Goal: Task Accomplishment & Management: Use online tool/utility

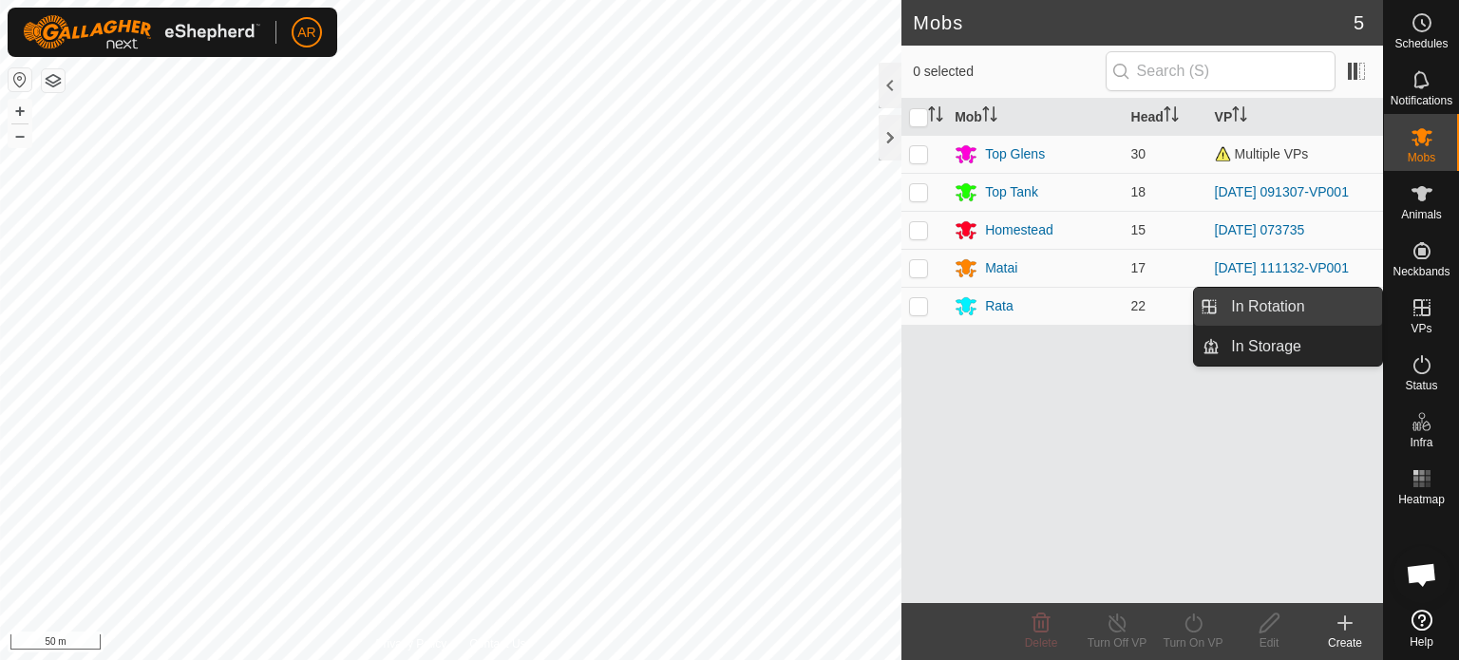
click at [1304, 305] on link "In Rotation" at bounding box center [1301, 307] width 162 height 38
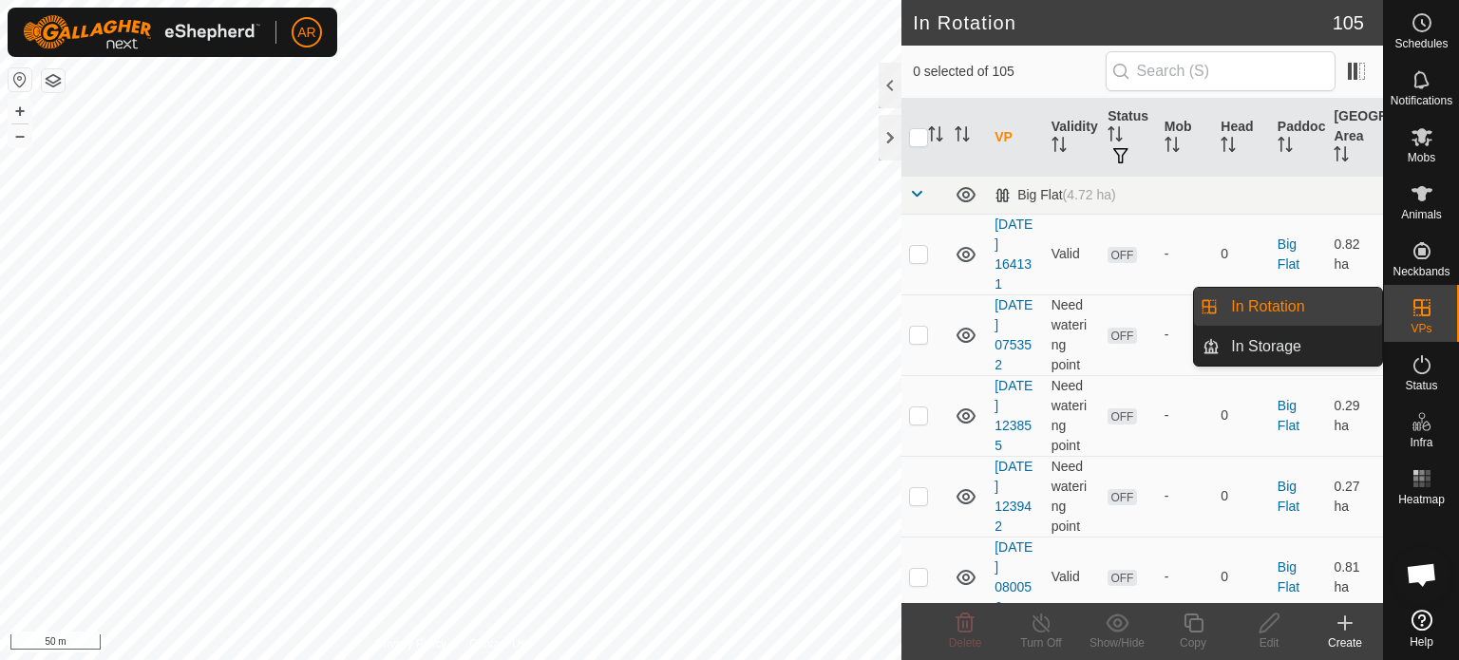
click at [1345, 624] on icon at bounding box center [1345, 623] width 0 height 13
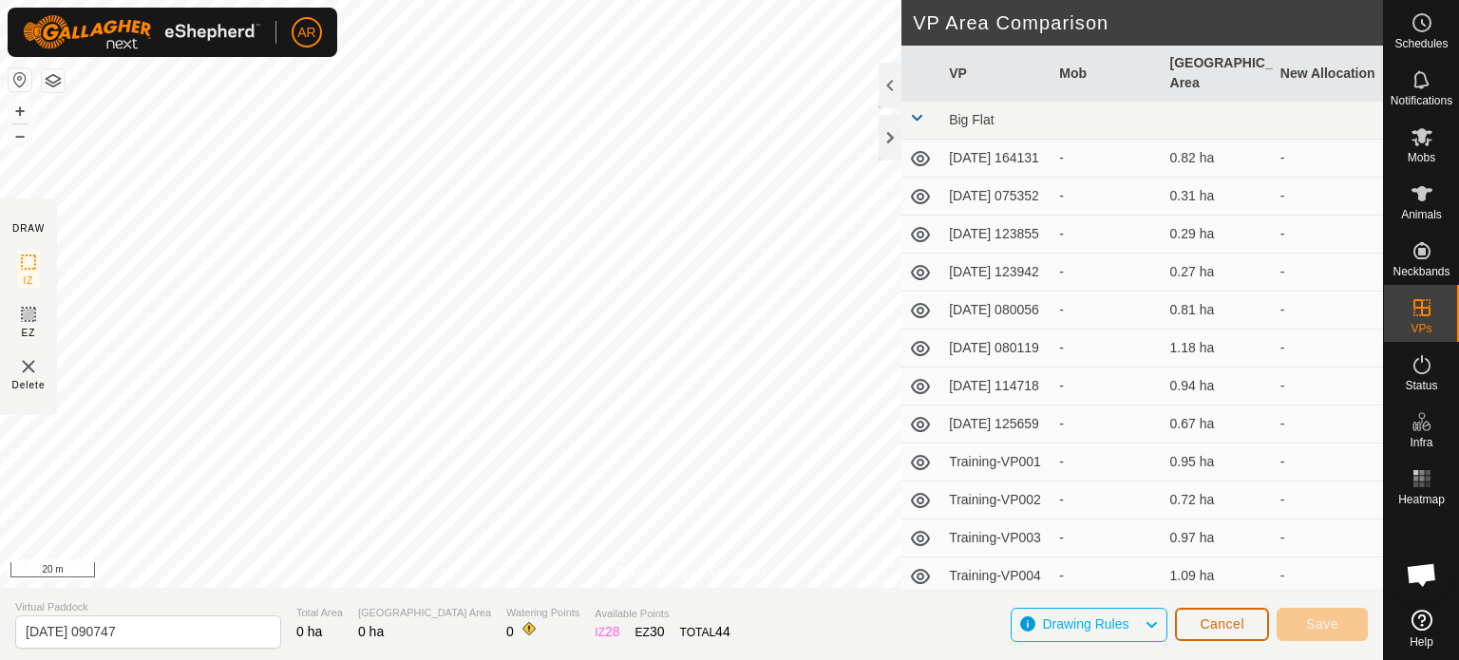
click at [1205, 627] on span "Cancel" at bounding box center [1222, 624] width 45 height 15
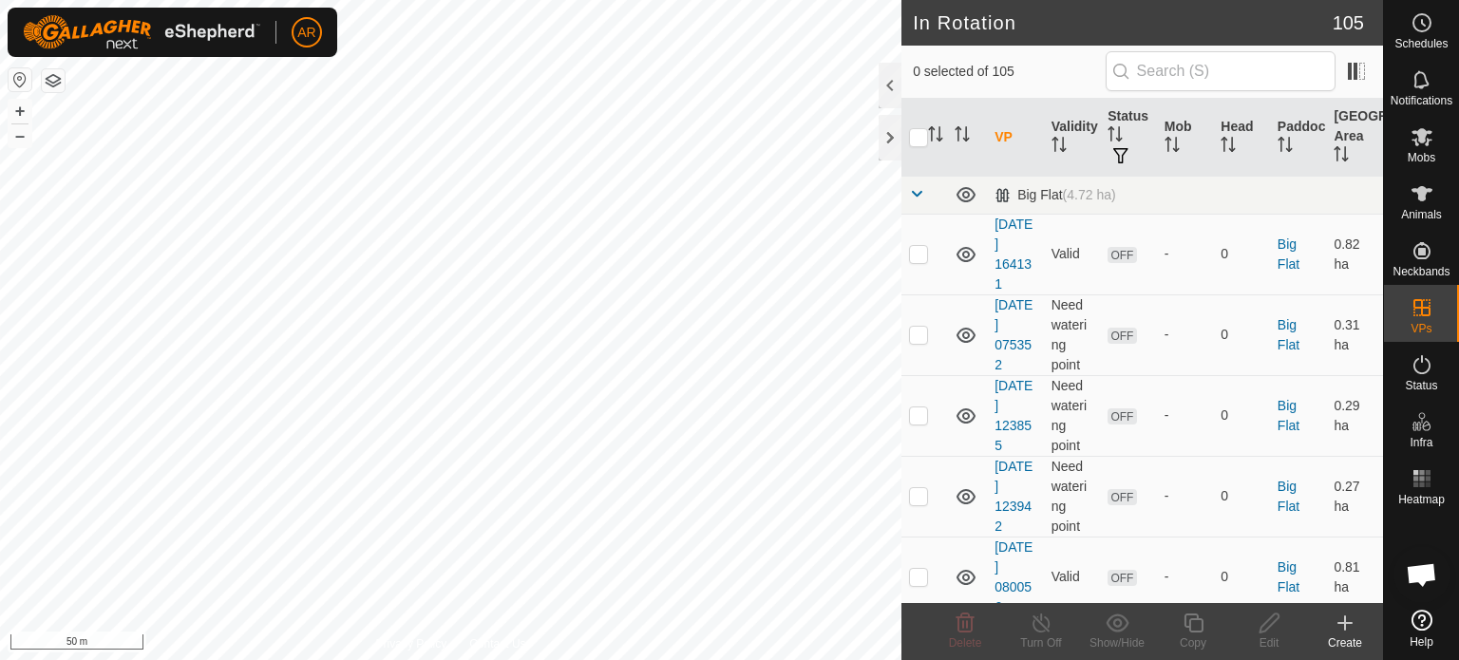
click at [1347, 623] on icon at bounding box center [1345, 623] width 13 height 0
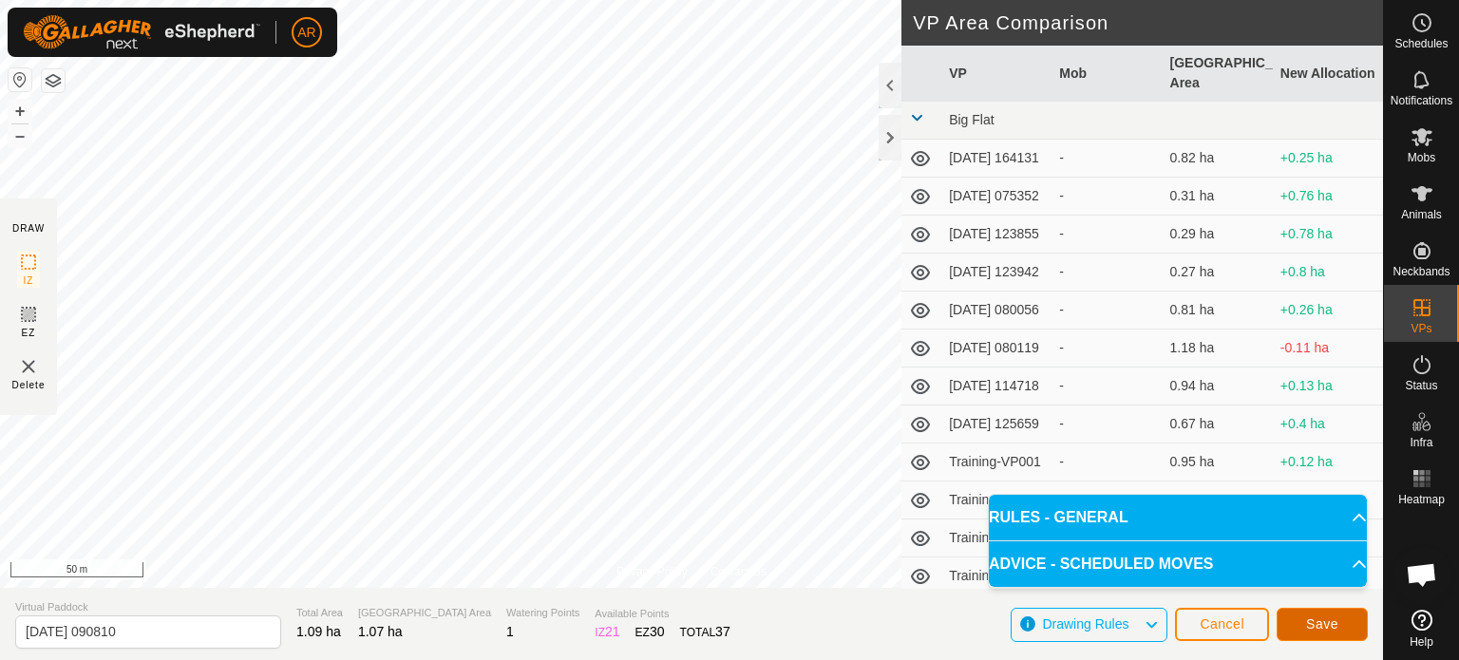
click at [1326, 628] on span "Save" at bounding box center [1323, 624] width 32 height 15
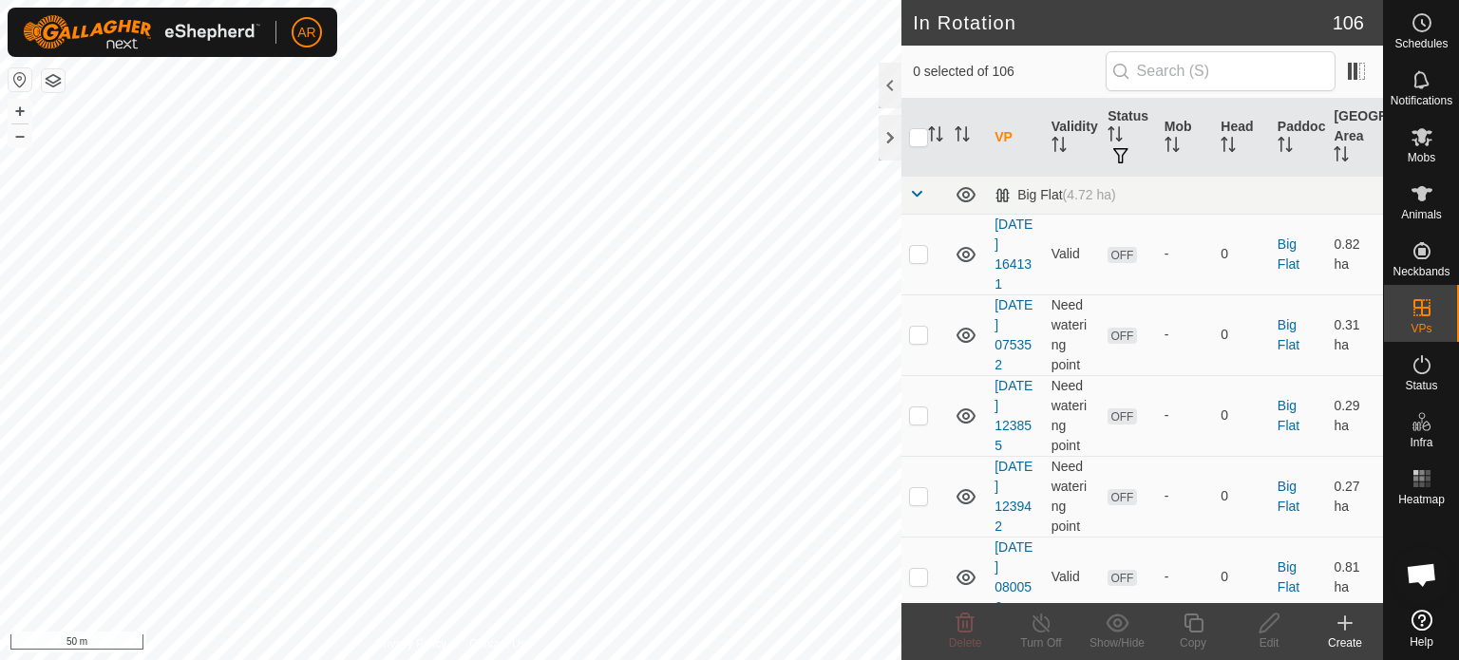
click at [1347, 624] on icon at bounding box center [1345, 623] width 23 height 23
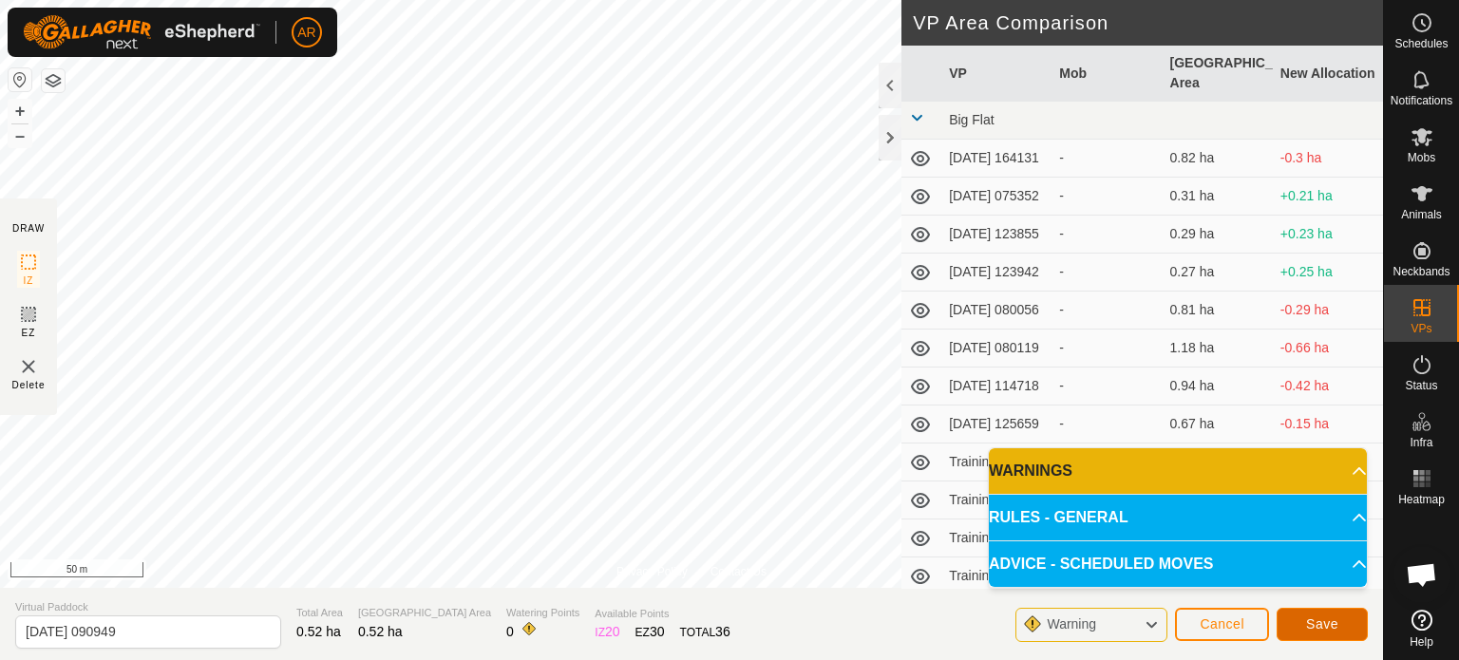
click at [1337, 622] on span "Save" at bounding box center [1323, 624] width 32 height 15
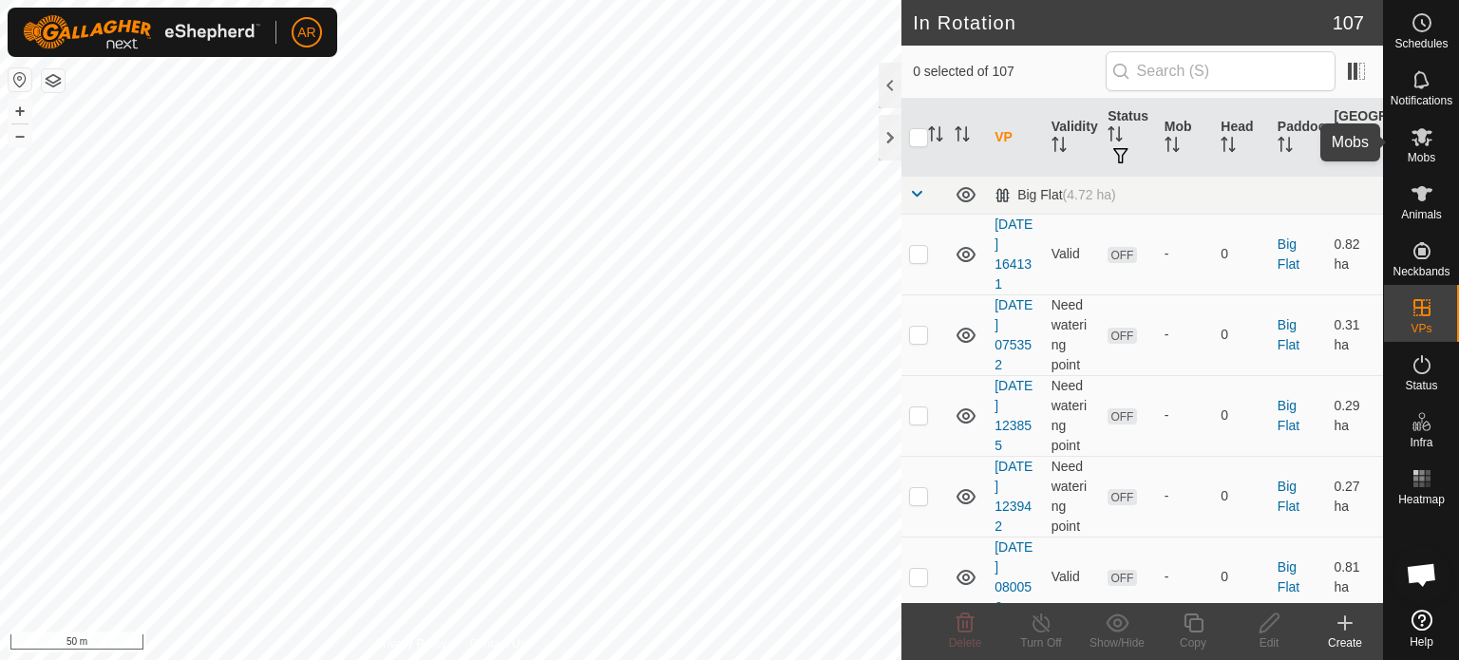
click at [1422, 136] on icon at bounding box center [1422, 137] width 21 height 18
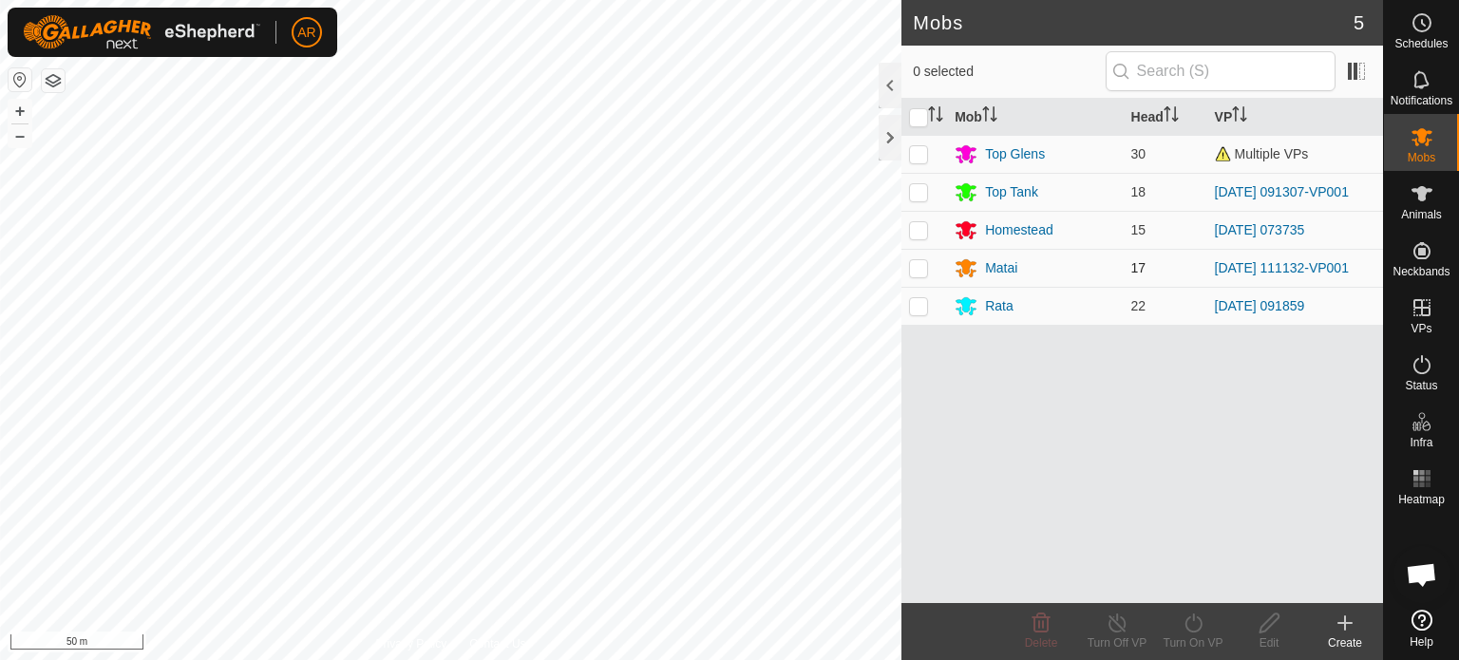
click at [924, 270] on p-checkbox at bounding box center [918, 267] width 19 height 15
checkbox input "true"
click at [1196, 620] on icon at bounding box center [1194, 623] width 24 height 23
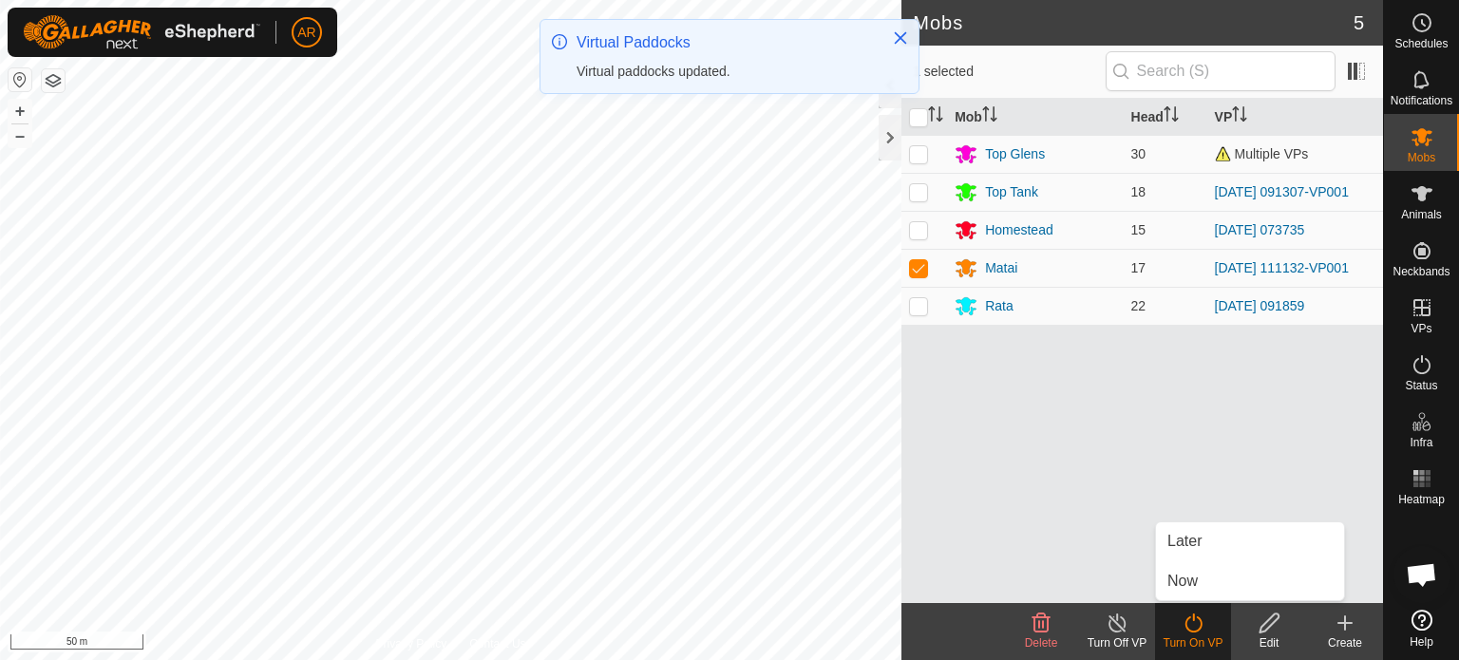
click at [1196, 584] on link "Now" at bounding box center [1250, 582] width 188 height 38
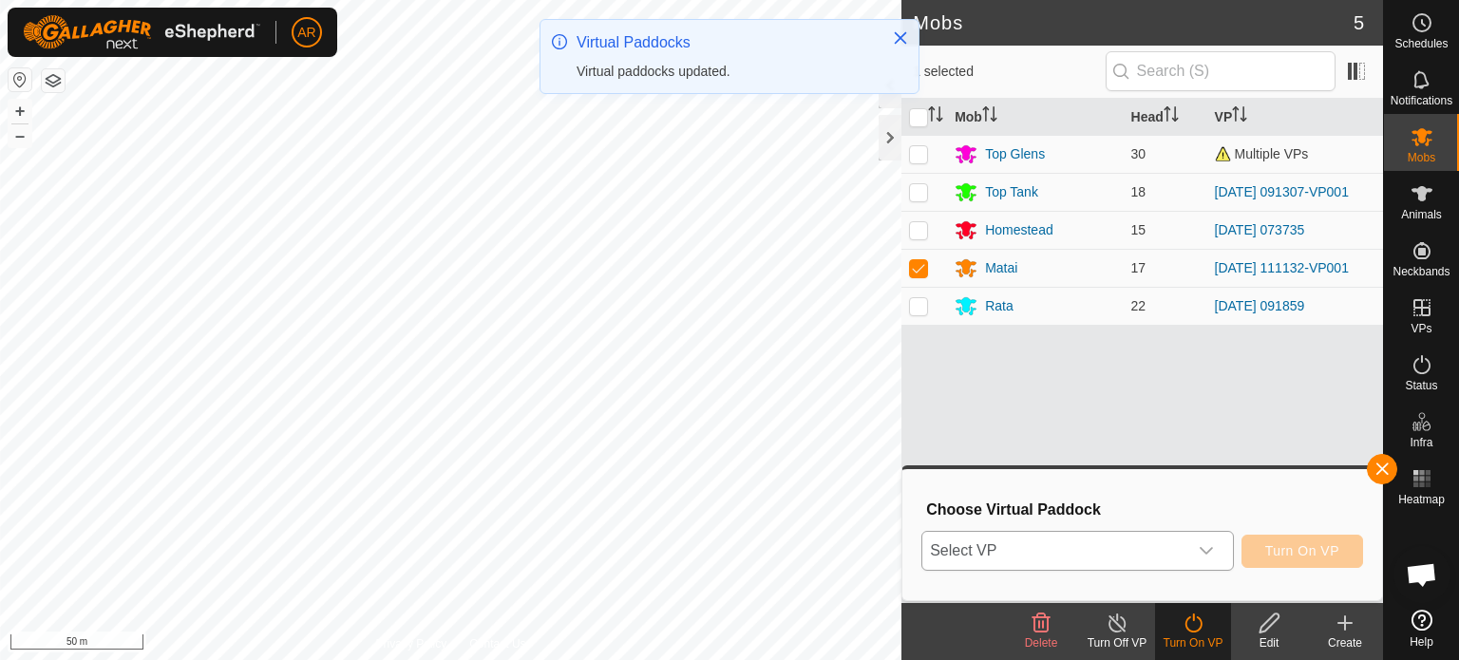
click at [1135, 551] on span "Select VP" at bounding box center [1055, 551] width 265 height 38
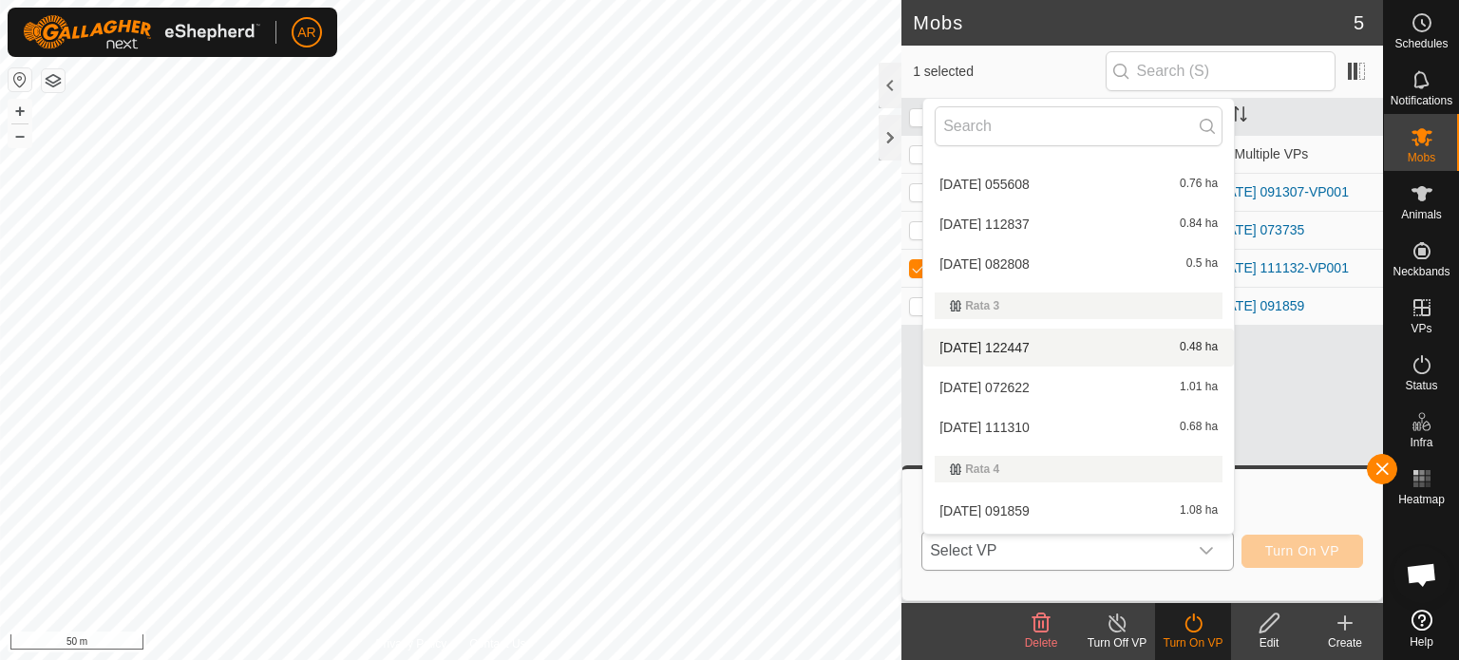
scroll to position [4228, 0]
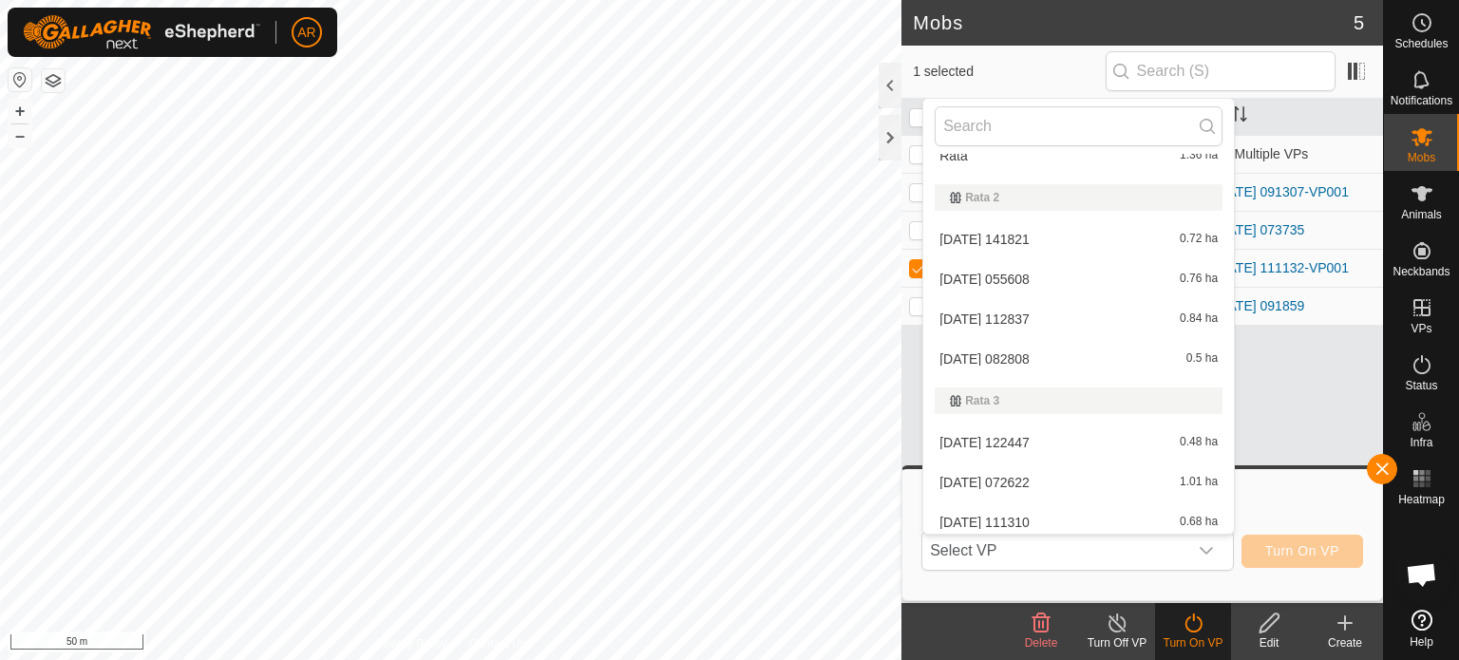
click at [721, 659] on html "AR Schedules Notifications Mobs Animals Neckbands VPs Status Infra Heatmap Help…" at bounding box center [729, 330] width 1459 height 660
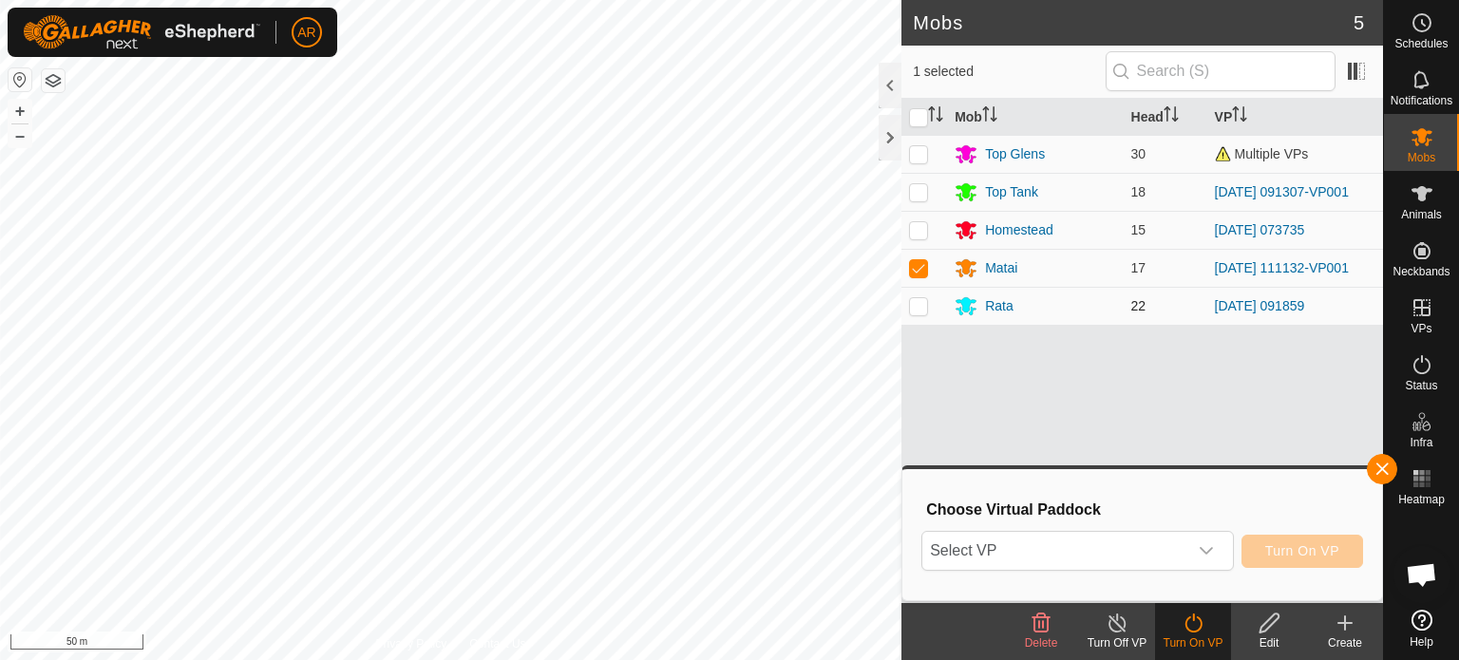
click at [924, 310] on p-checkbox at bounding box center [918, 305] width 19 height 15
checkbox input "true"
click at [919, 269] on p-checkbox at bounding box center [918, 267] width 19 height 15
checkbox input "false"
click at [1297, 556] on span "Turn On VP" at bounding box center [1303, 551] width 74 height 15
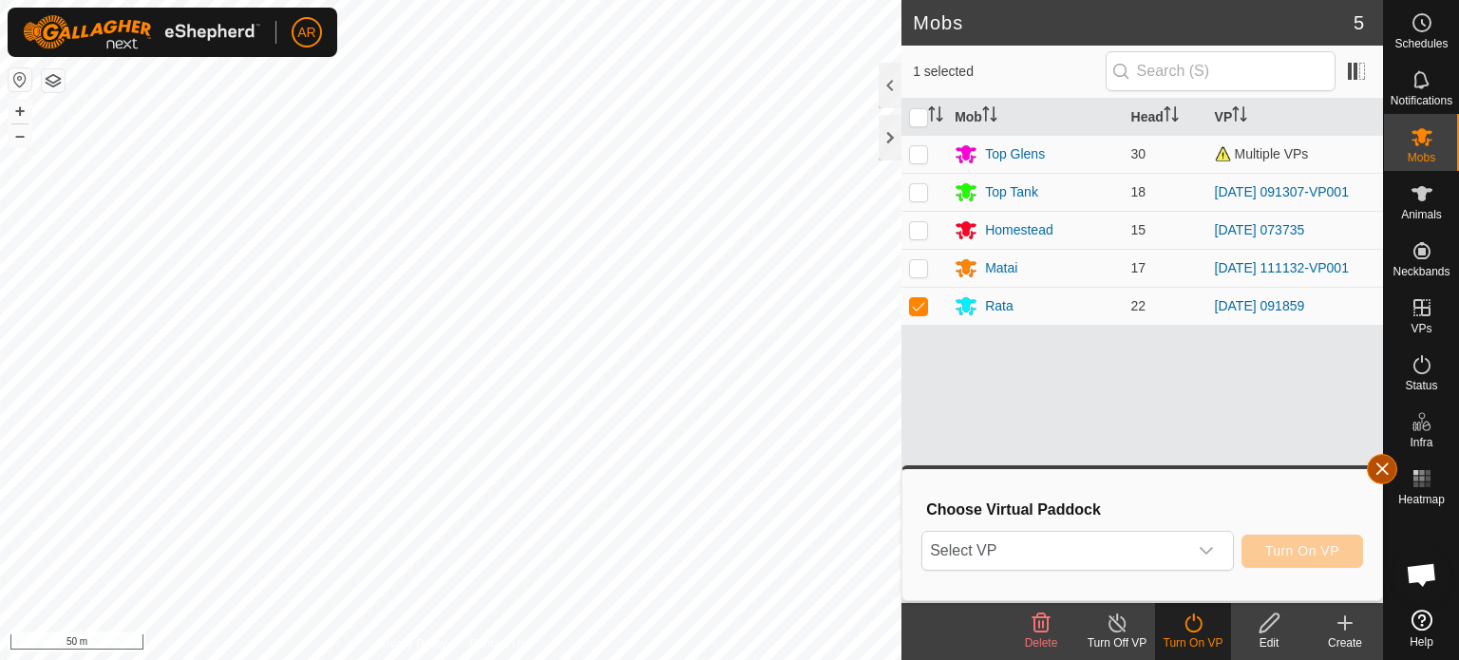
click at [1381, 465] on button "button" at bounding box center [1382, 469] width 30 height 30
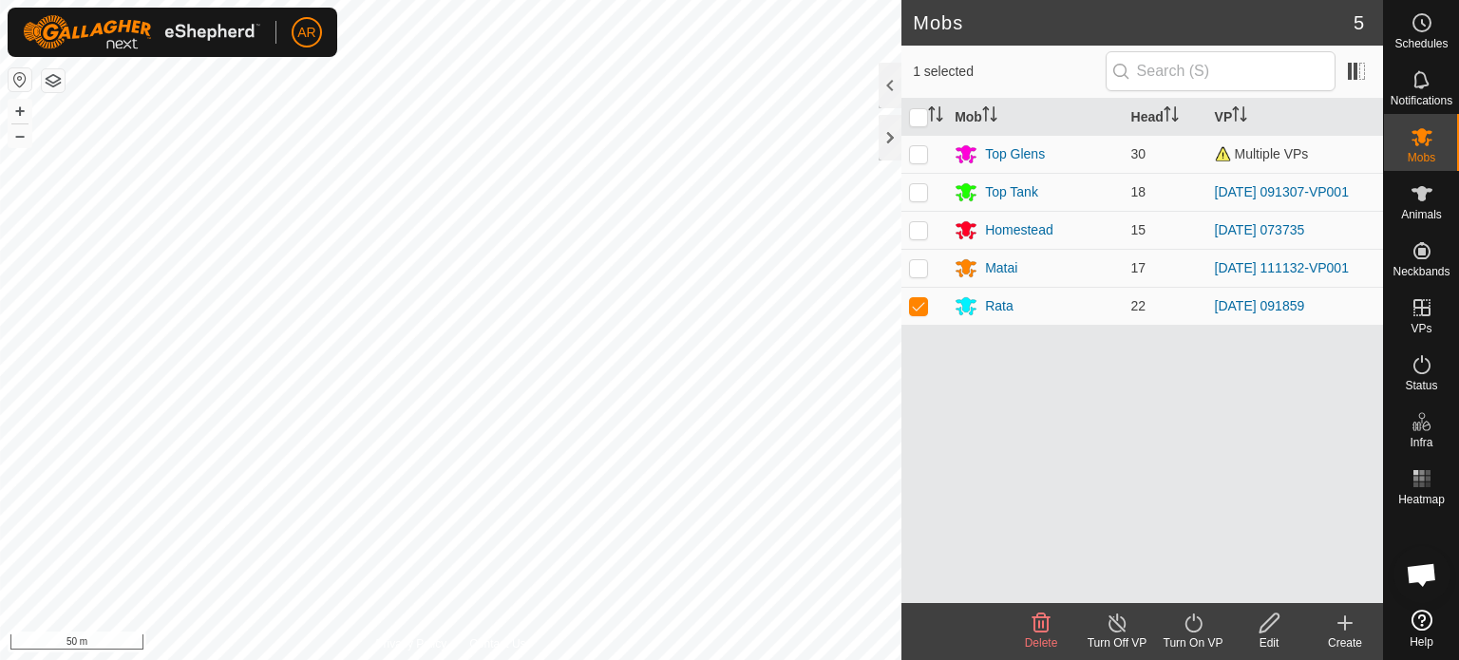
click at [1197, 633] on icon at bounding box center [1194, 623] width 24 height 23
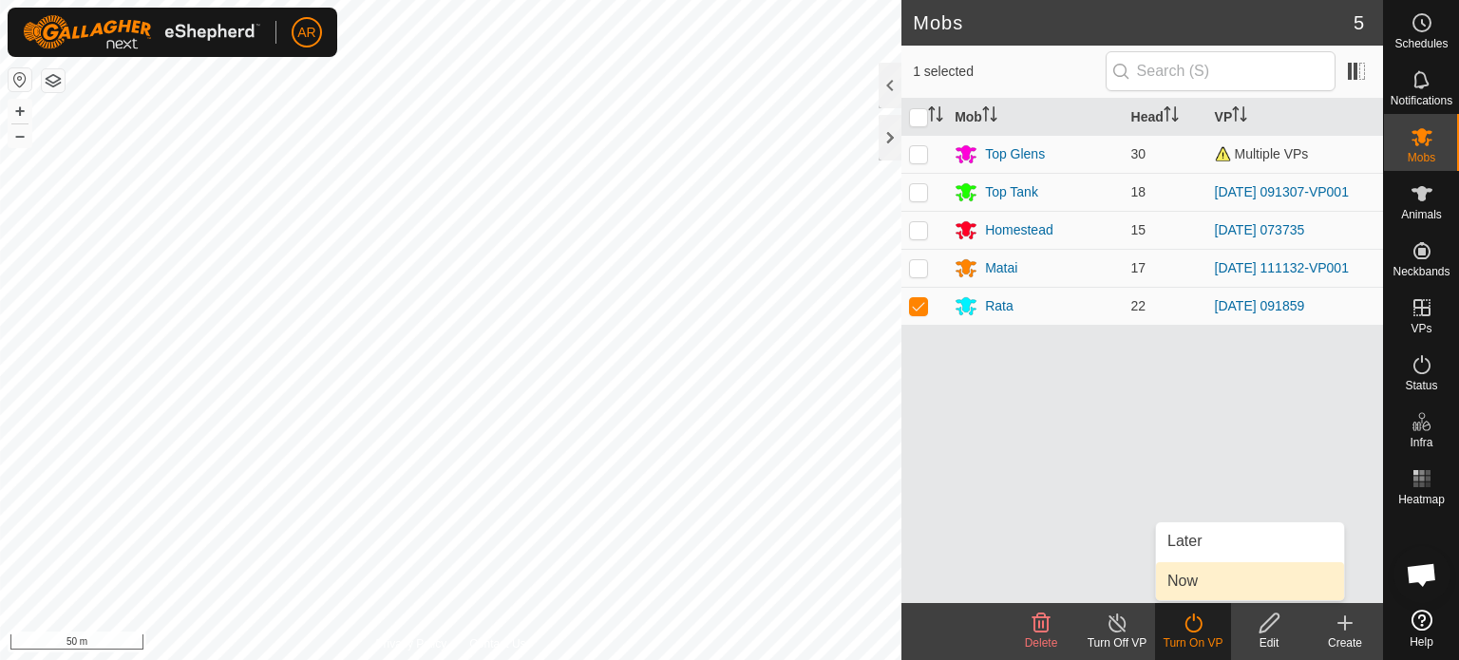
click at [1191, 582] on link "Now" at bounding box center [1250, 582] width 188 height 38
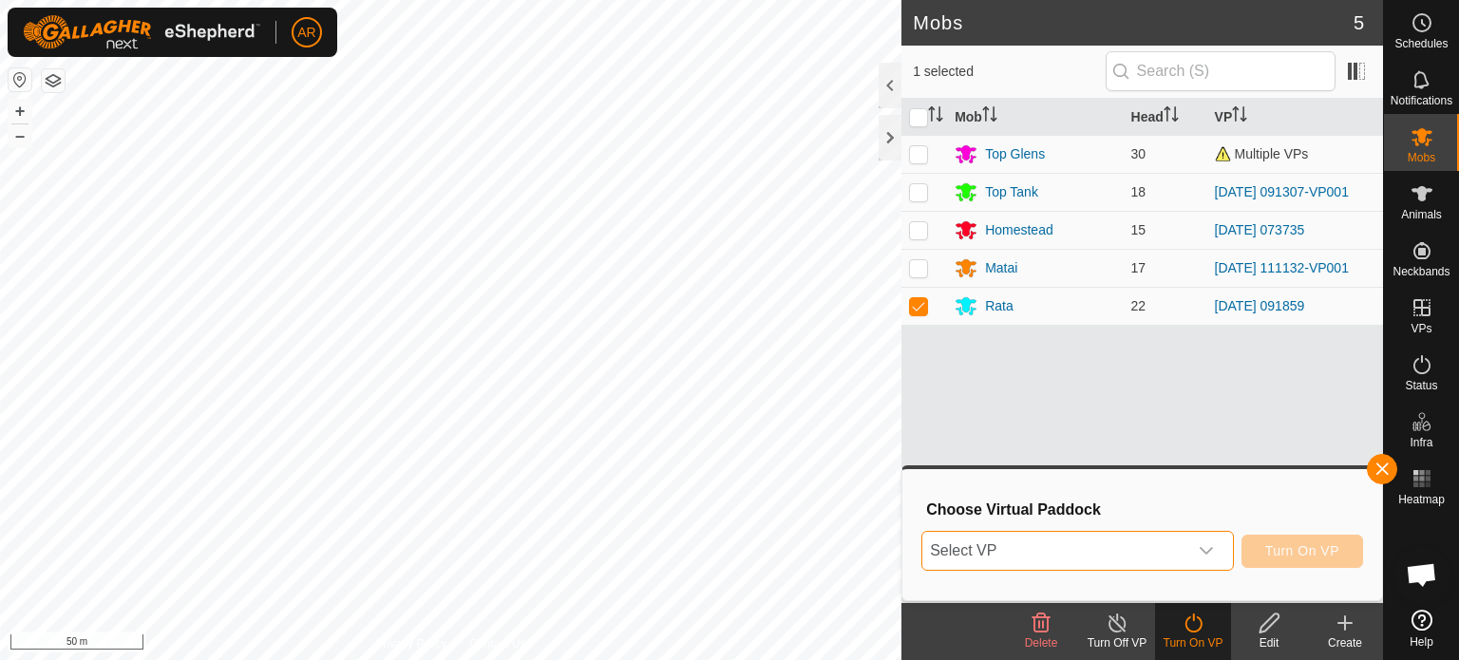
click at [1097, 555] on span "Select VP" at bounding box center [1055, 551] width 265 height 38
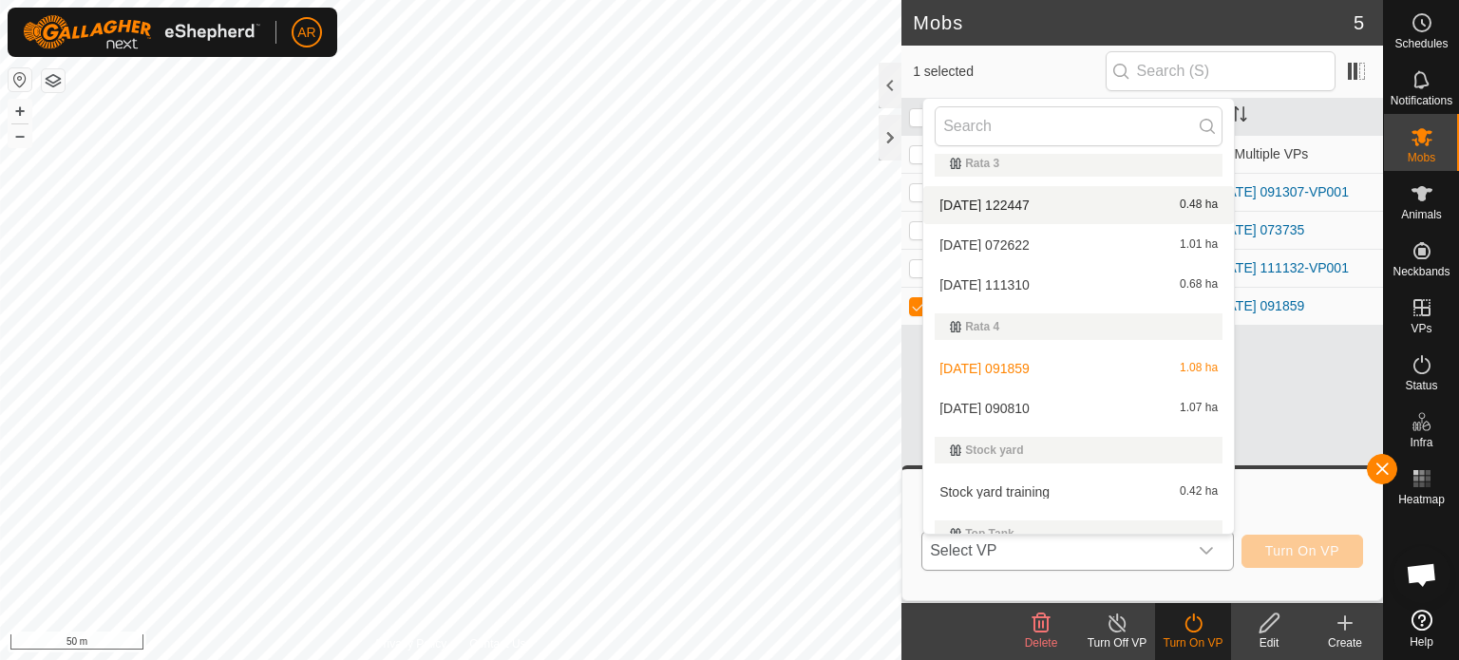
scroll to position [4487, 0]
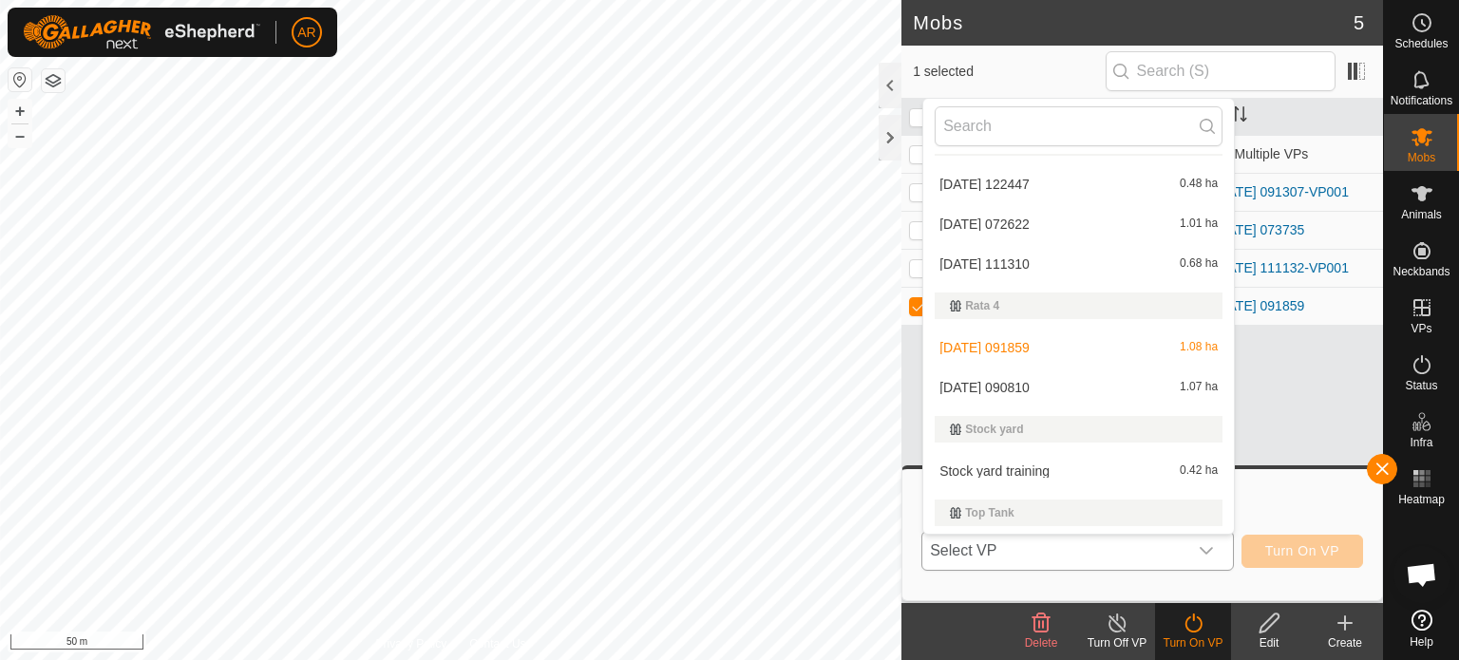
click at [1018, 387] on li "[DATE] [DATE] 1.07 ha" at bounding box center [1079, 388] width 311 height 38
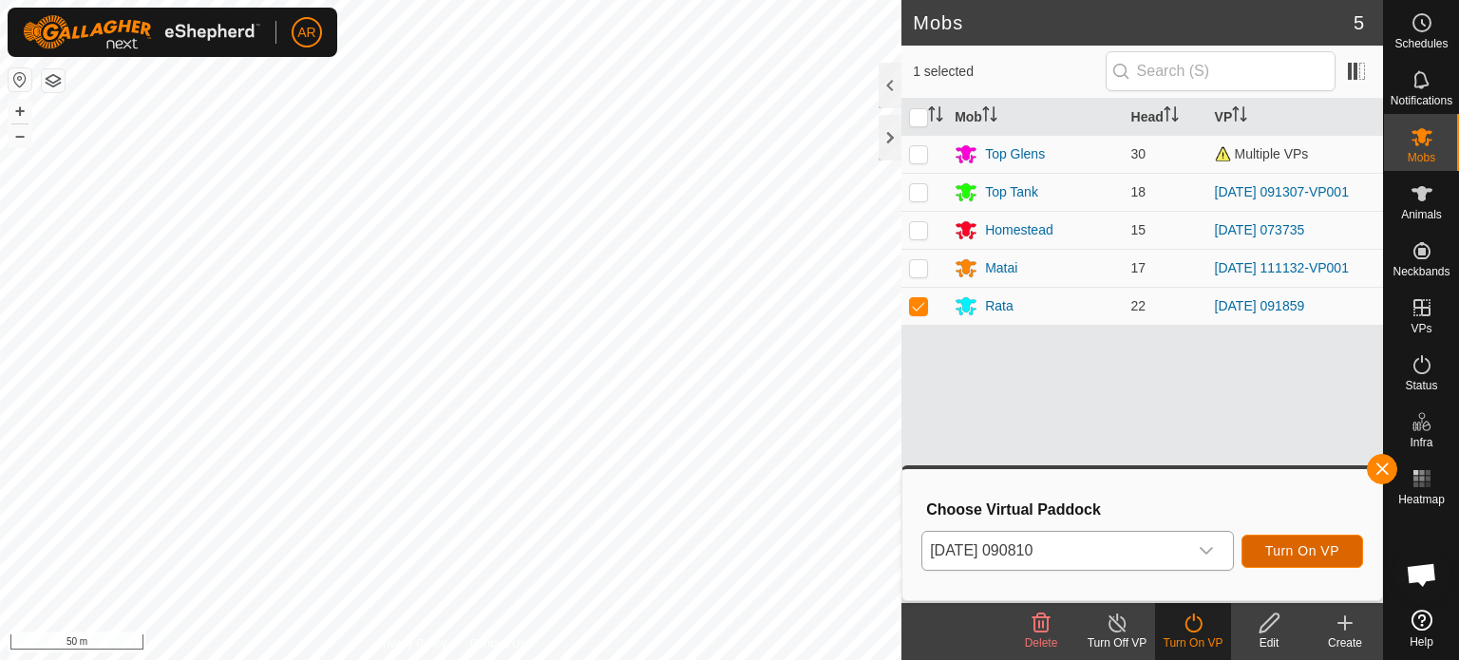
click at [1291, 553] on span "Turn On VP" at bounding box center [1303, 551] width 74 height 15
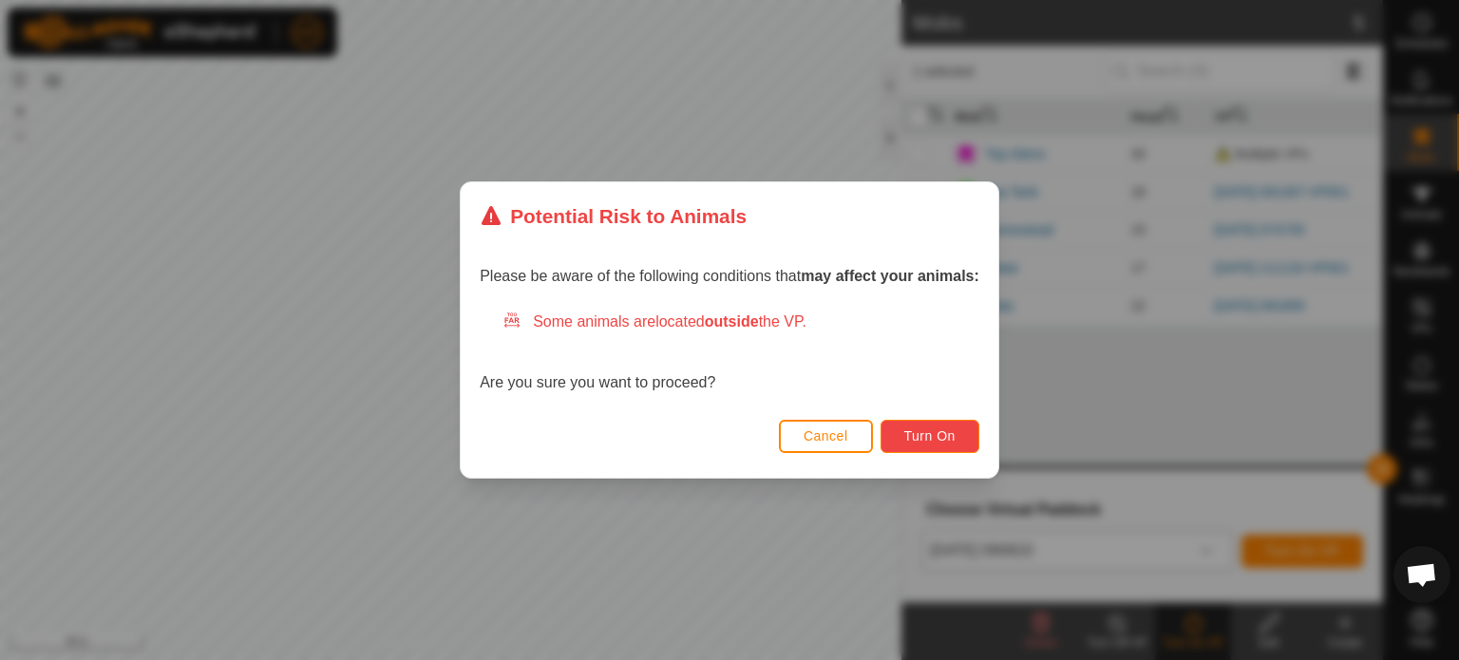
click at [935, 436] on span "Turn On" at bounding box center [930, 436] width 51 height 15
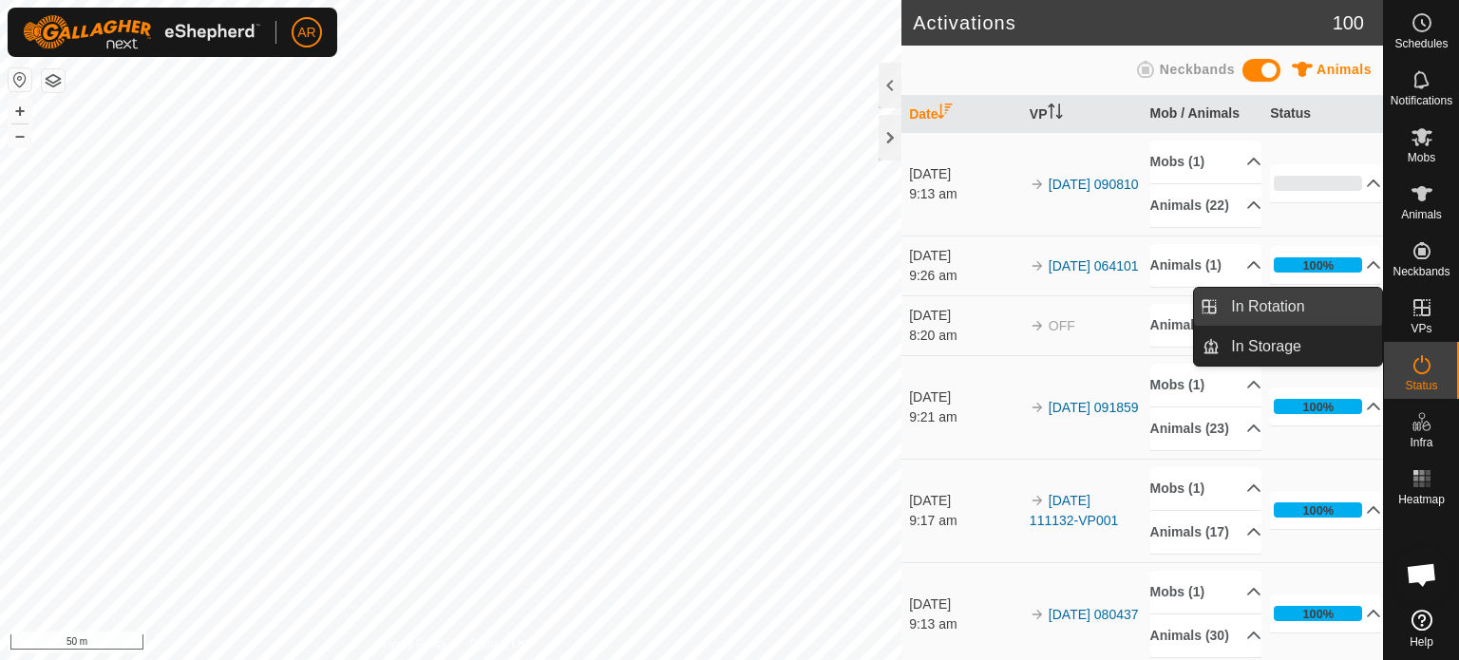
drag, startPoint x: 1379, startPoint y: 314, endPoint x: 1285, endPoint y: 315, distance: 94.1
click at [1285, 315] on link "In Rotation" at bounding box center [1301, 307] width 162 height 38
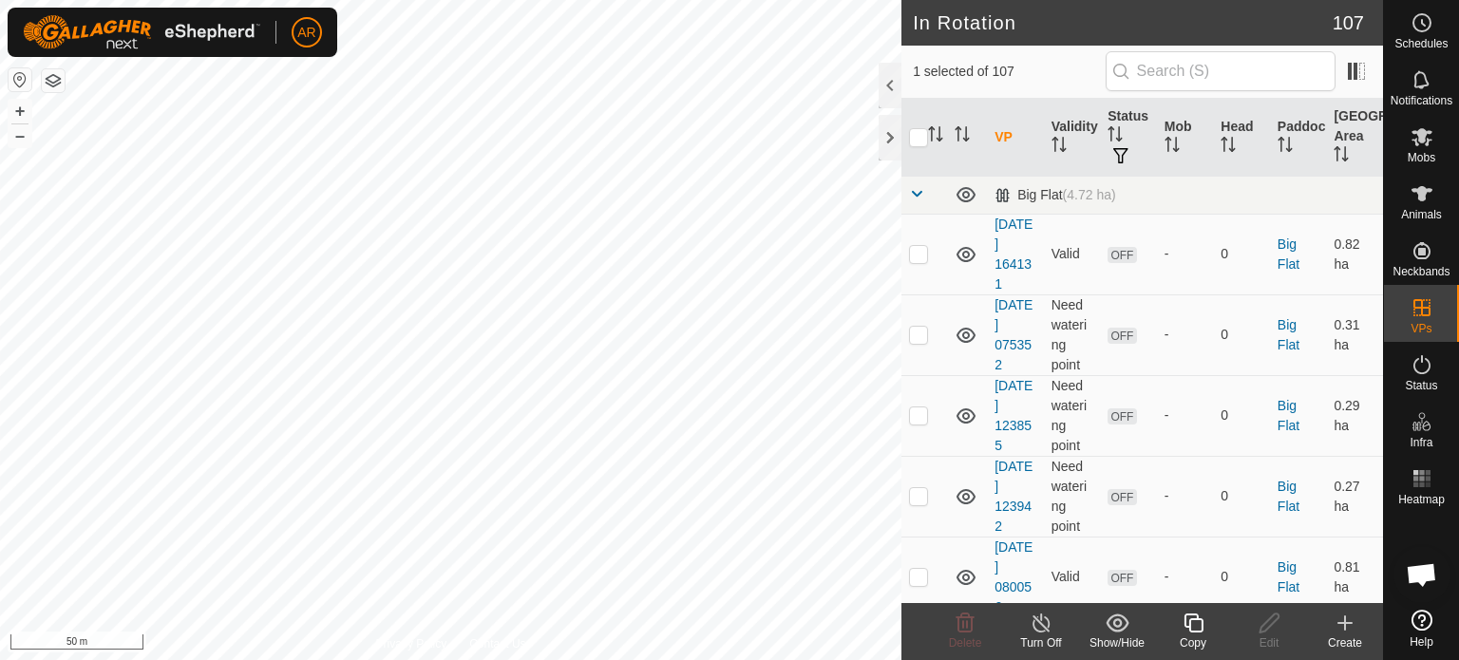
click at [1340, 622] on icon at bounding box center [1345, 623] width 23 height 23
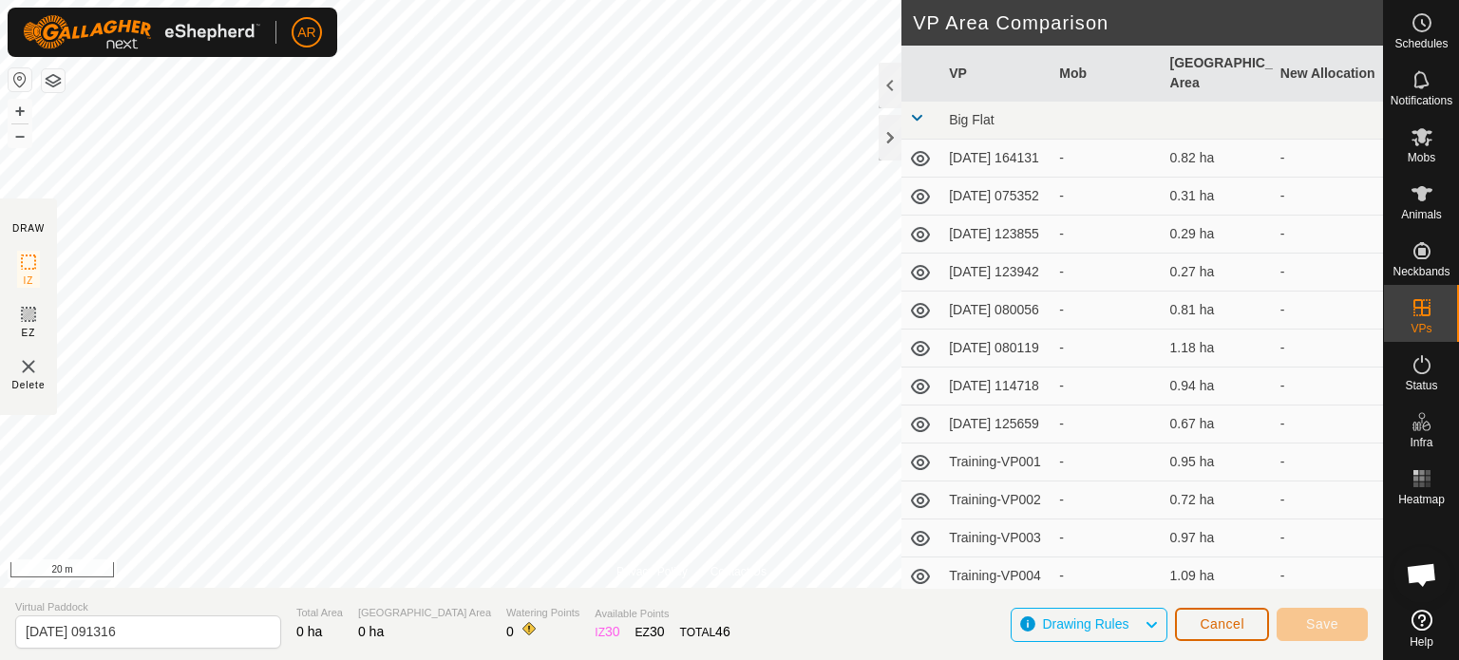
click at [1224, 630] on span "Cancel" at bounding box center [1222, 624] width 45 height 15
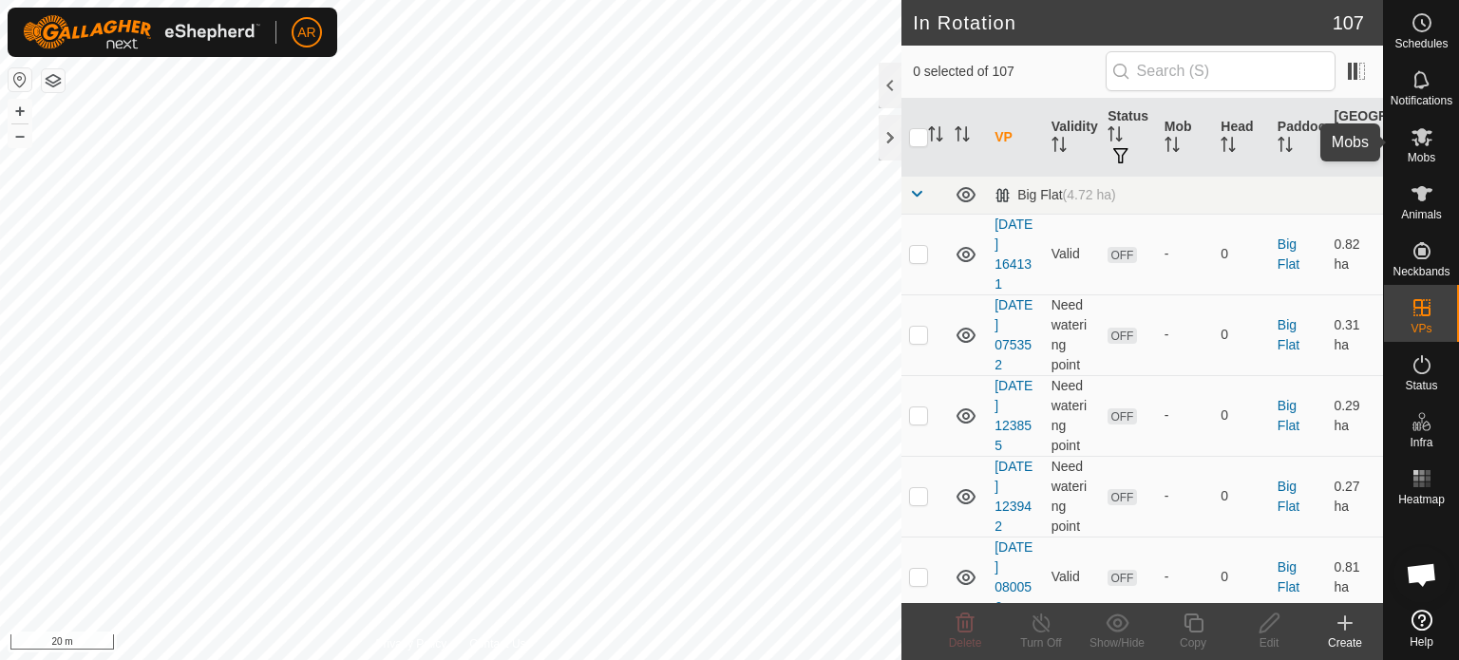
click at [1425, 135] on icon at bounding box center [1422, 137] width 21 height 18
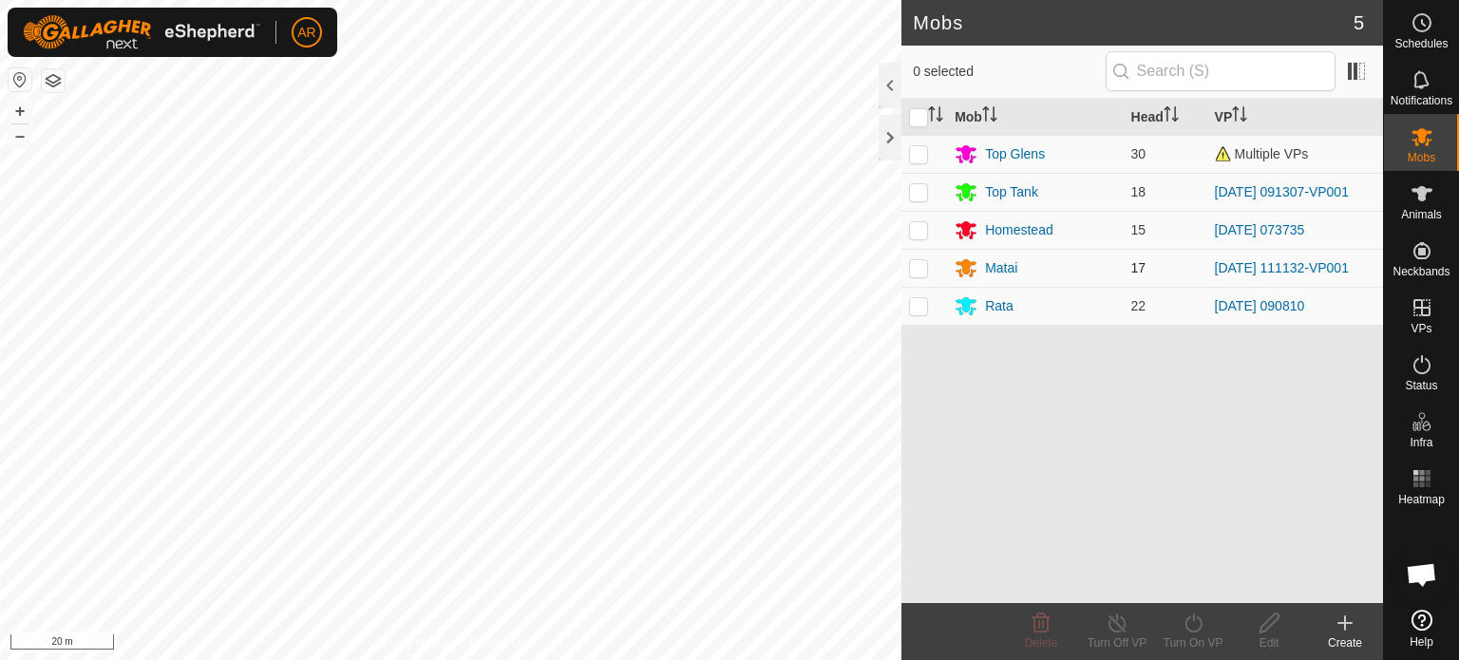
click at [922, 264] on p-checkbox at bounding box center [918, 267] width 19 height 15
checkbox input "true"
click at [1185, 626] on icon at bounding box center [1194, 623] width 24 height 23
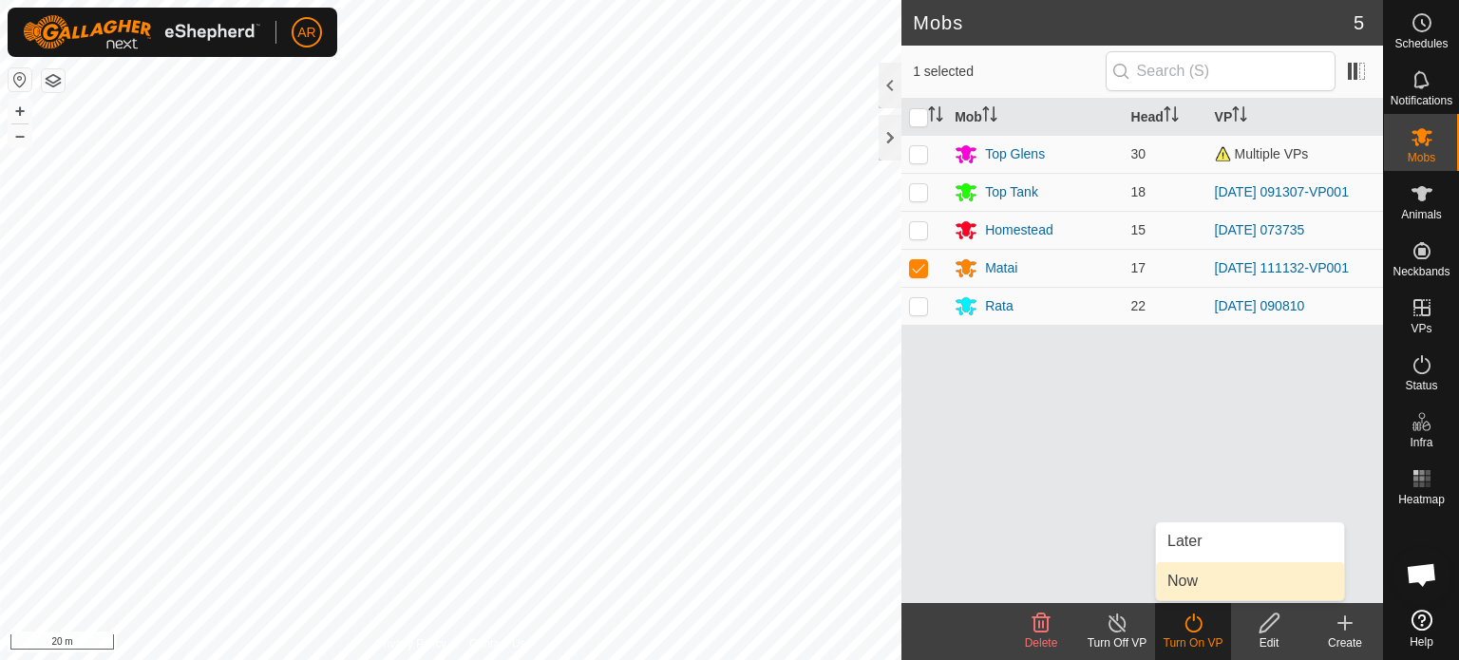
click at [1189, 579] on link "Now" at bounding box center [1250, 582] width 188 height 38
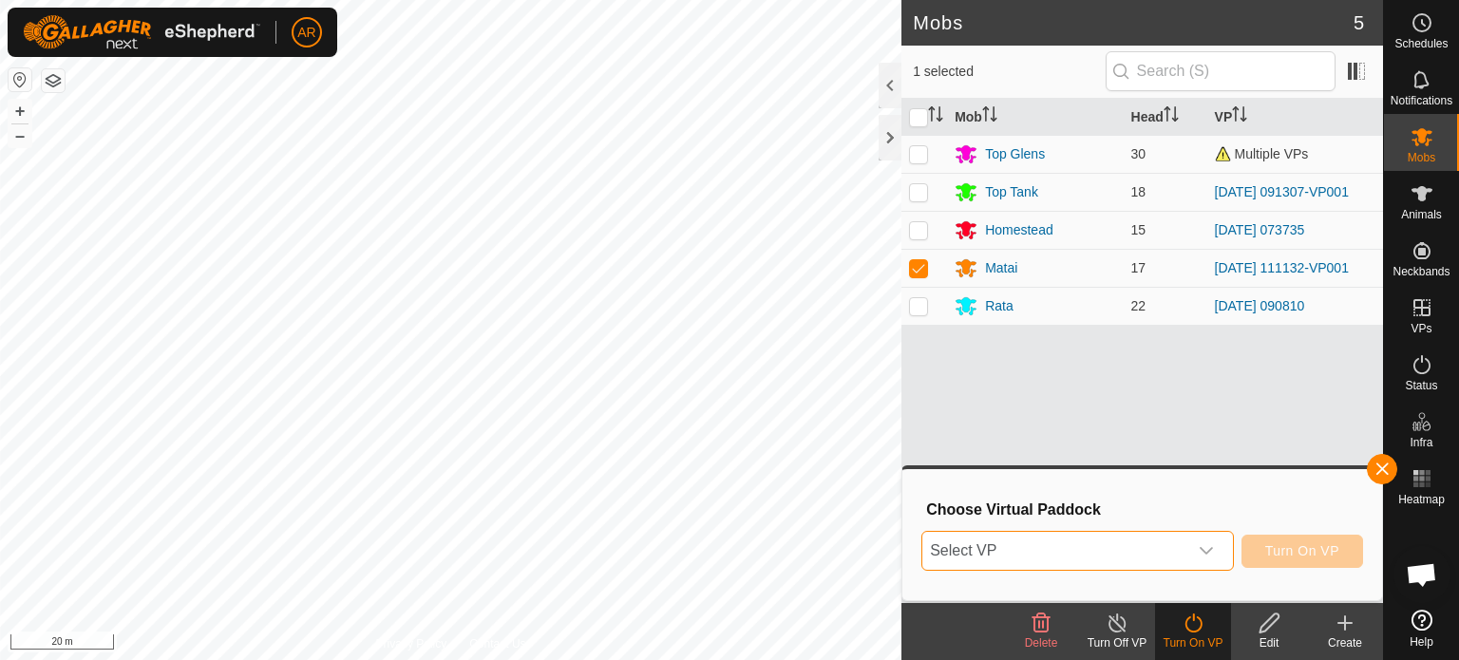
click at [1038, 550] on span "Select VP" at bounding box center [1055, 551] width 265 height 38
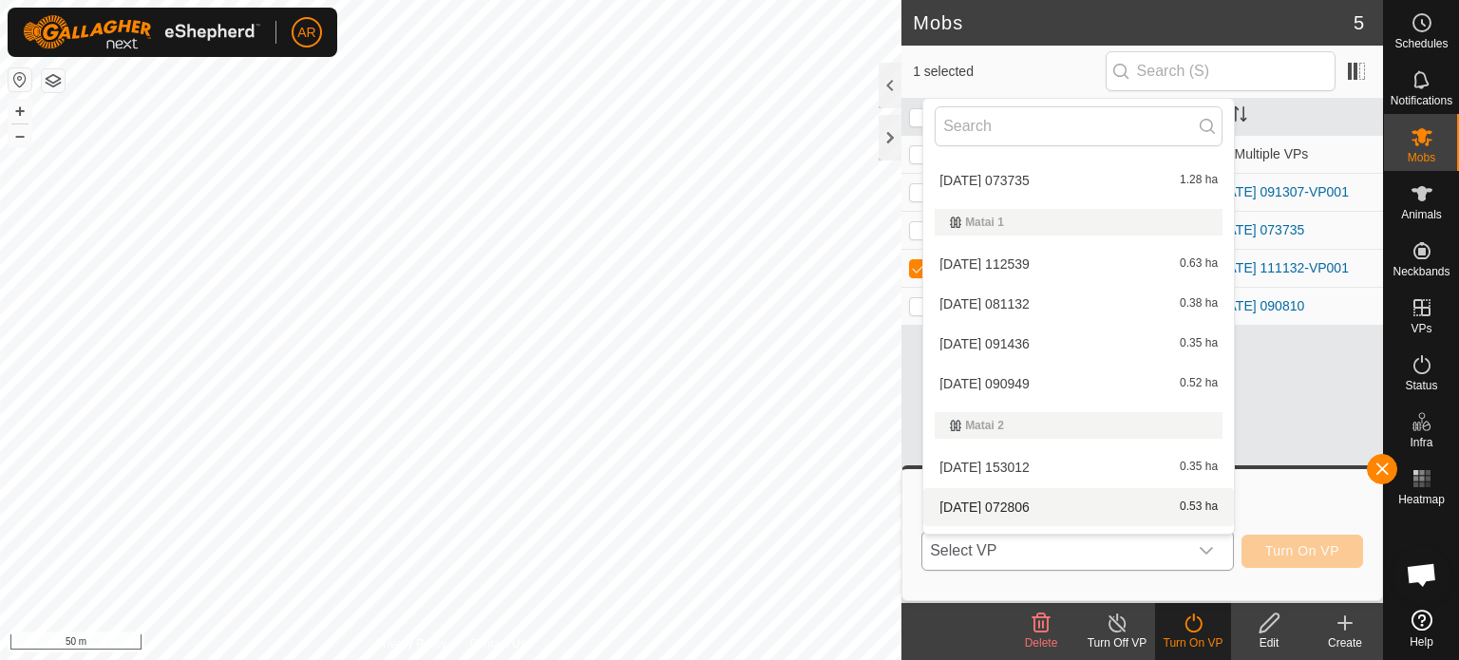
scroll to position [2375, 0]
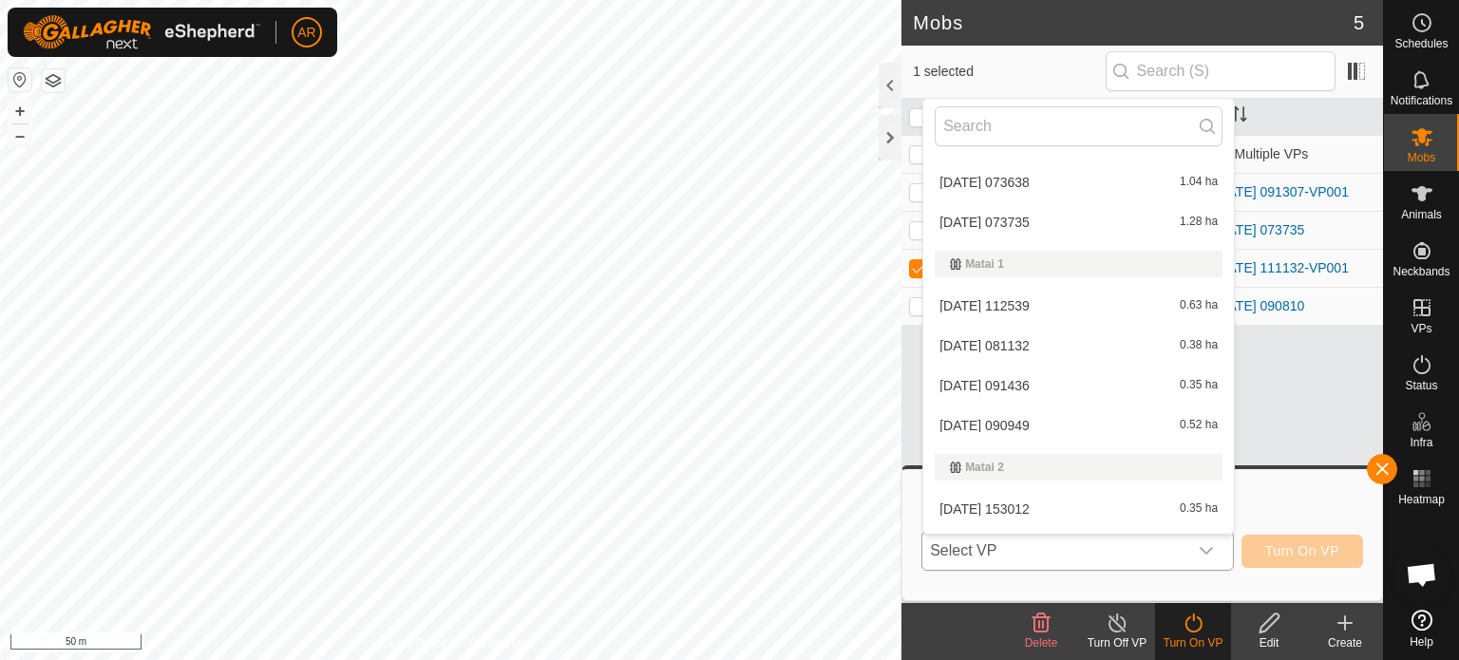
click at [1045, 425] on li "[DATE] 090949 0.52 ha" at bounding box center [1079, 426] width 311 height 38
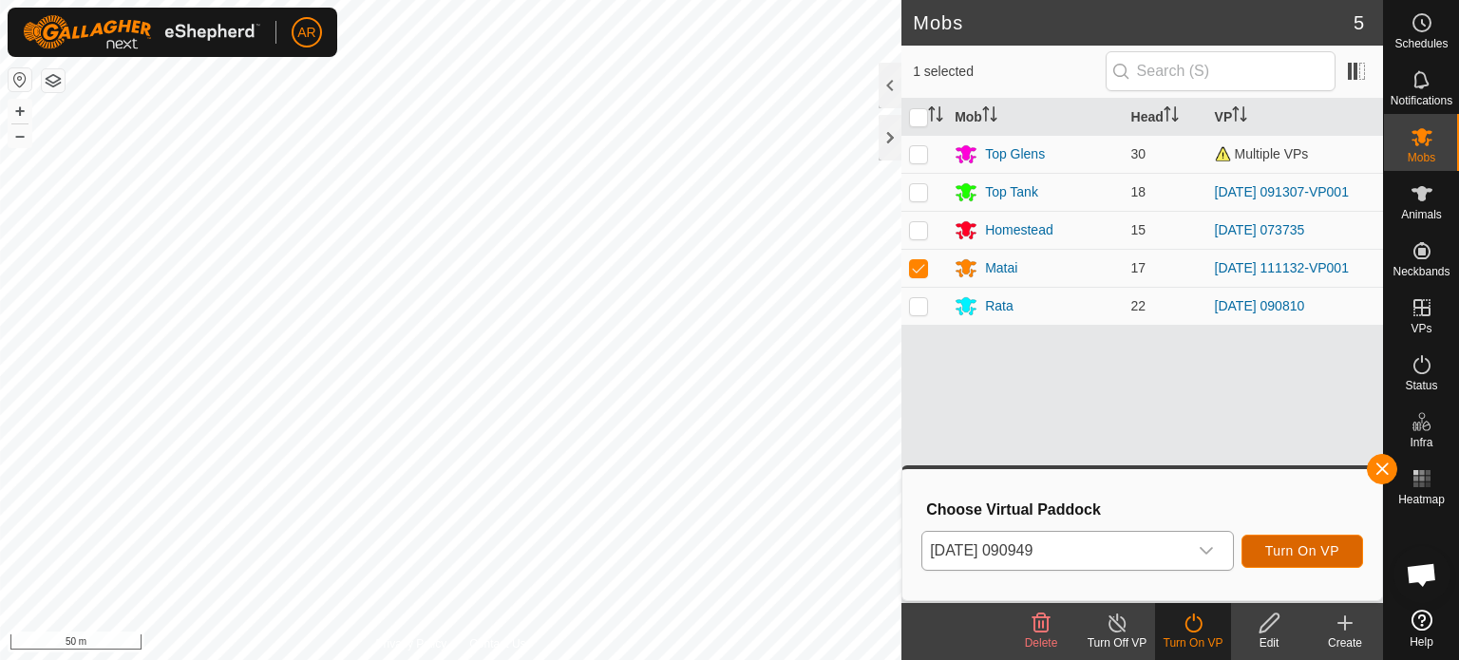
click at [1309, 546] on span "Turn On VP" at bounding box center [1303, 551] width 74 height 15
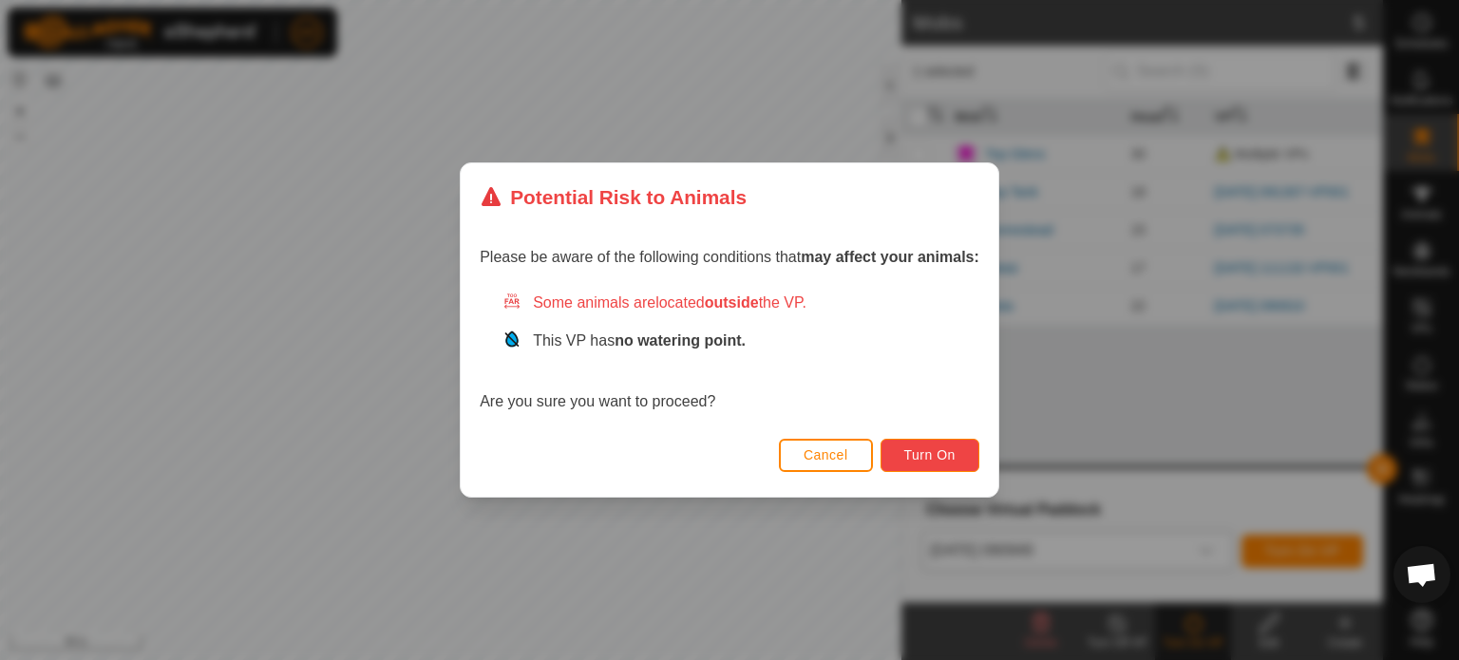
click at [938, 463] on span "Turn On" at bounding box center [930, 455] width 51 height 15
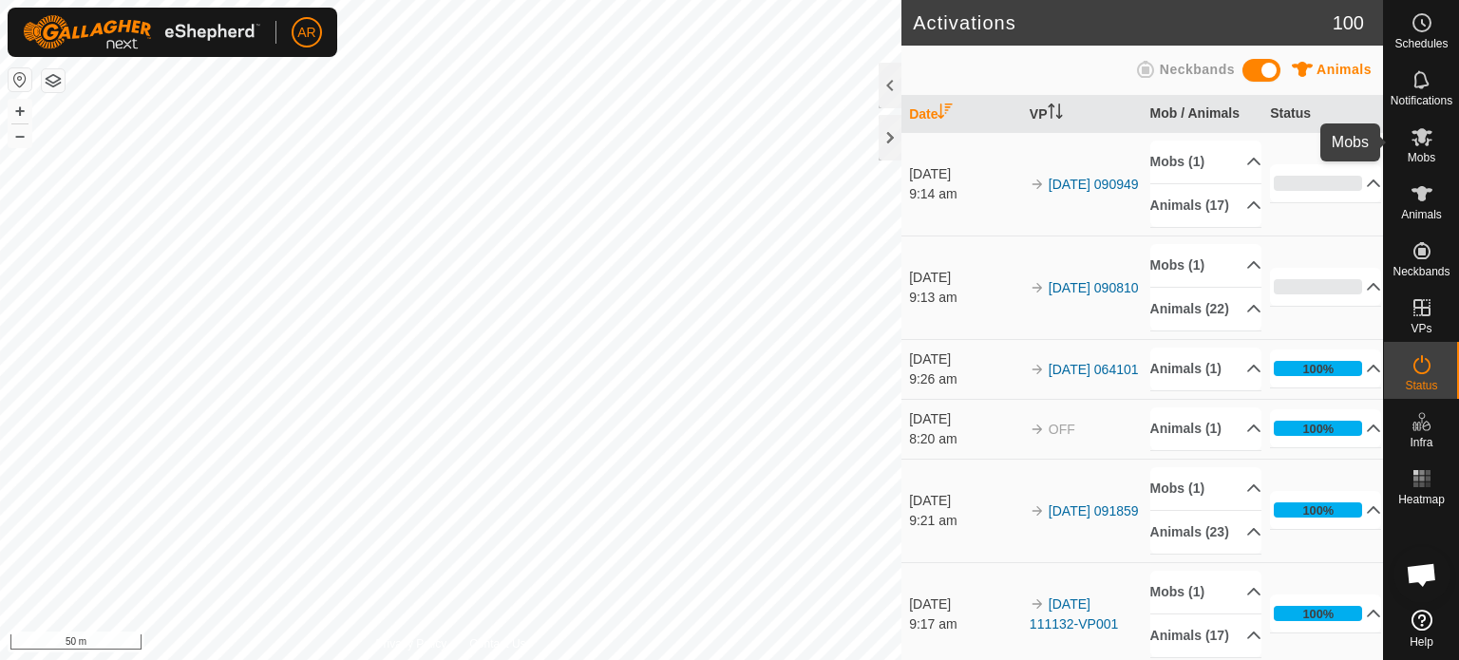
click at [1429, 140] on icon at bounding box center [1422, 137] width 21 height 18
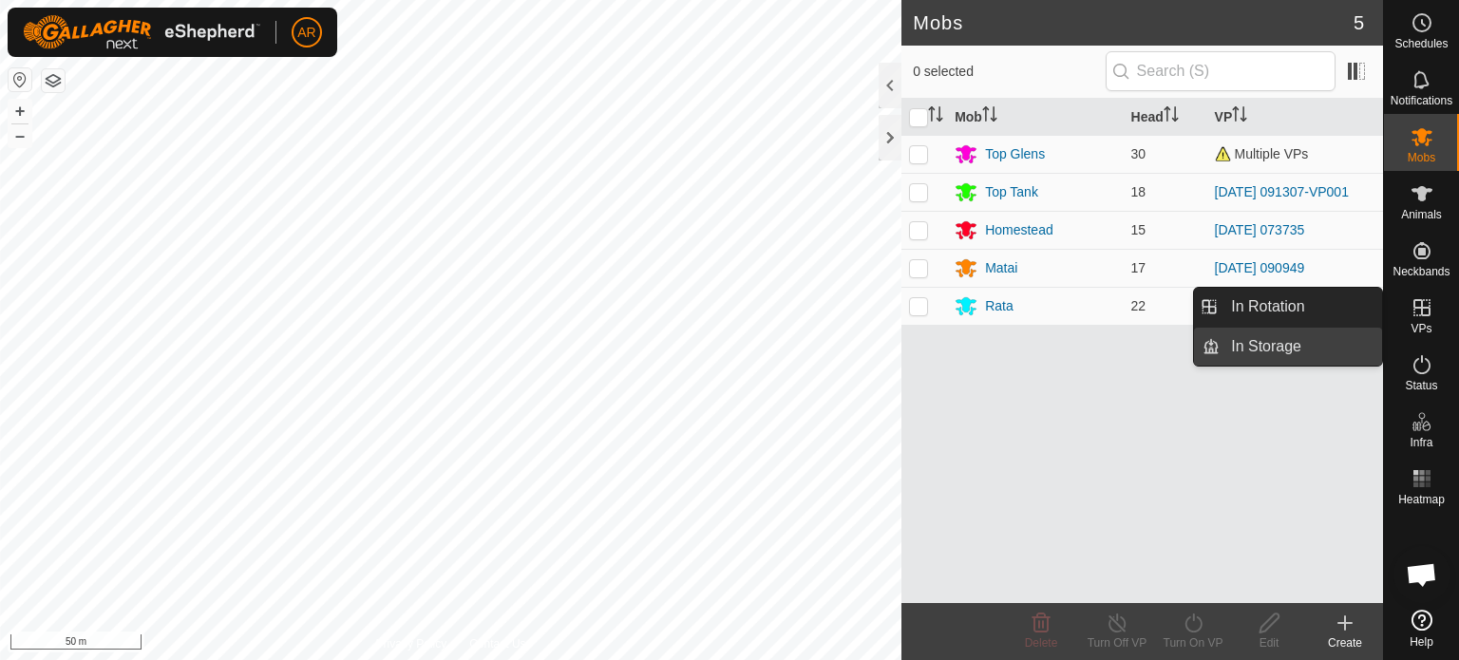
click at [1285, 349] on link "In Storage" at bounding box center [1301, 347] width 162 height 38
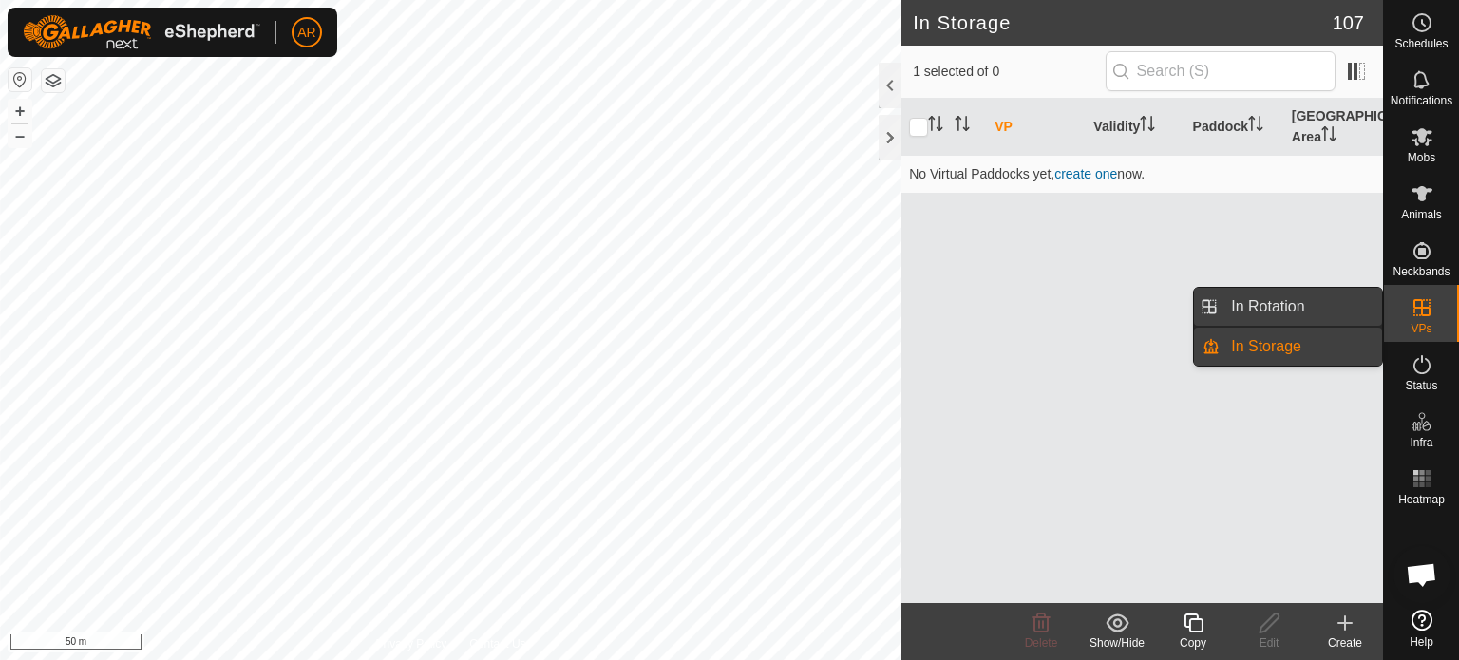
click at [1262, 305] on link "In Rotation" at bounding box center [1301, 307] width 162 height 38
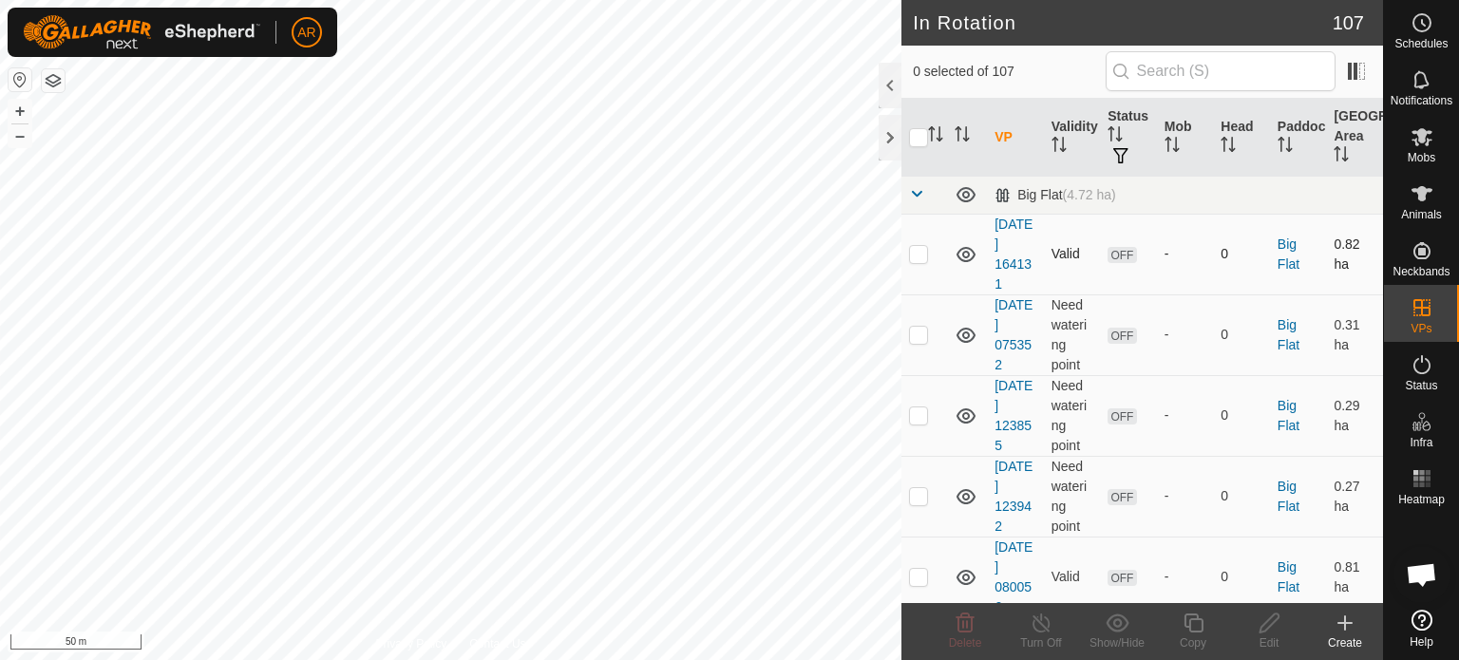
click at [916, 251] on p-checkbox at bounding box center [918, 253] width 19 height 15
checkbox input "true"
click at [922, 334] on p-checkbox at bounding box center [918, 334] width 19 height 15
checkbox input "true"
click at [924, 422] on td at bounding box center [925, 415] width 46 height 81
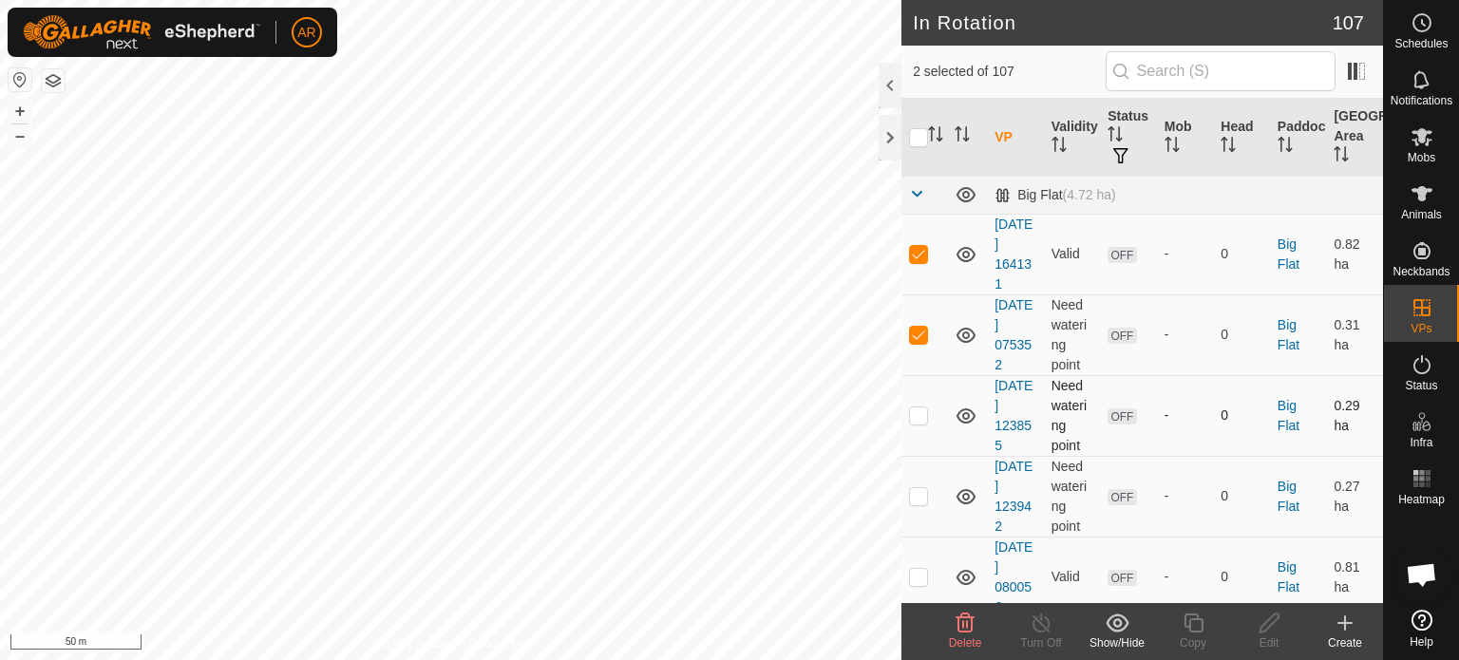
checkbox input "true"
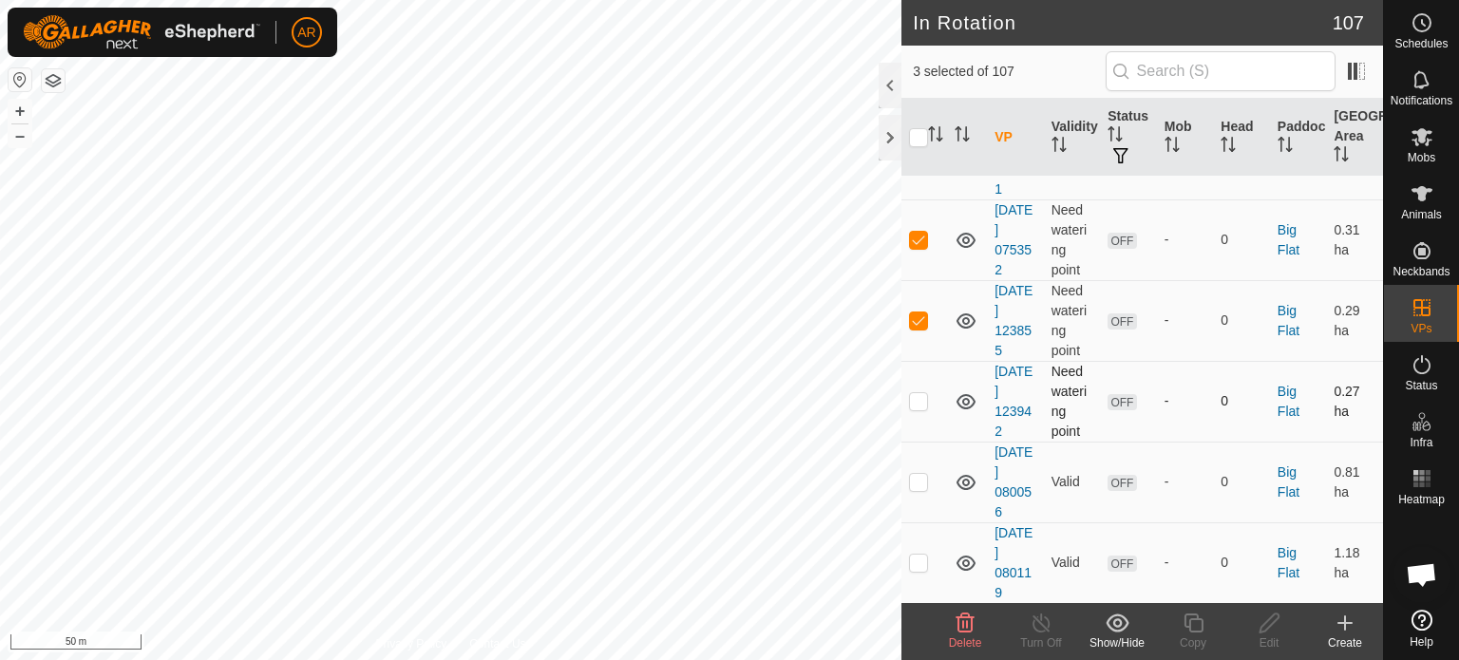
click at [908, 397] on td at bounding box center [925, 401] width 46 height 81
checkbox input "true"
click at [924, 481] on p-checkbox at bounding box center [918, 481] width 19 height 15
checkbox input "true"
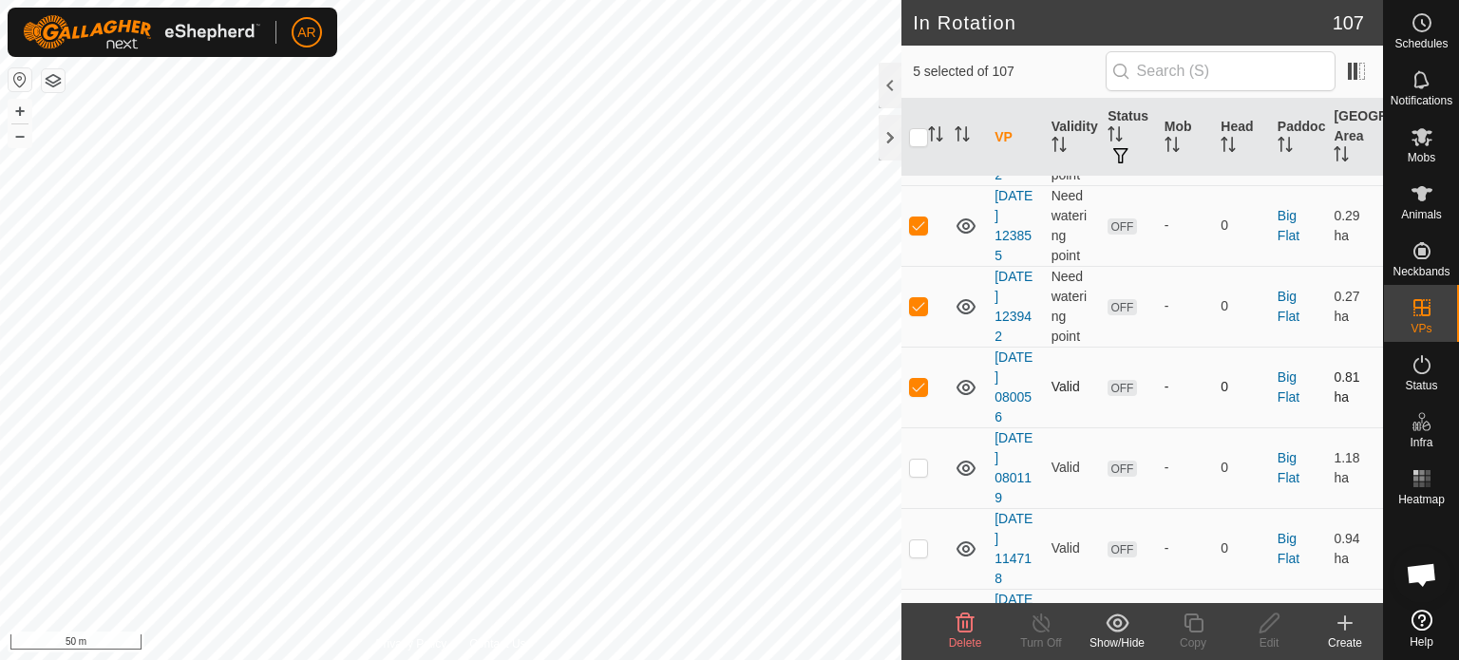
scroll to position [285, 0]
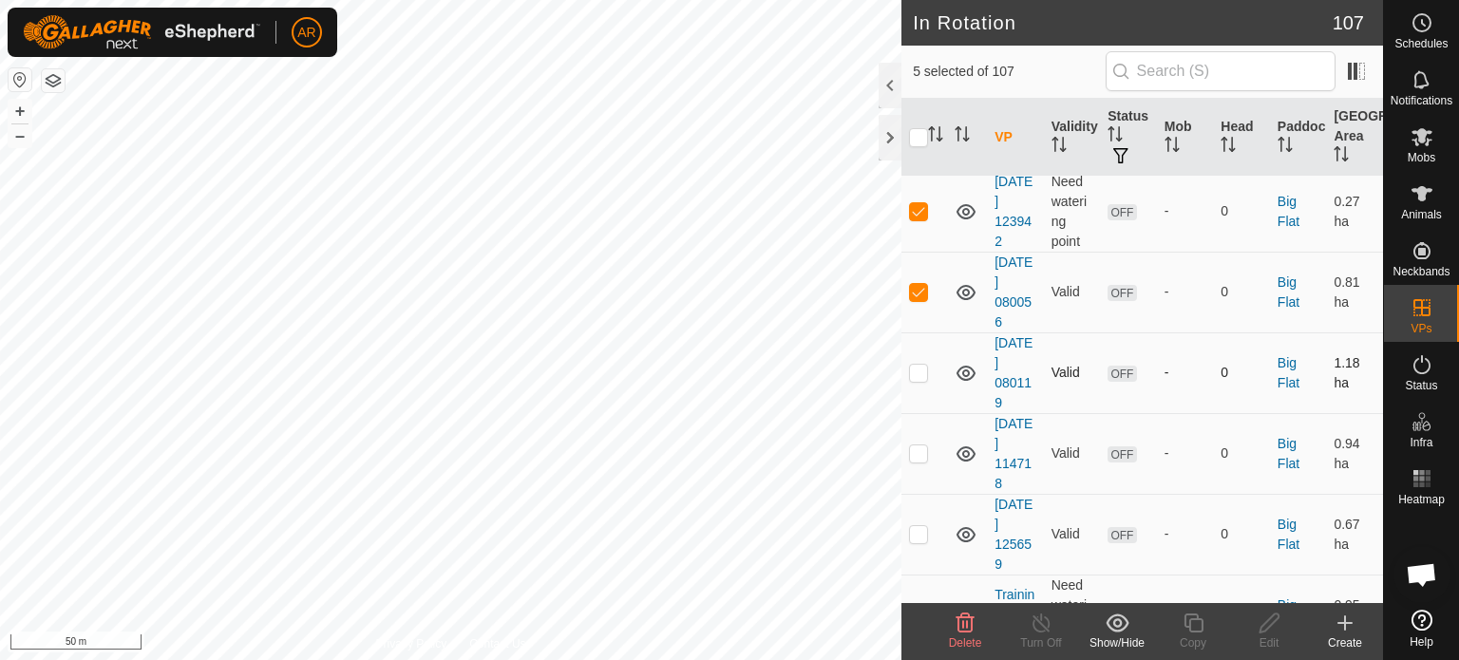
click at [924, 376] on p-checkbox at bounding box center [918, 372] width 19 height 15
checkbox input "true"
click at [926, 457] on p-checkbox at bounding box center [918, 453] width 19 height 15
checkbox input "true"
click at [924, 534] on p-checkbox at bounding box center [918, 533] width 19 height 15
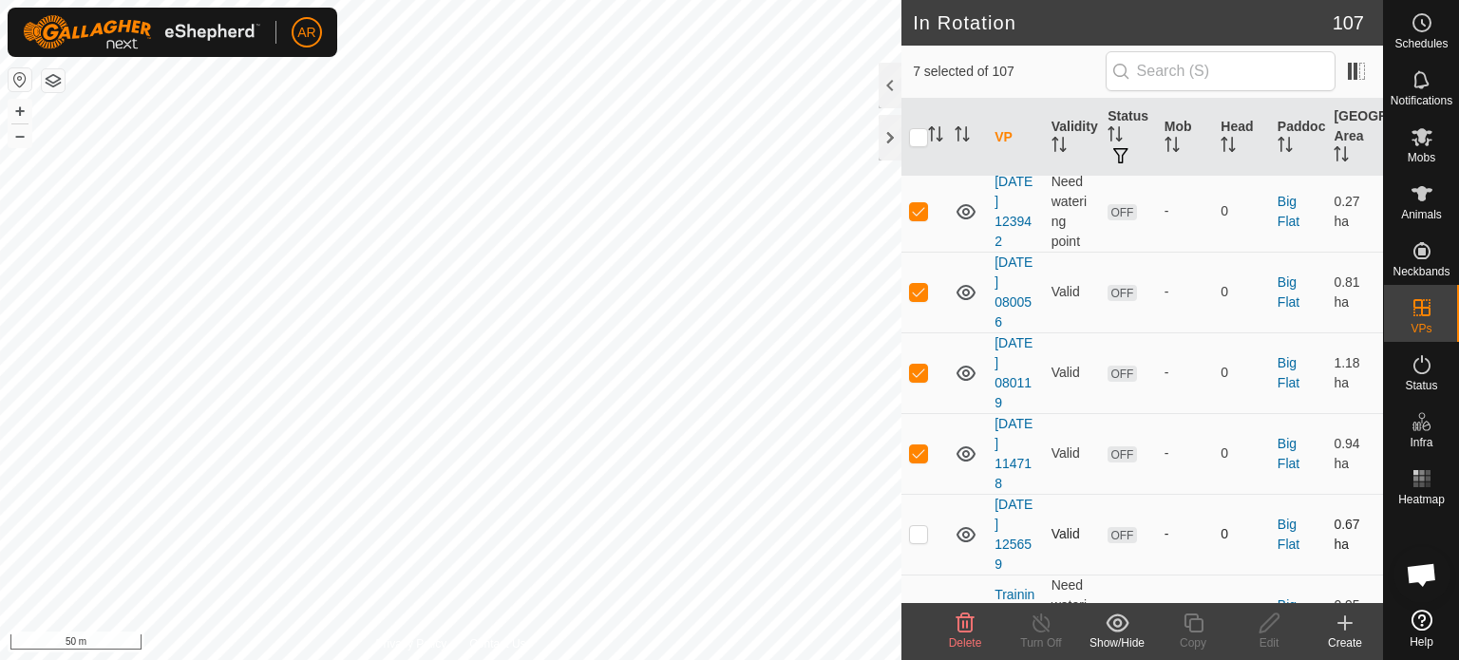
checkbox input "true"
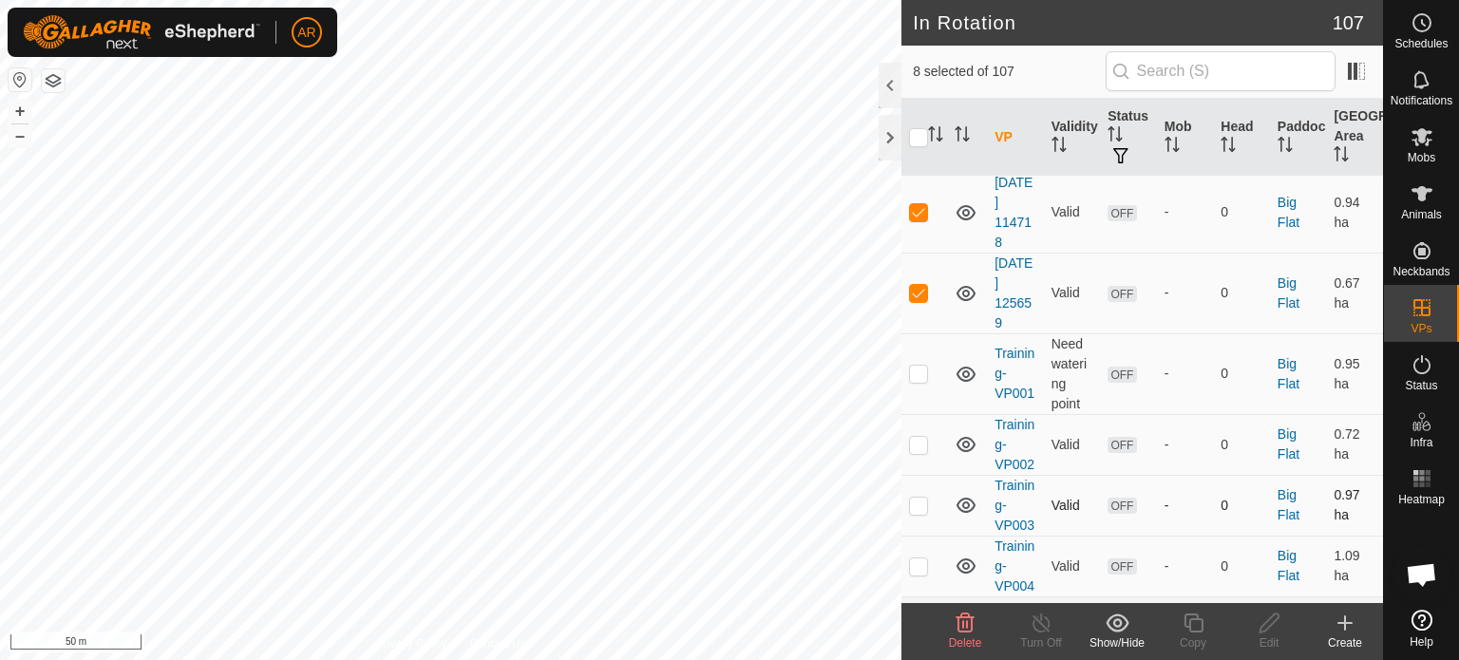
scroll to position [570, 0]
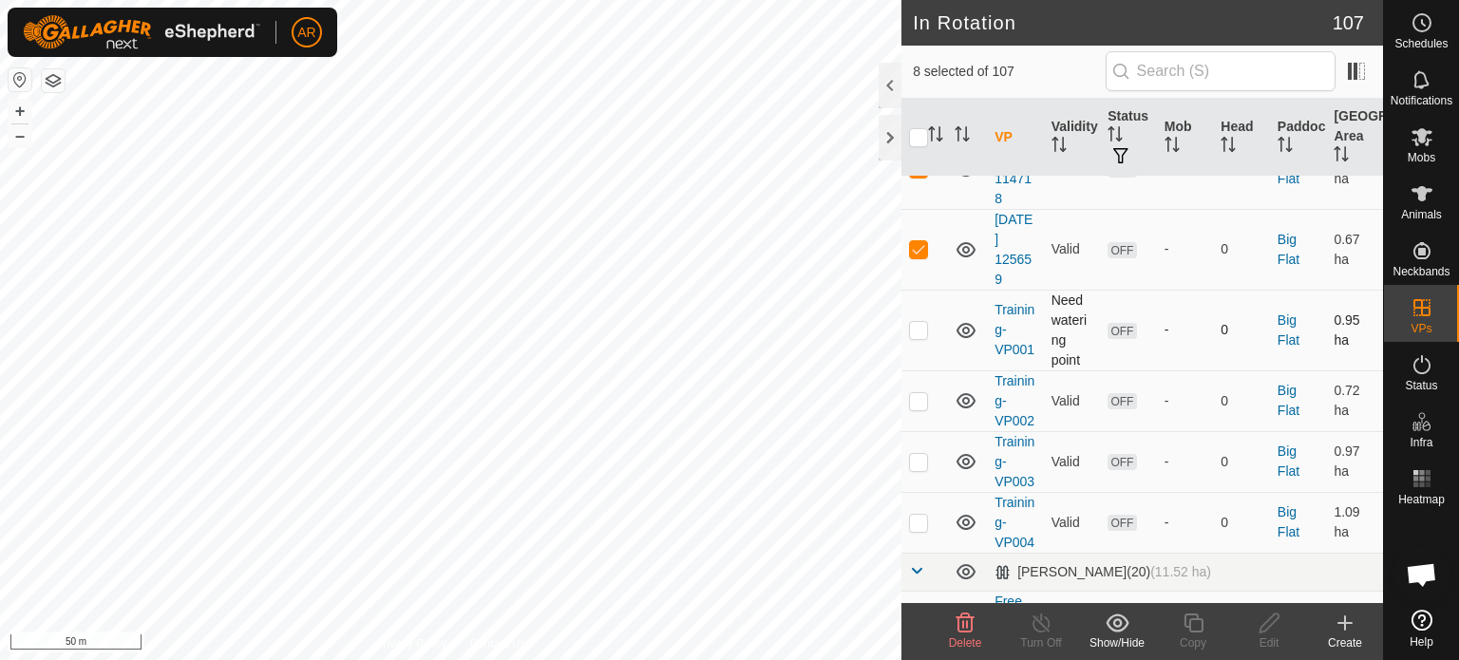
click at [919, 329] on p-checkbox at bounding box center [918, 329] width 19 height 15
checkbox input "true"
click at [919, 409] on p-checkbox at bounding box center [918, 400] width 19 height 15
checkbox input "true"
click at [923, 469] on p-checkbox at bounding box center [918, 461] width 19 height 15
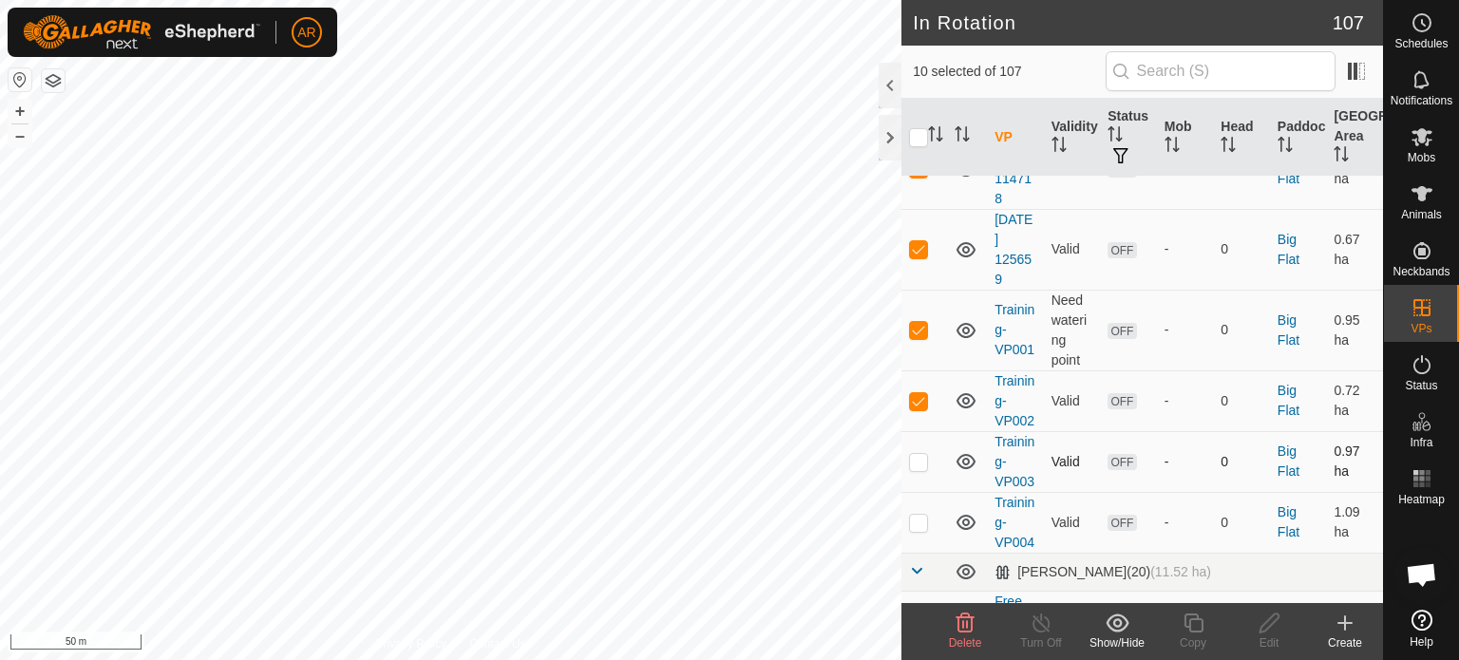
checkbox input "true"
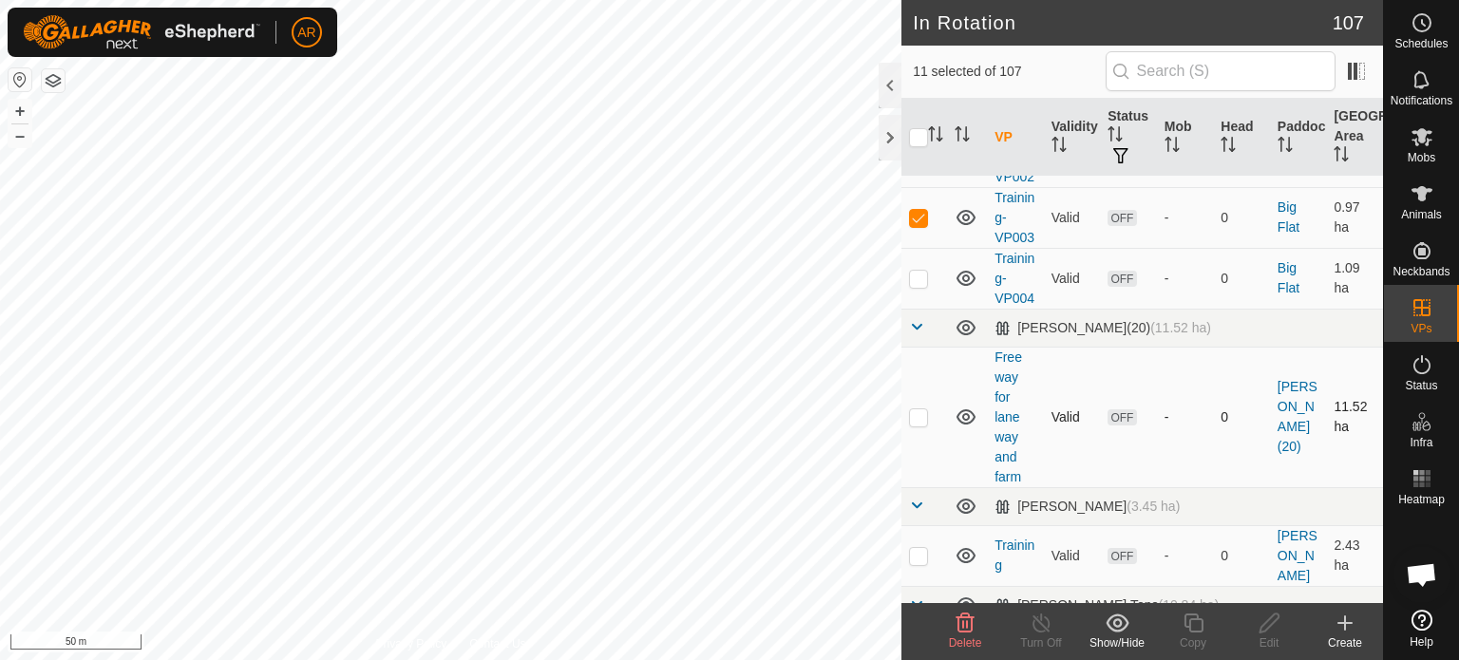
scroll to position [855, 0]
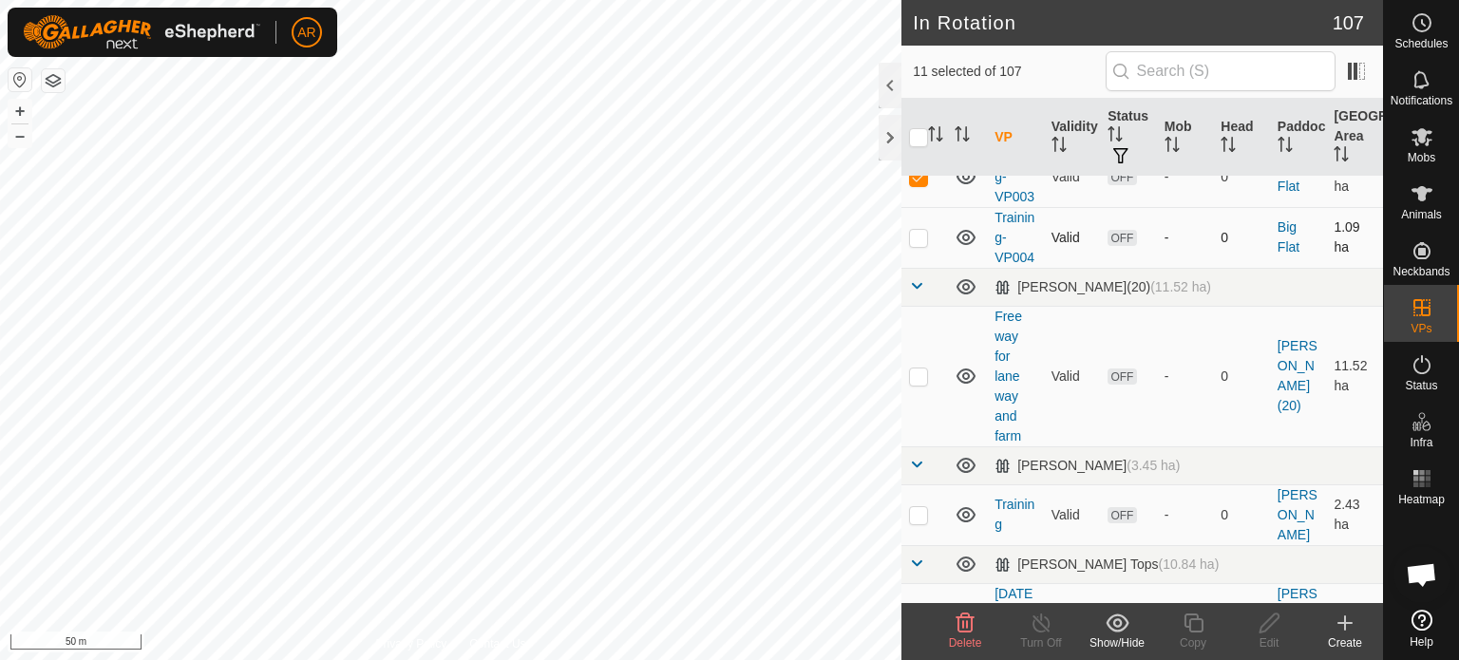
click at [919, 245] on p-checkbox at bounding box center [918, 237] width 19 height 15
checkbox input "true"
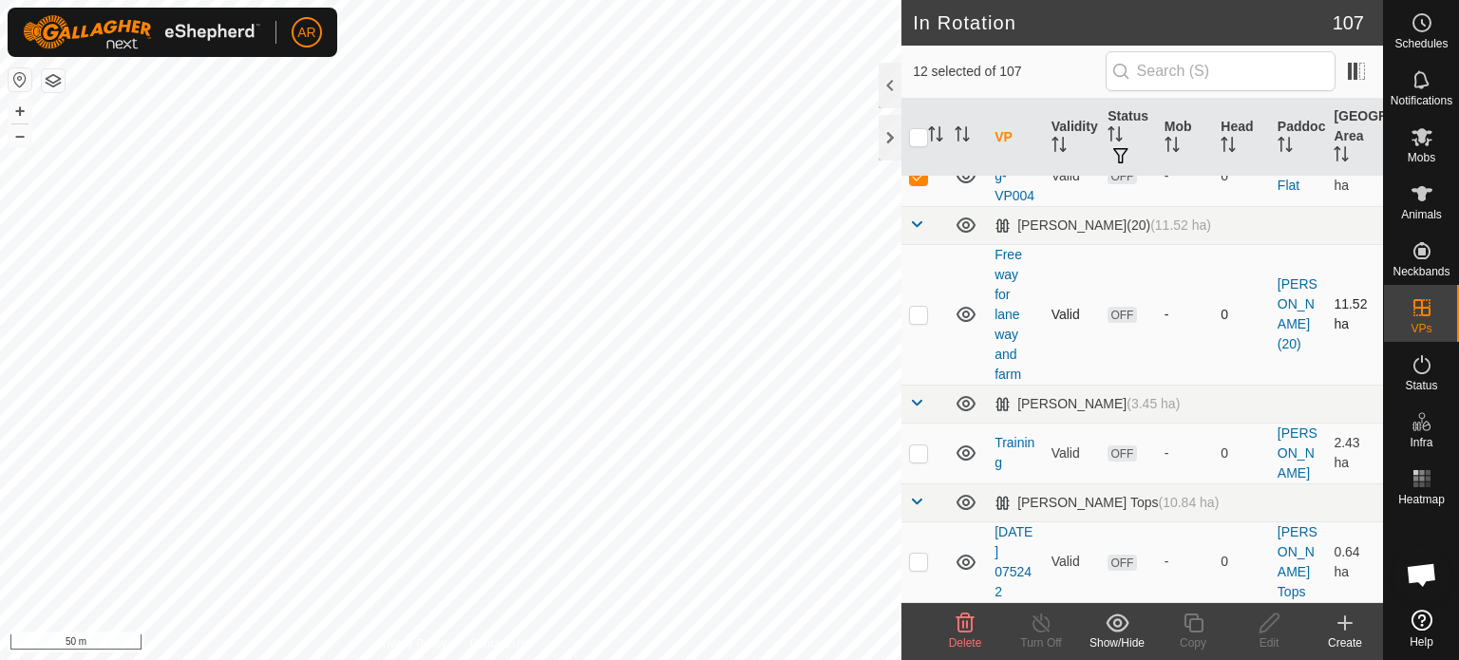
scroll to position [950, 0]
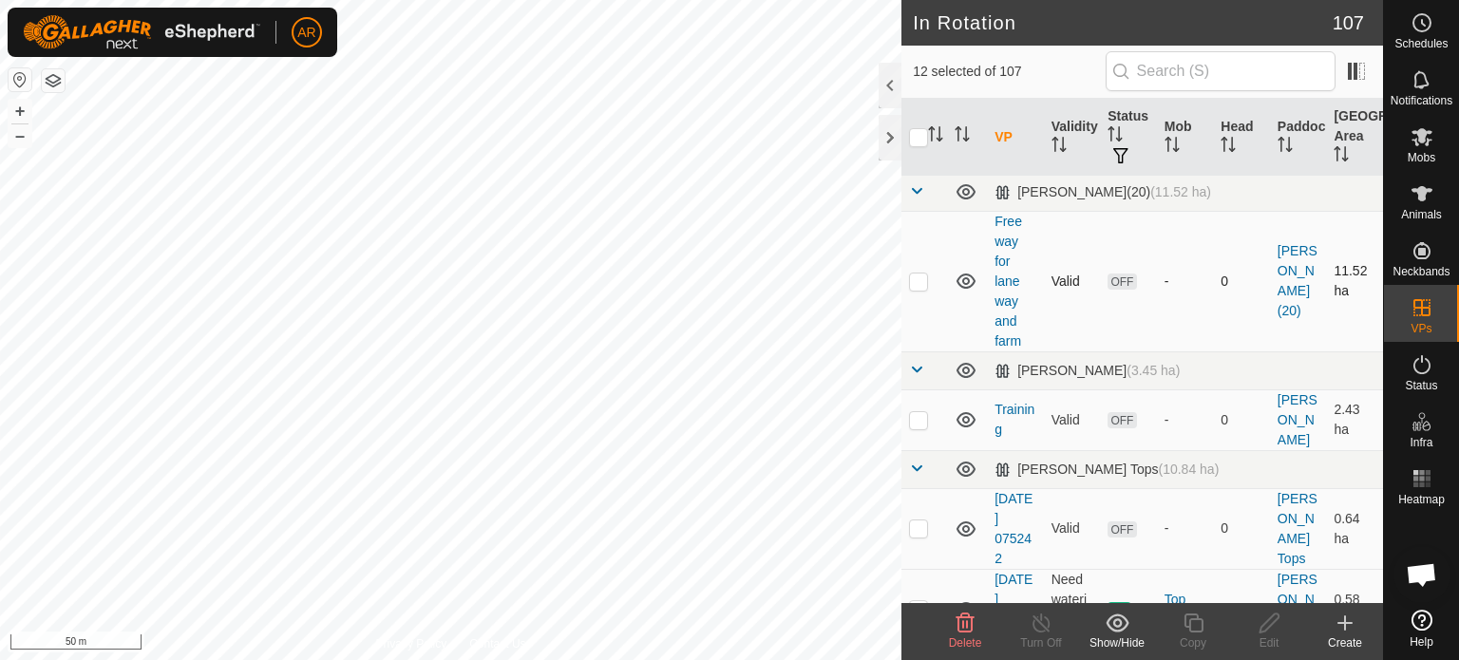
click at [919, 289] on p-checkbox at bounding box center [918, 281] width 19 height 15
checkbox input "true"
click at [920, 428] on p-checkbox at bounding box center [918, 419] width 19 height 15
checkbox input "true"
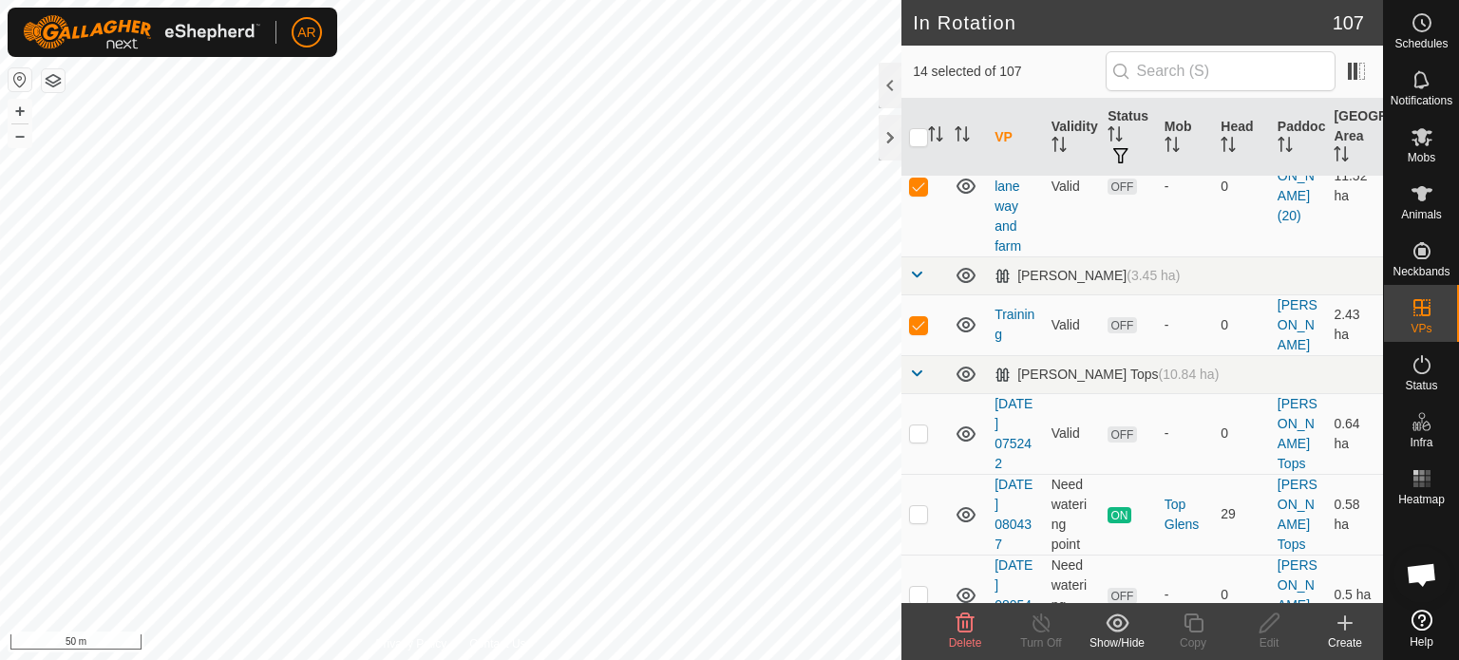
click at [969, 623] on icon at bounding box center [965, 623] width 23 height 23
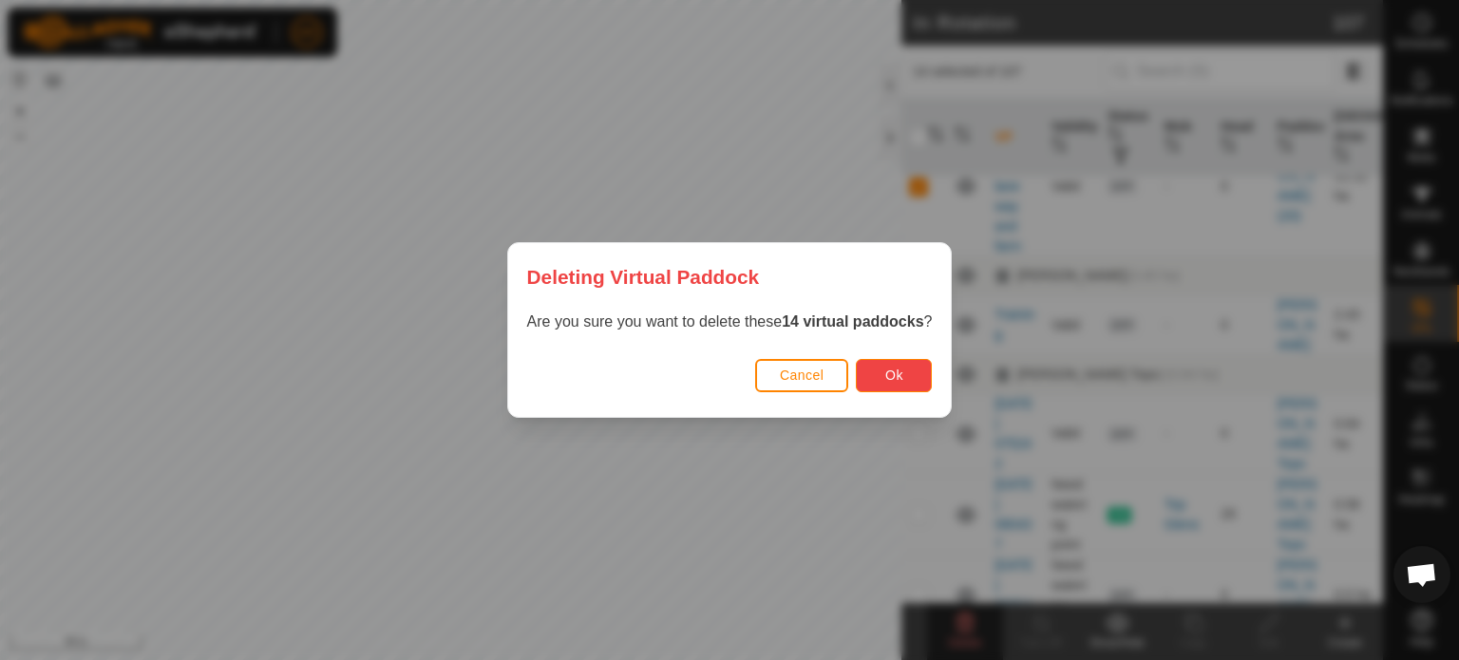
click at [912, 369] on button "Ok" at bounding box center [894, 375] width 76 height 33
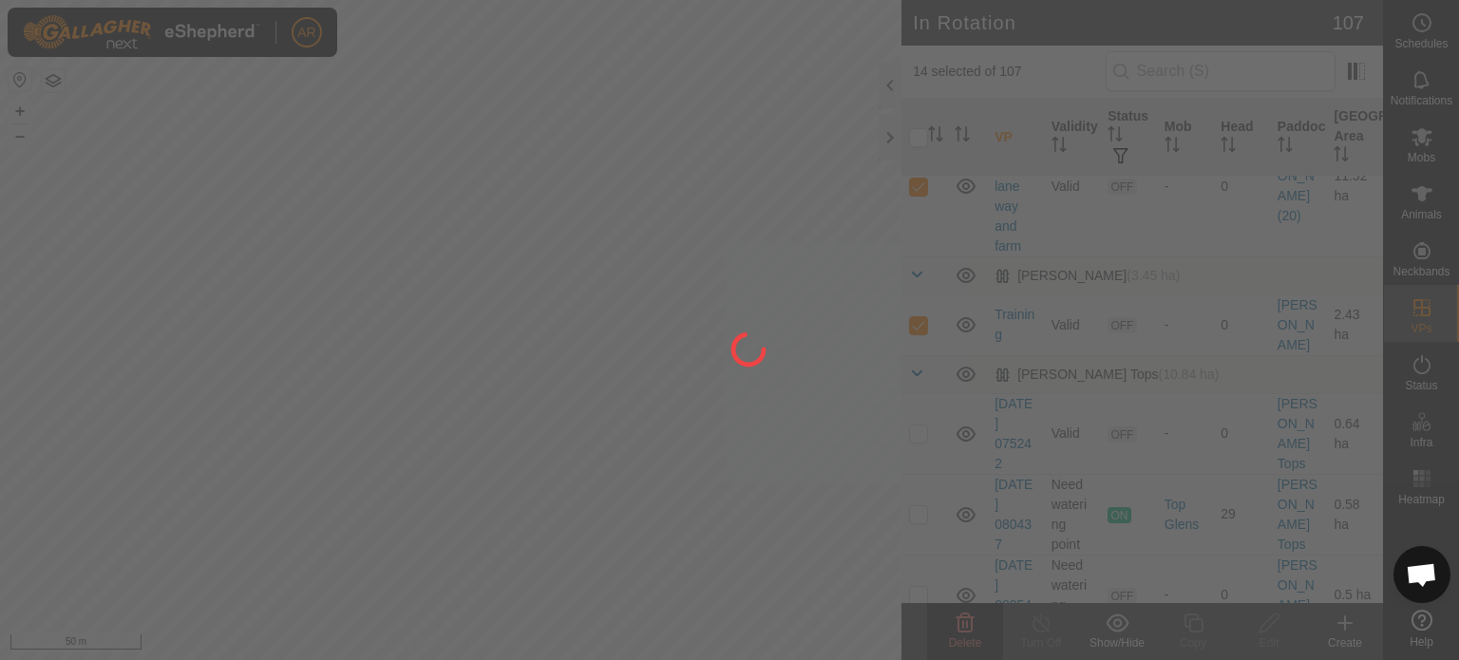
checkbox input "false"
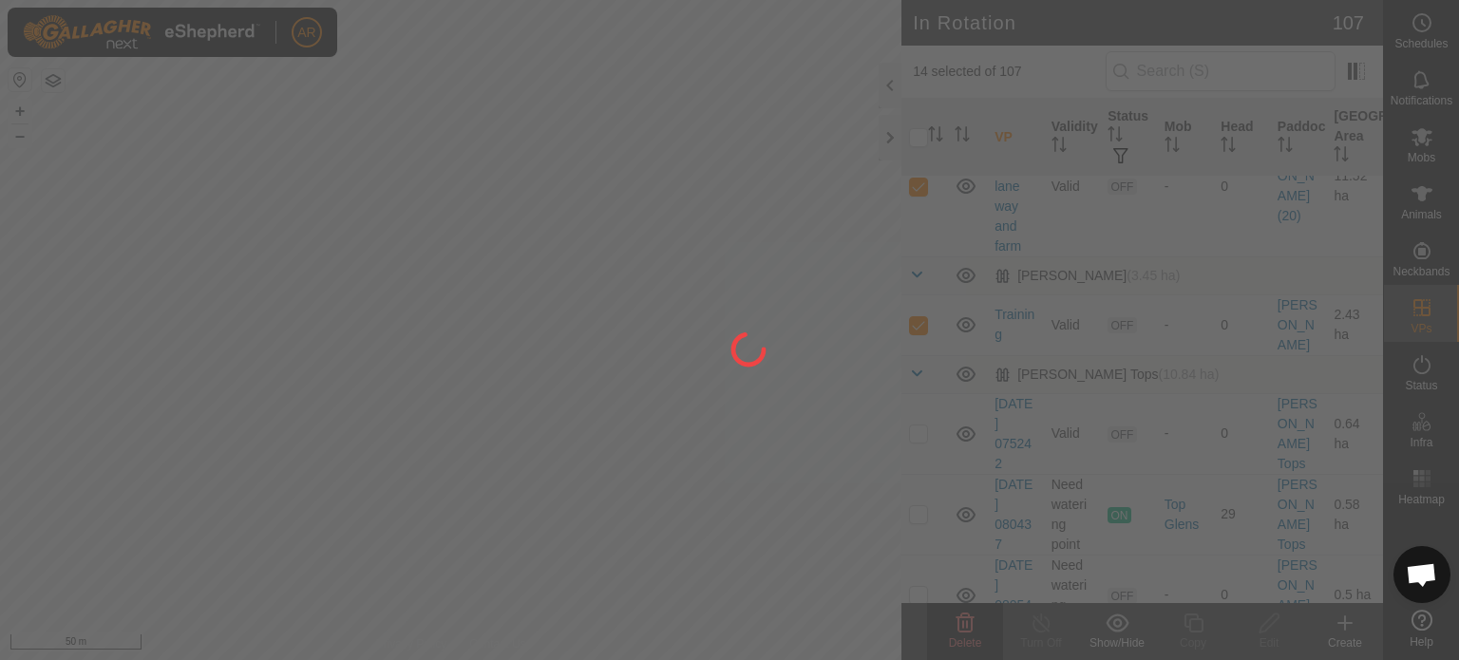
checkbox input "false"
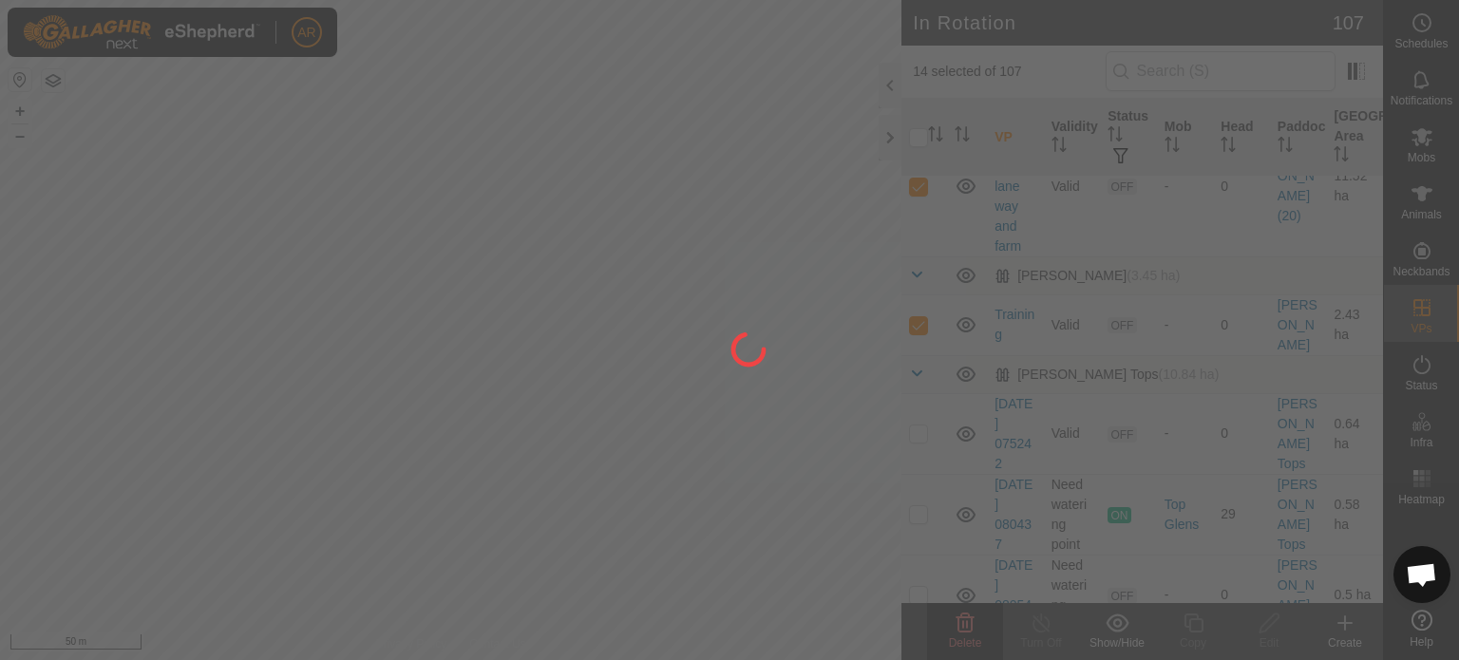
checkbox input "false"
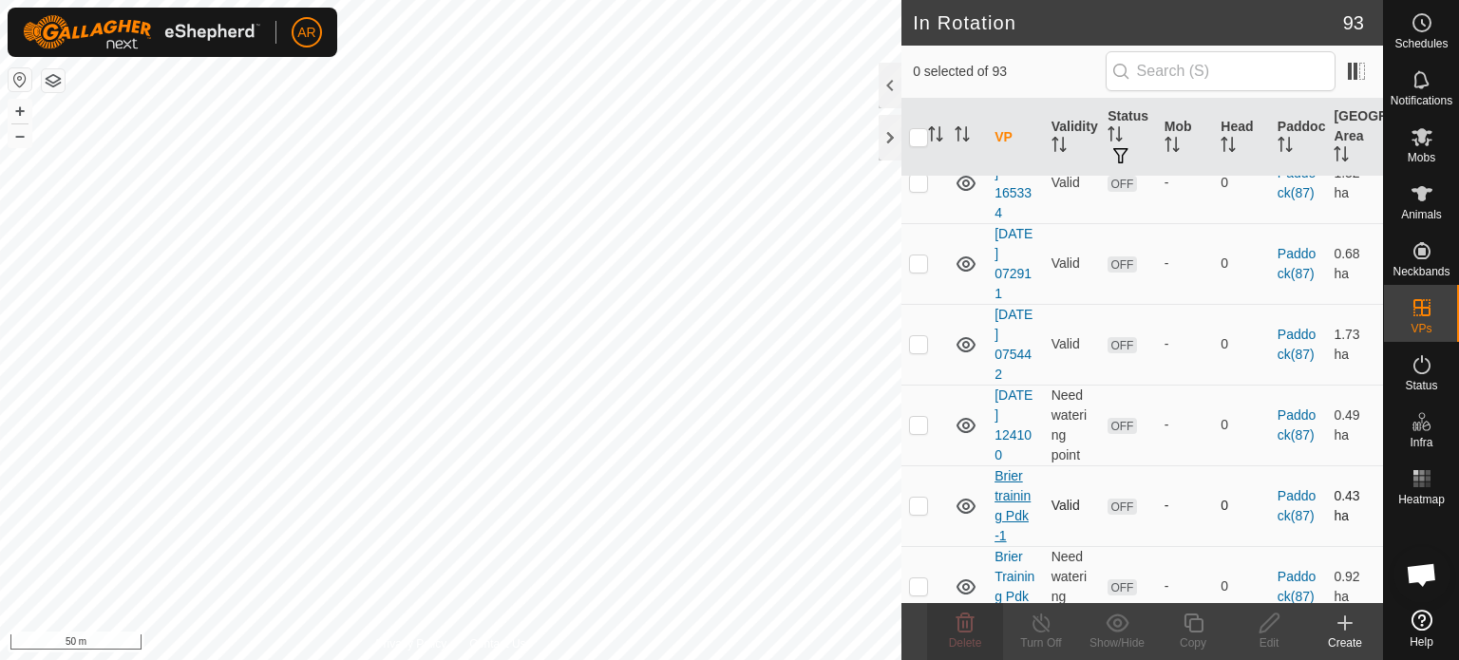
scroll to position [5796, 0]
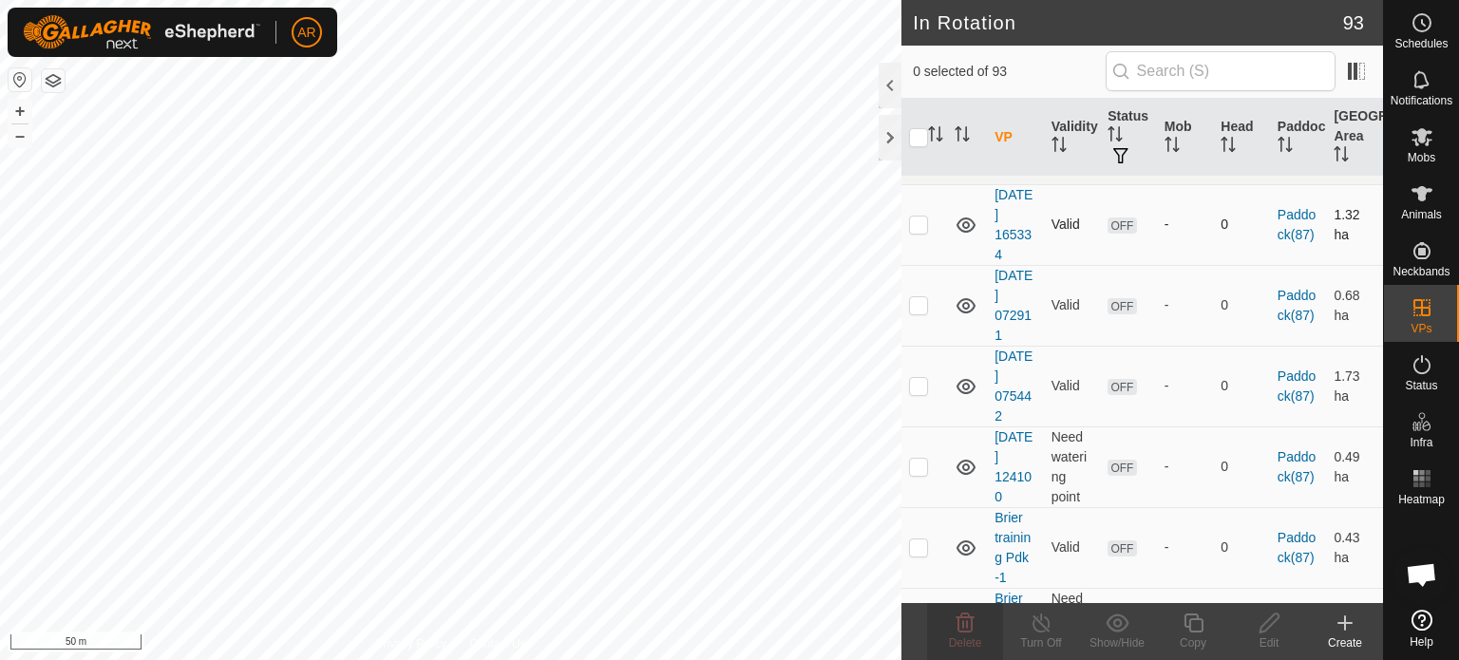
click at [916, 265] on td at bounding box center [925, 224] width 46 height 81
checkbox input "true"
click at [919, 346] on td at bounding box center [925, 305] width 46 height 81
checkbox input "true"
click at [920, 393] on p-checkbox at bounding box center [918, 385] width 19 height 15
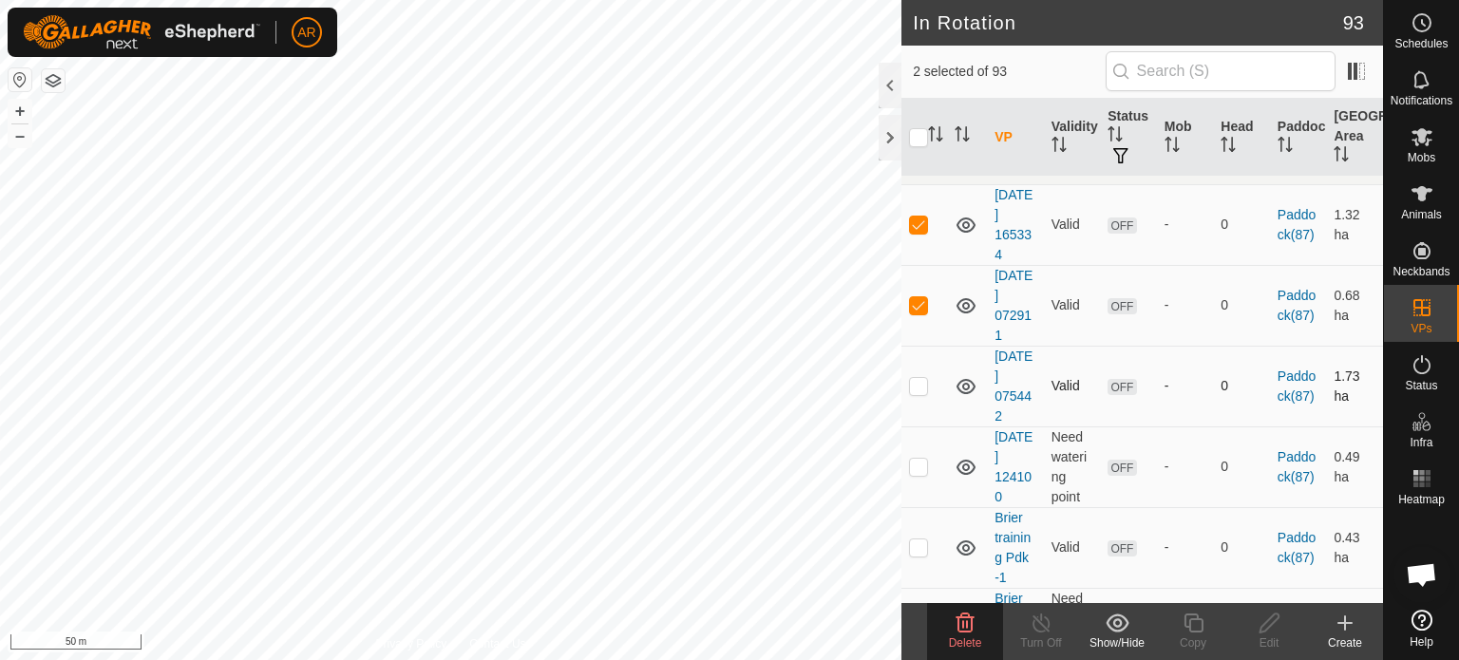
checkbox input "true"
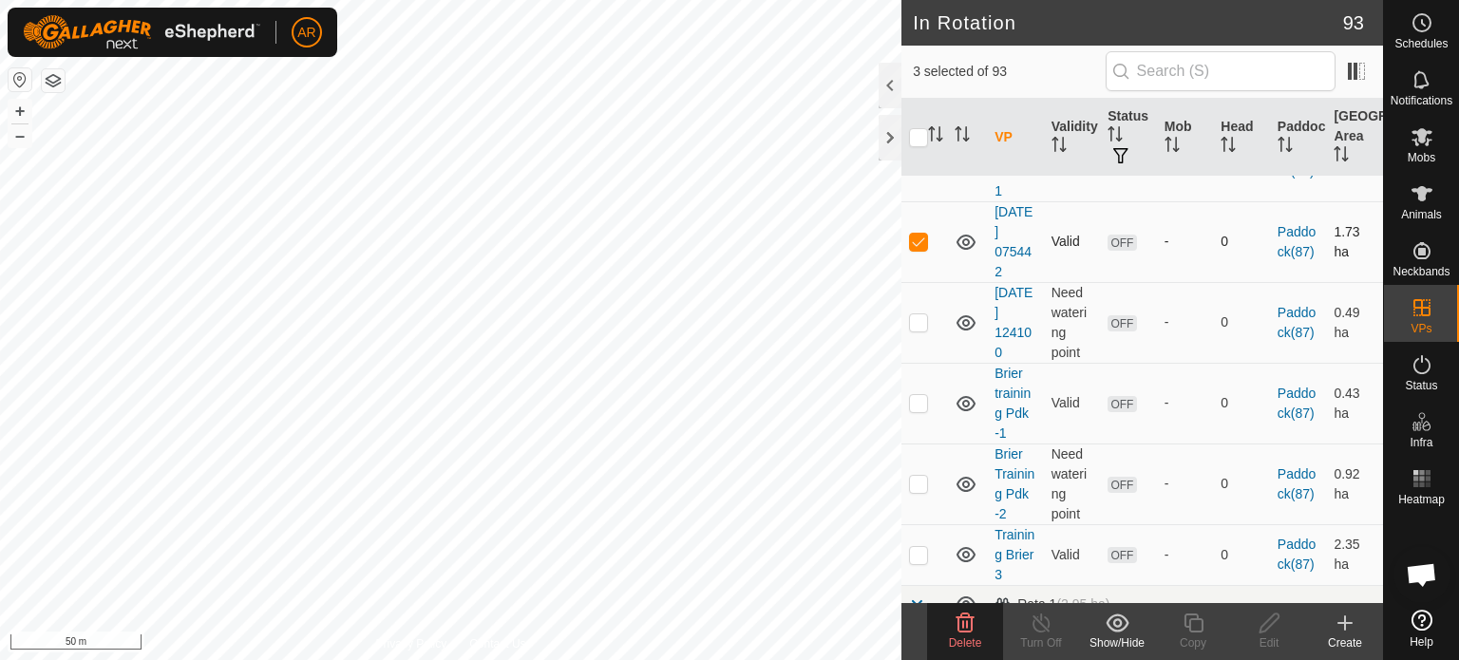
scroll to position [5986, 0]
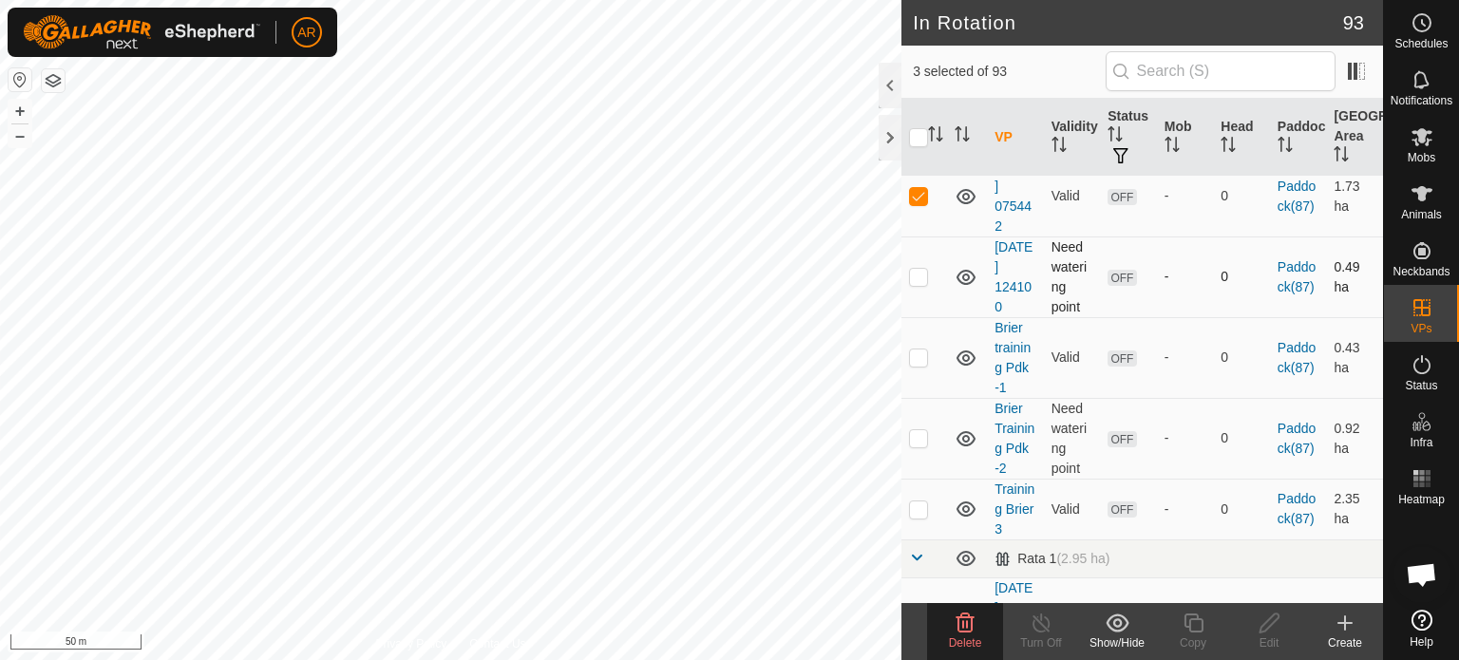
click at [915, 284] on p-checkbox at bounding box center [918, 276] width 19 height 15
checkbox input "true"
click at [920, 398] on td at bounding box center [925, 357] width 46 height 81
checkbox input "true"
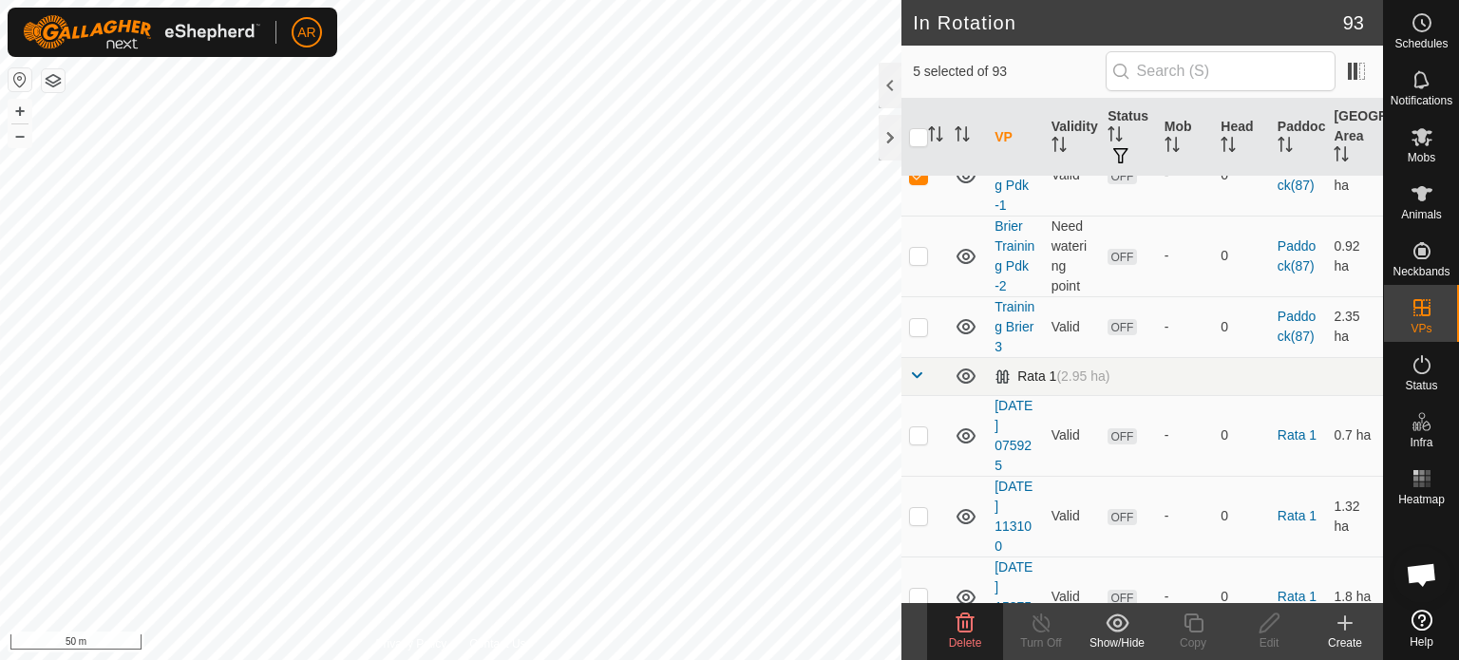
scroll to position [6176, 0]
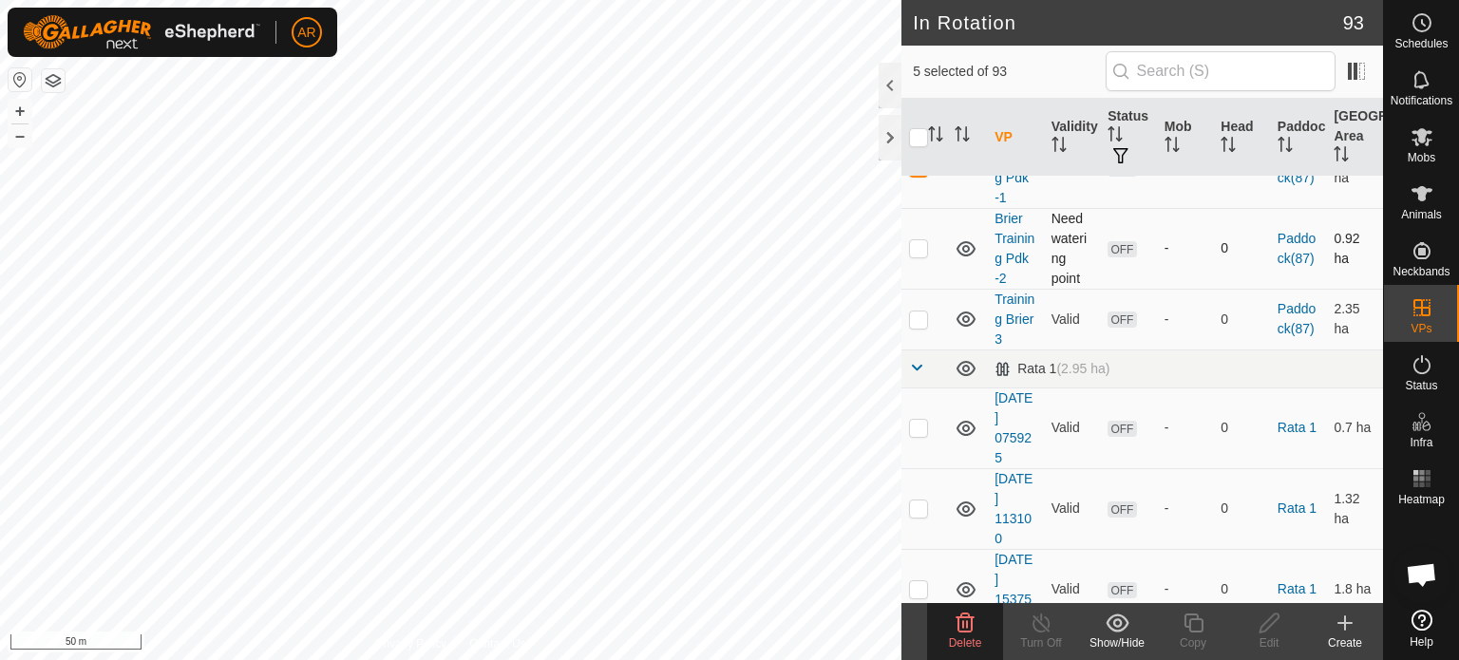
drag, startPoint x: 919, startPoint y: 334, endPoint x: 910, endPoint y: 347, distance: 15.0
click at [918, 256] on p-checkbox at bounding box center [918, 247] width 19 height 15
checkbox input "true"
click at [921, 327] on p-checkbox at bounding box center [918, 319] width 19 height 15
checkbox input "true"
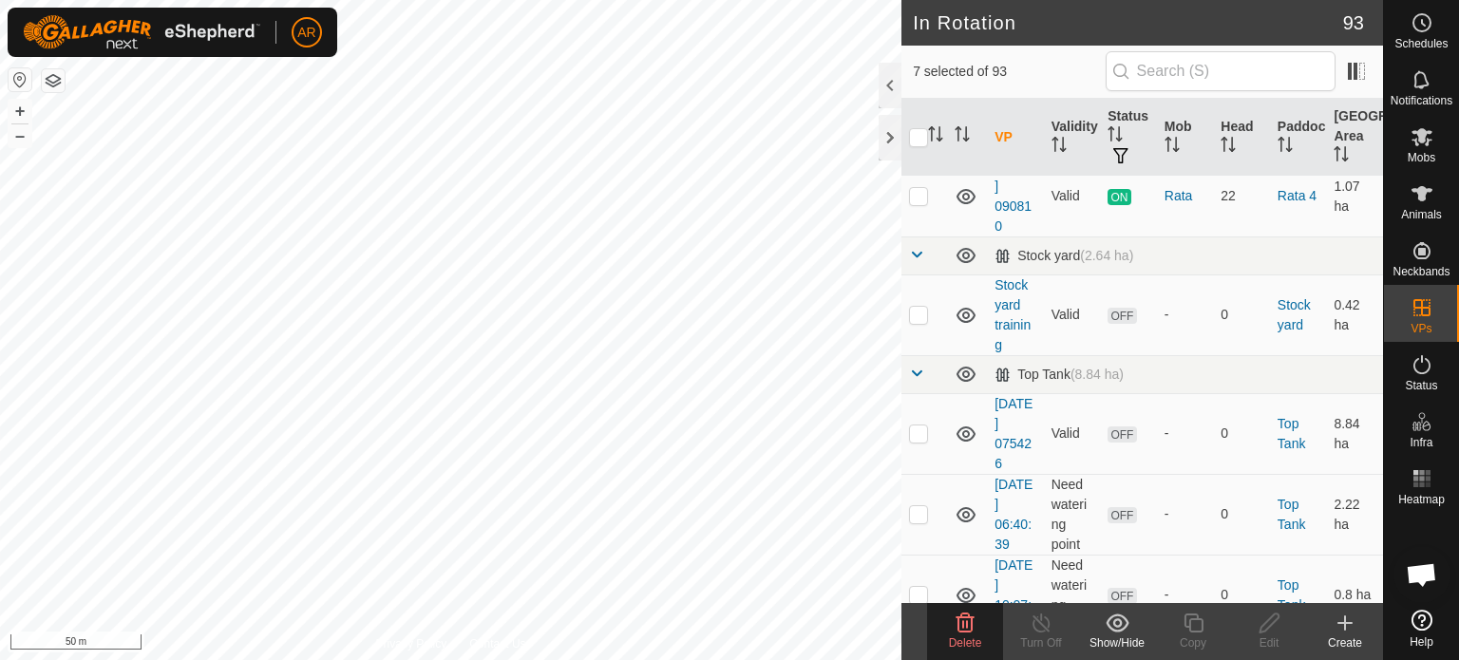
scroll to position [7601, 0]
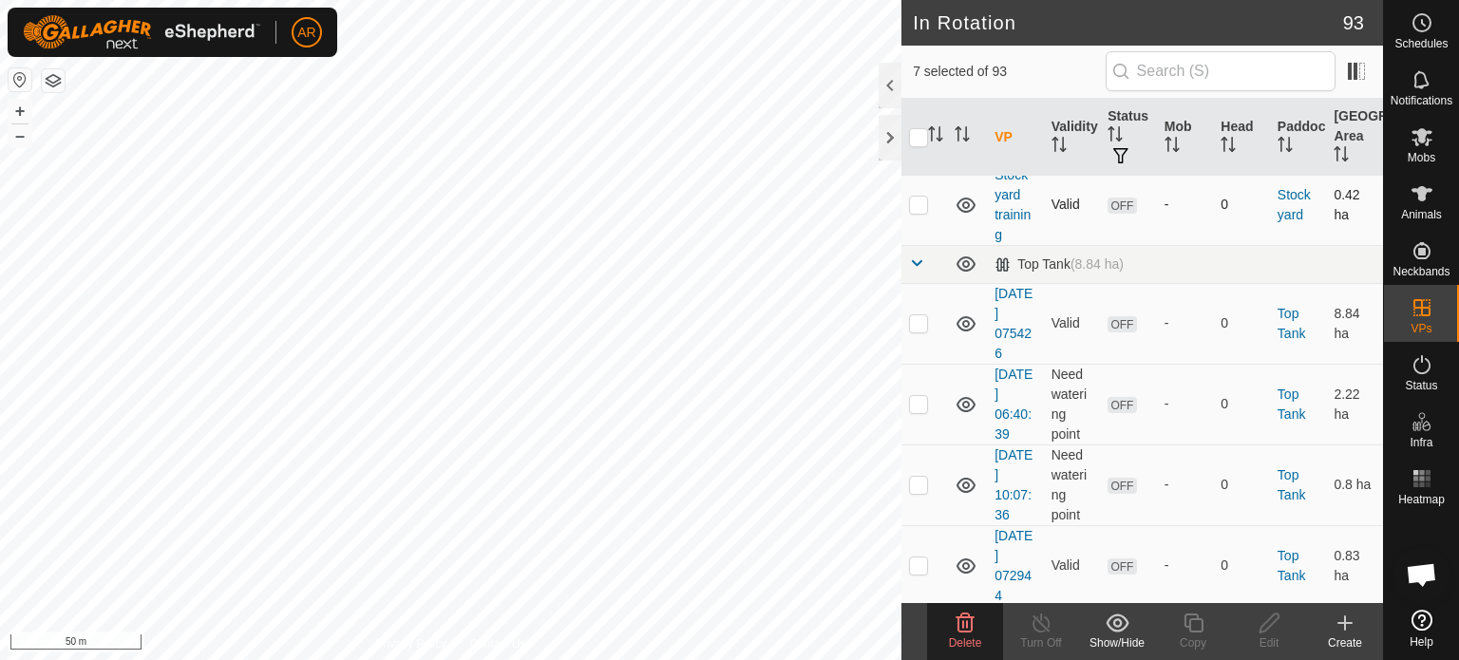
click at [919, 212] on p-checkbox at bounding box center [918, 204] width 19 height 15
checkbox input "true"
click at [921, 331] on p-checkbox at bounding box center [918, 322] width 19 height 15
checkbox input "true"
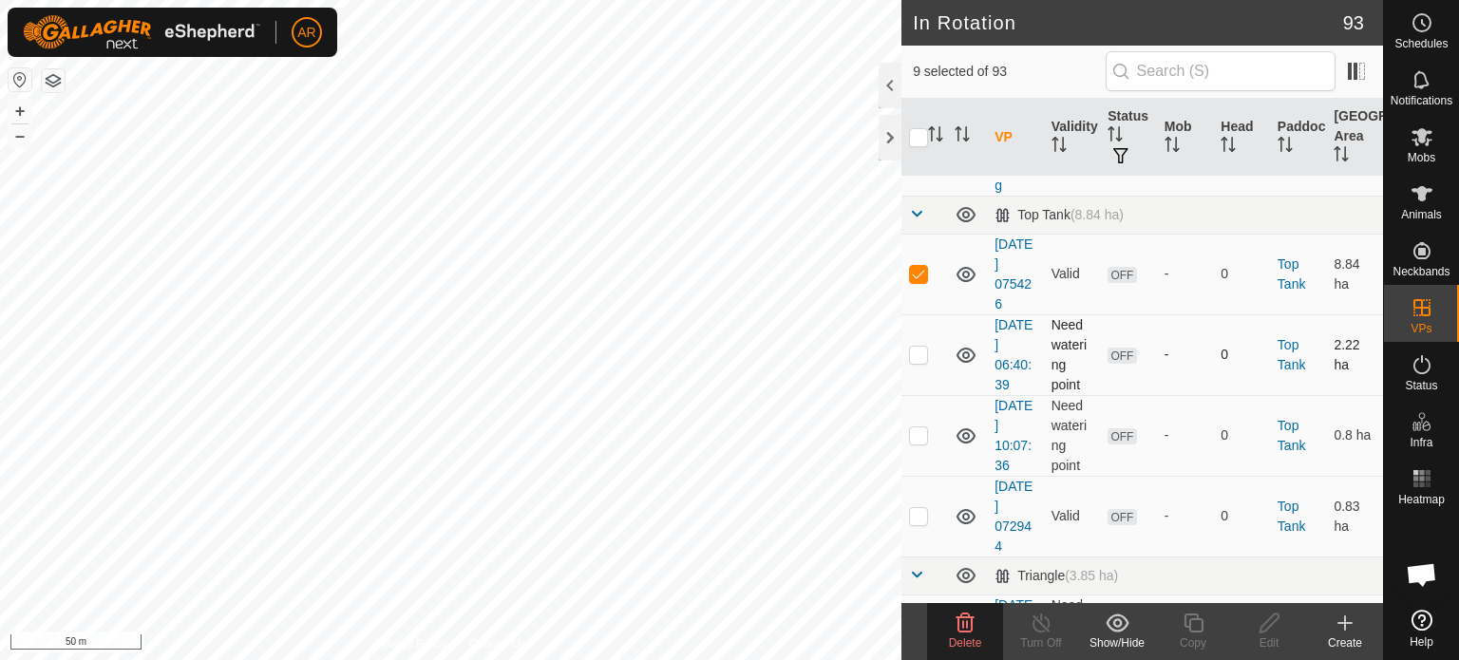
scroll to position [7697, 0]
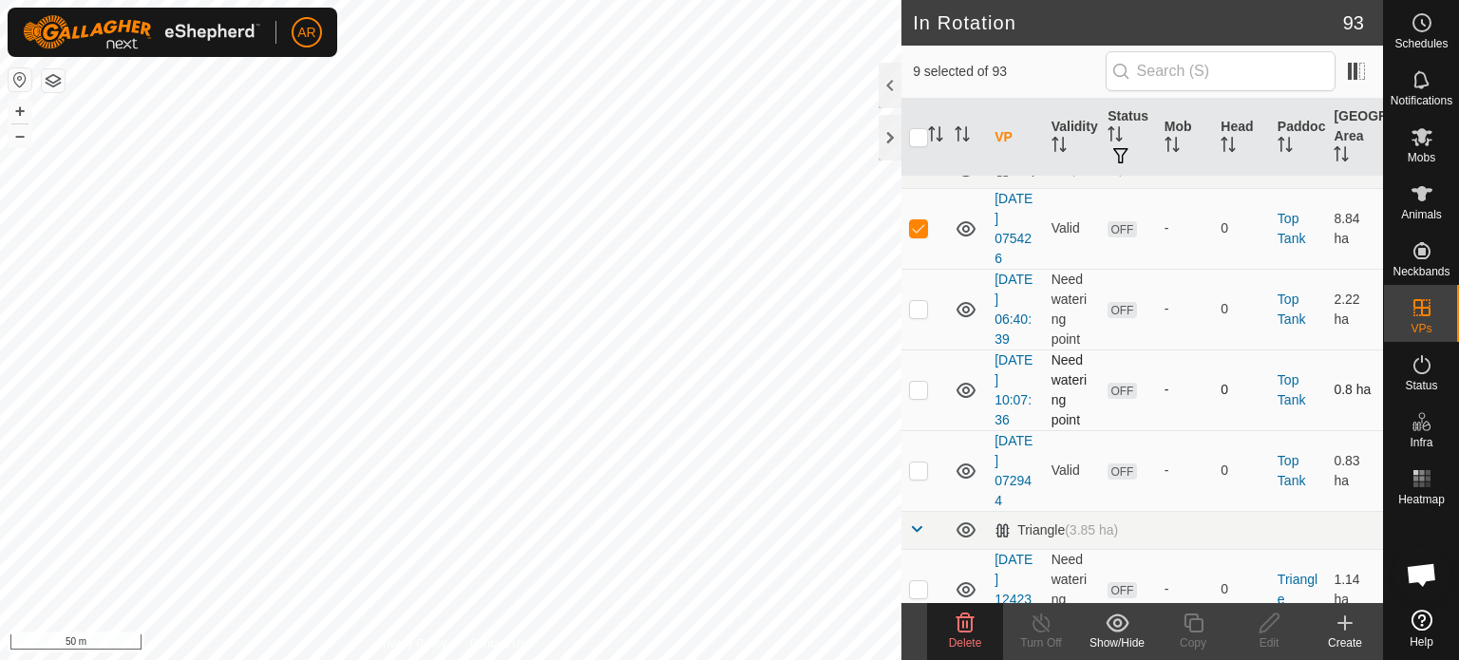
drag, startPoint x: 924, startPoint y: 394, endPoint x: 904, endPoint y: 432, distance: 42.9
click at [921, 316] on p-checkbox at bounding box center [918, 308] width 19 height 15
checkbox input "true"
click at [914, 397] on p-checkbox at bounding box center [918, 389] width 19 height 15
checkbox input "true"
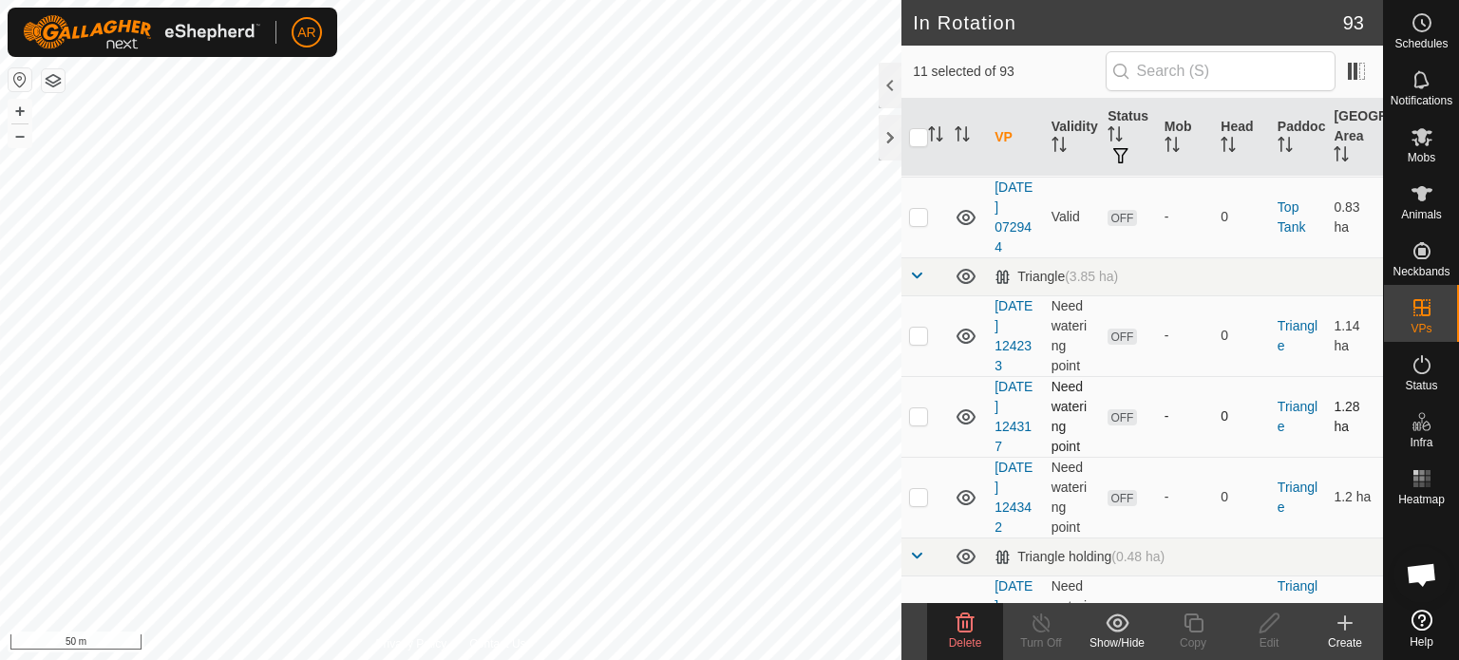
scroll to position [7982, 0]
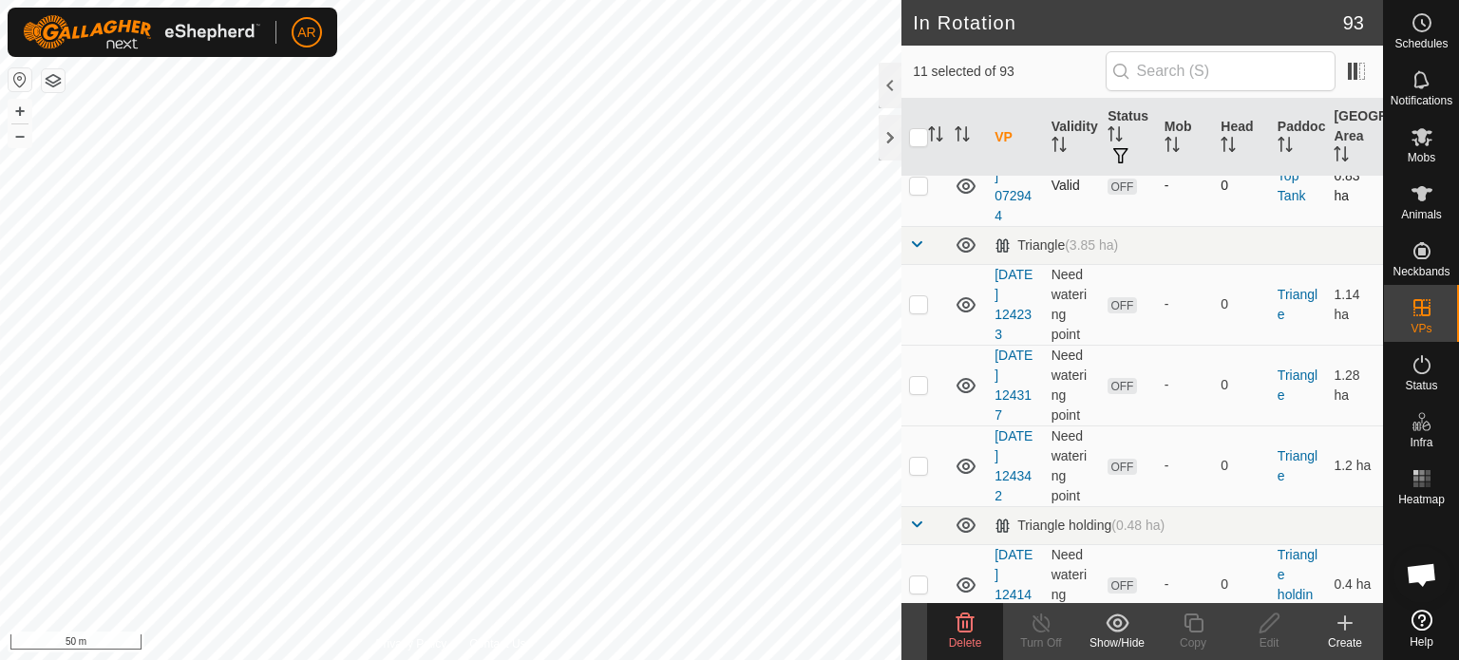
click at [915, 193] on p-checkbox at bounding box center [918, 185] width 19 height 15
checkbox input "true"
drag, startPoint x: 925, startPoint y: 390, endPoint x: 914, endPoint y: 421, distance: 33.4
click at [925, 312] on p-checkbox at bounding box center [918, 303] width 19 height 15
checkbox input "true"
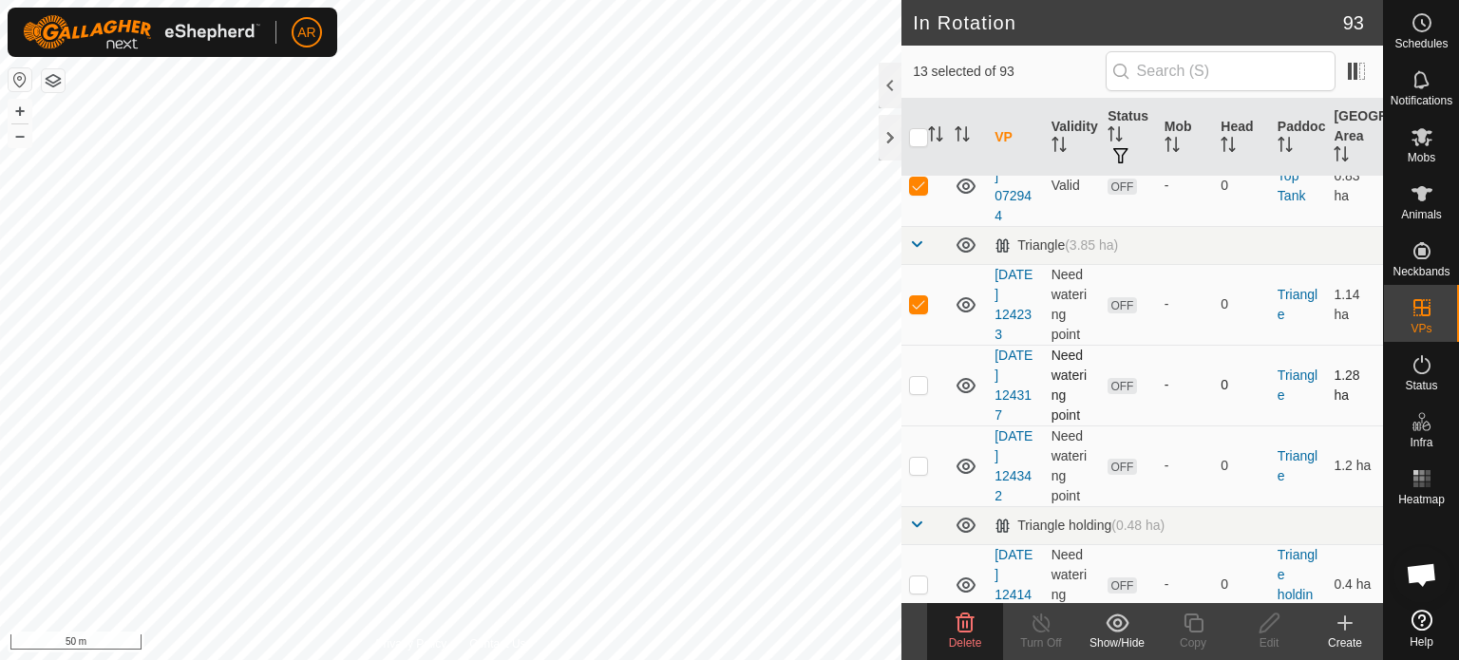
click at [920, 392] on p-checkbox at bounding box center [918, 384] width 19 height 15
checkbox input "true"
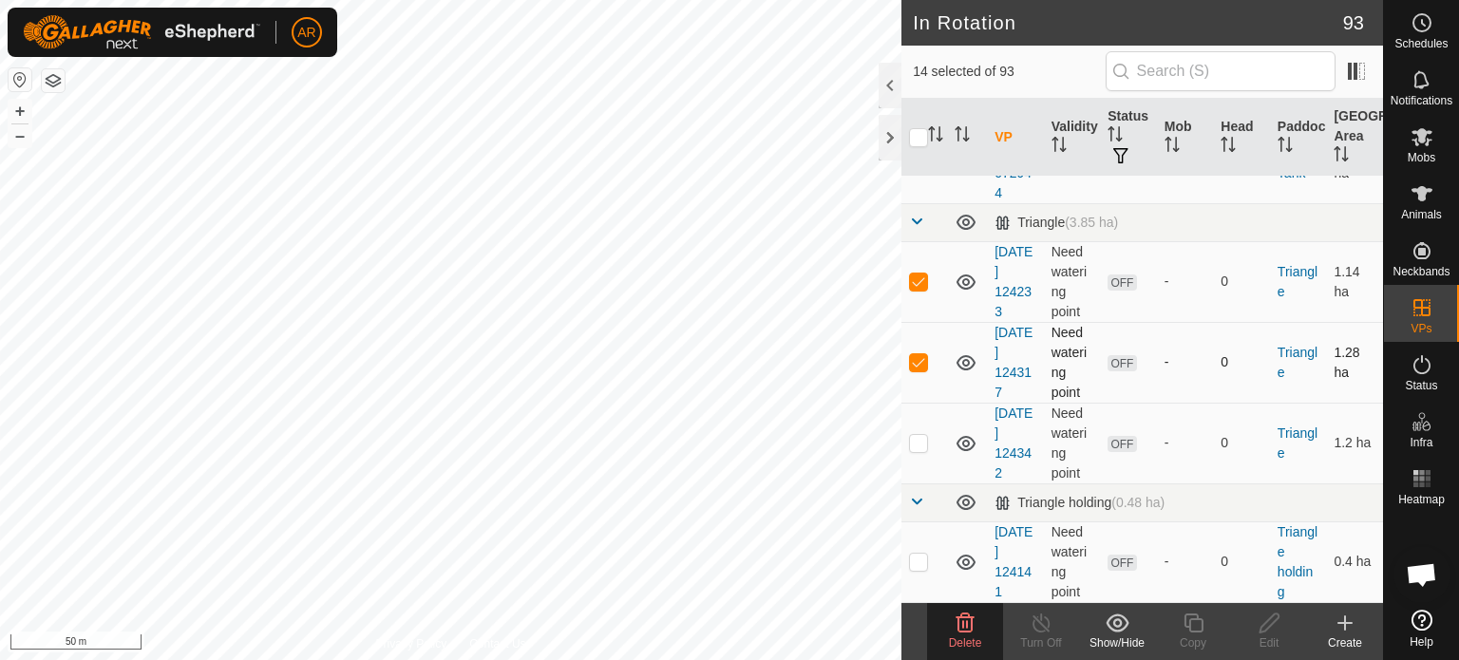
scroll to position [8084, 0]
click at [927, 446] on p-tablecheckbox at bounding box center [918, 442] width 19 height 15
checkbox input "true"
click at [918, 569] on p-checkbox at bounding box center [918, 561] width 19 height 15
checkbox input "true"
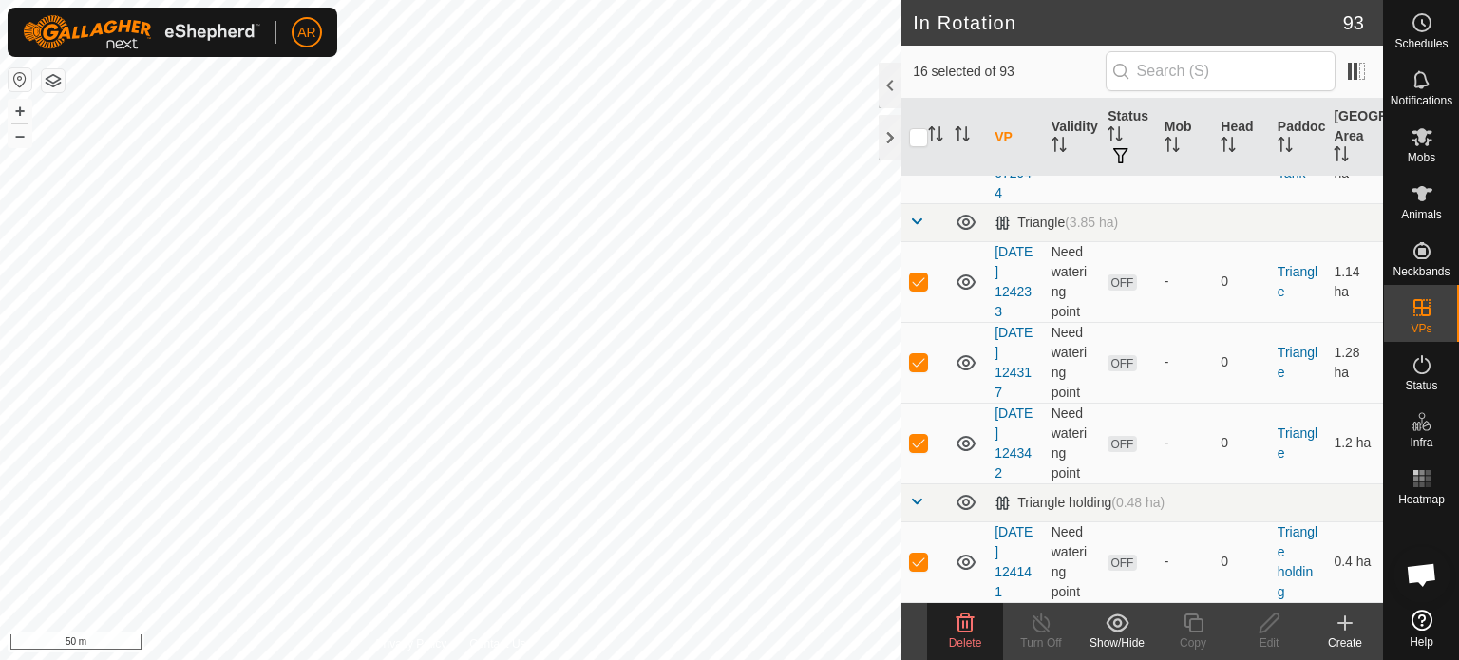
click at [959, 626] on icon at bounding box center [966, 623] width 18 height 19
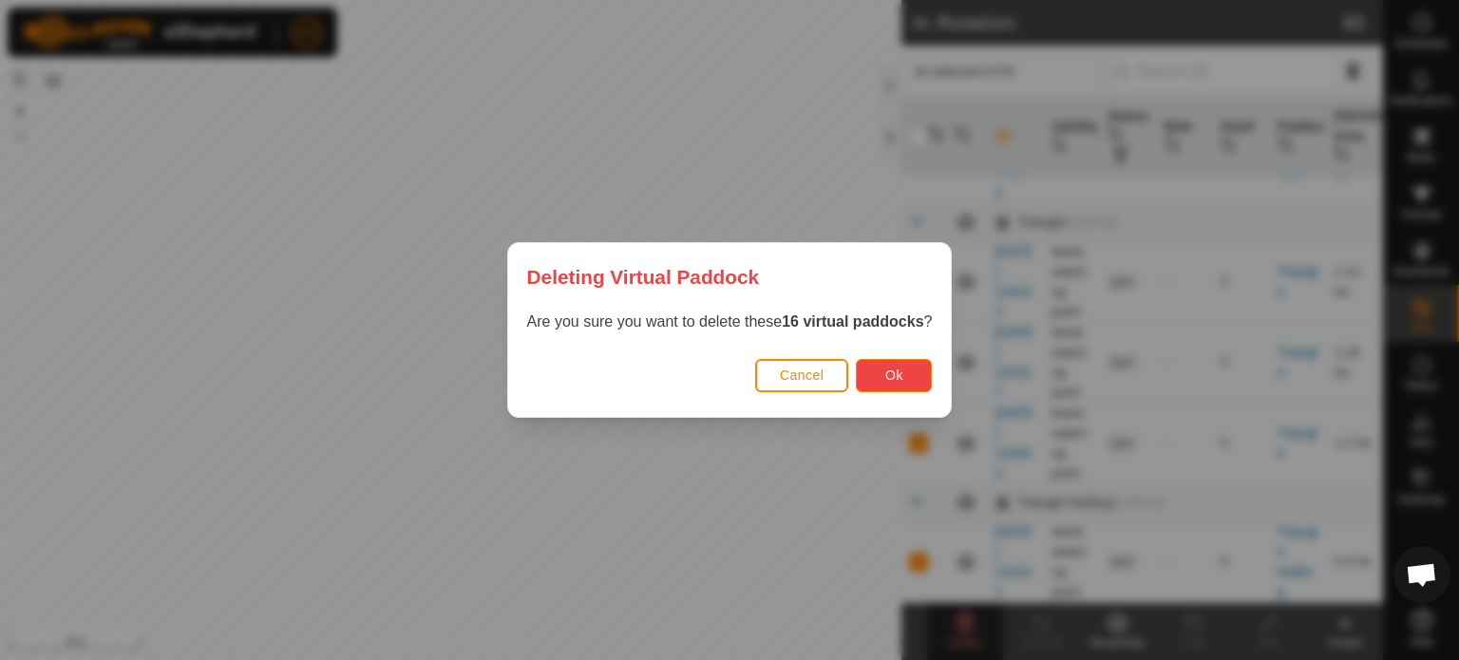
click at [878, 383] on button "Ok" at bounding box center [894, 375] width 76 height 33
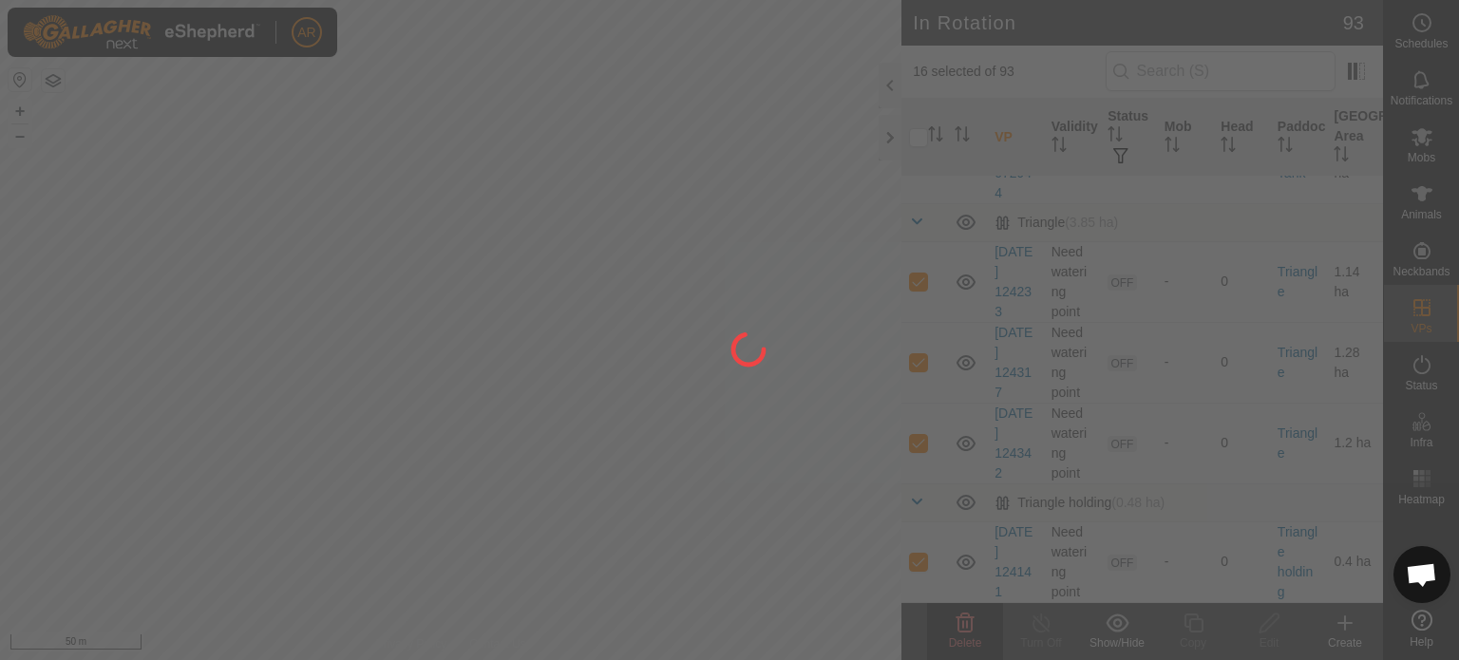
checkbox input "false"
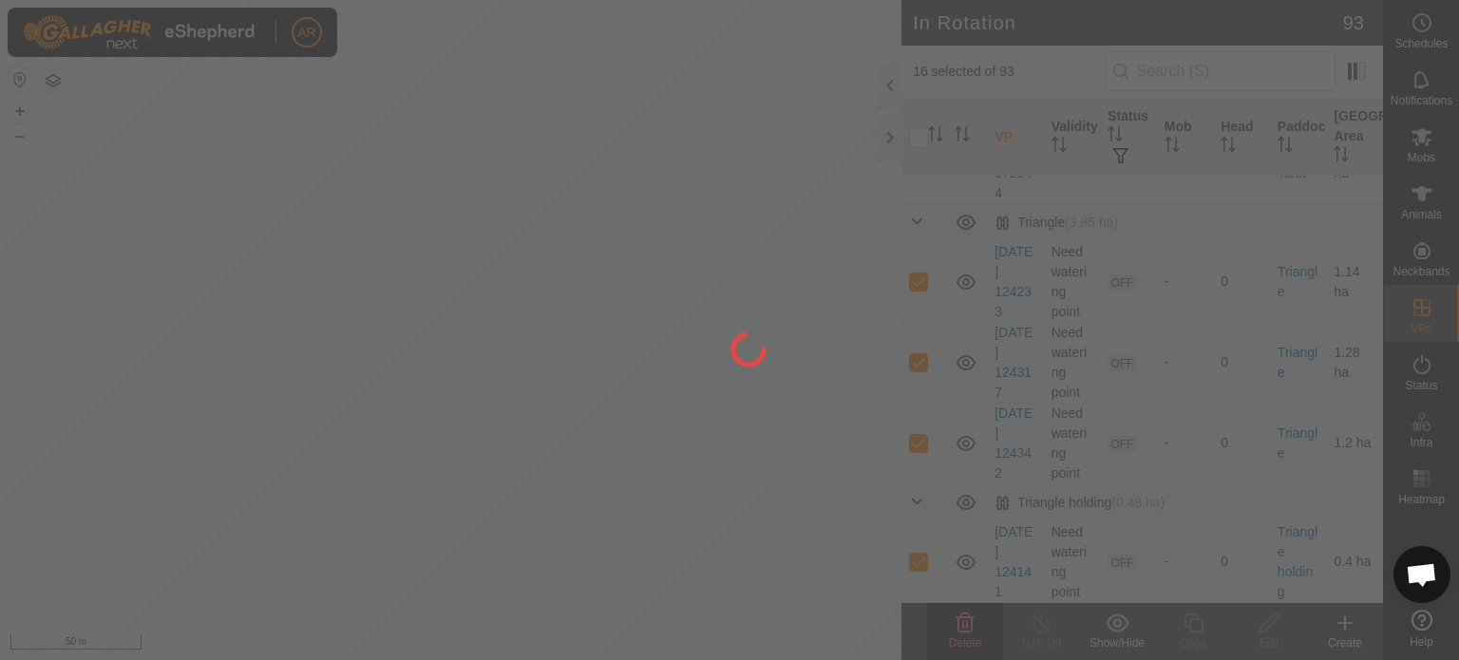
checkbox input "false"
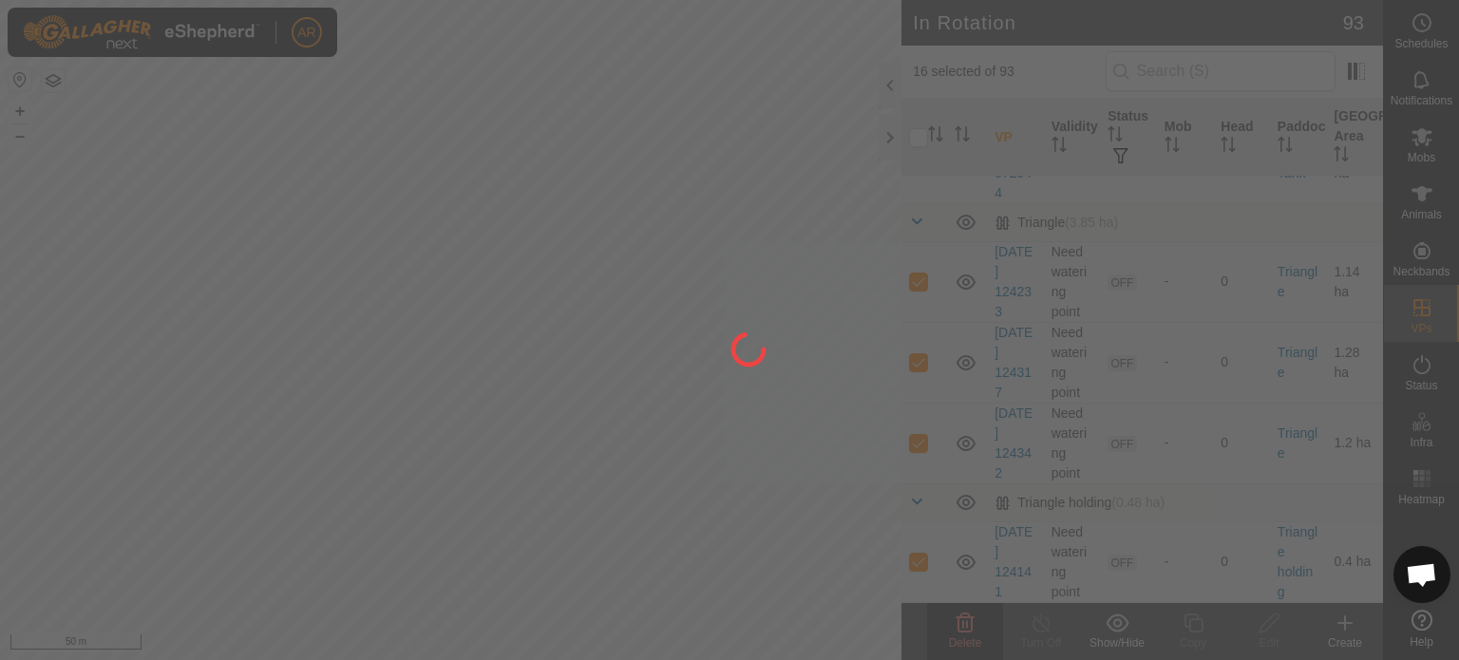
checkbox input "false"
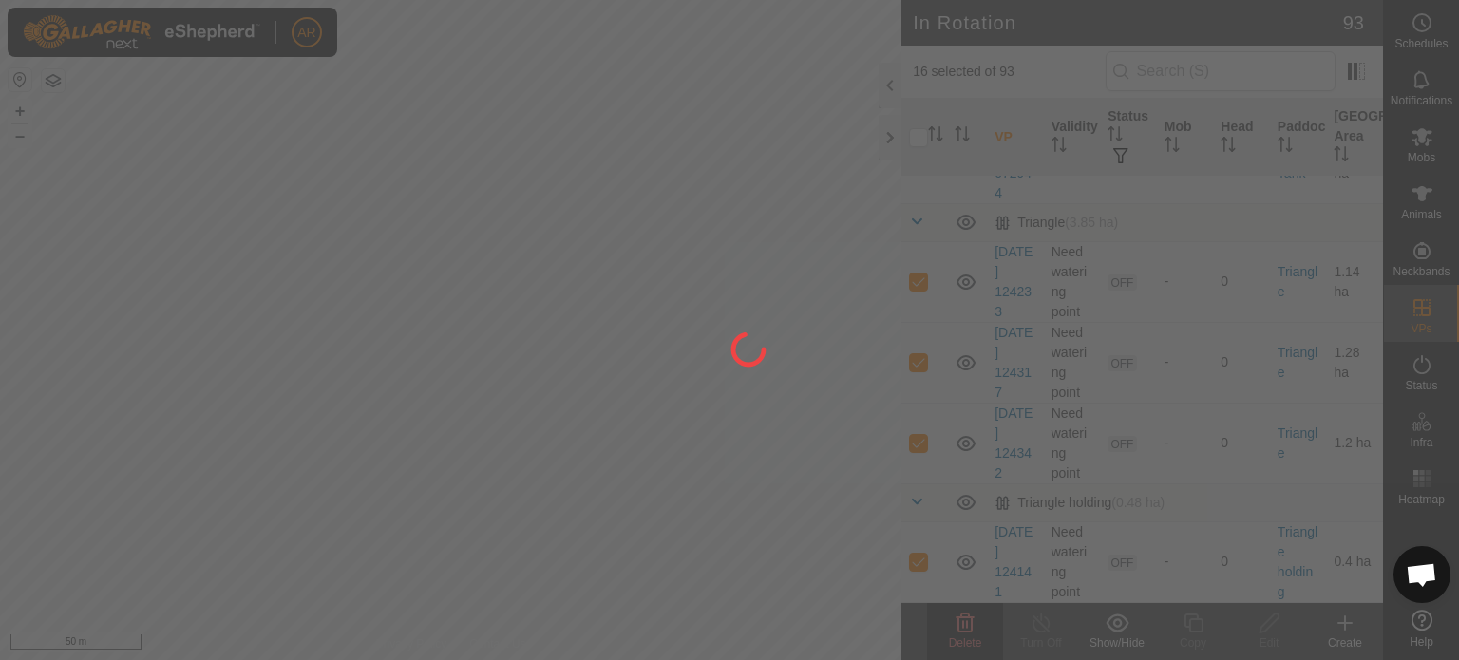
checkbox input "false"
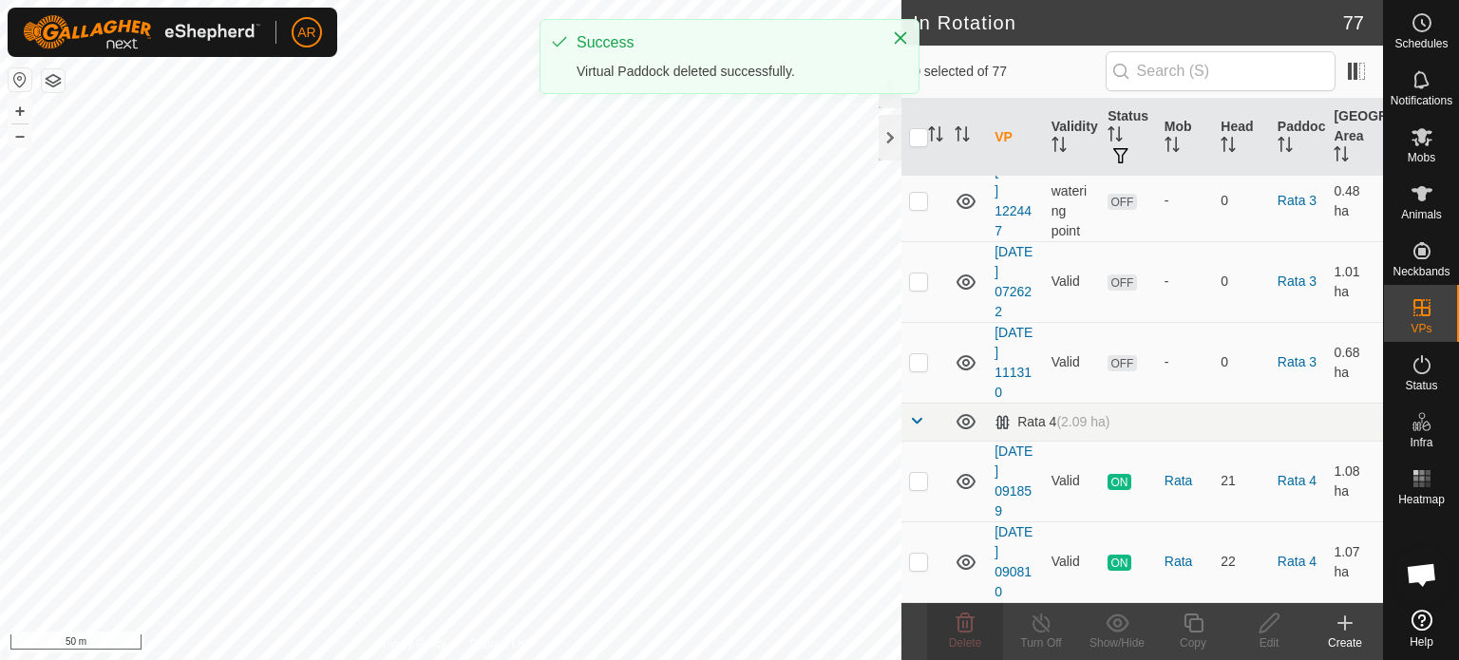
scroll to position [0, 0]
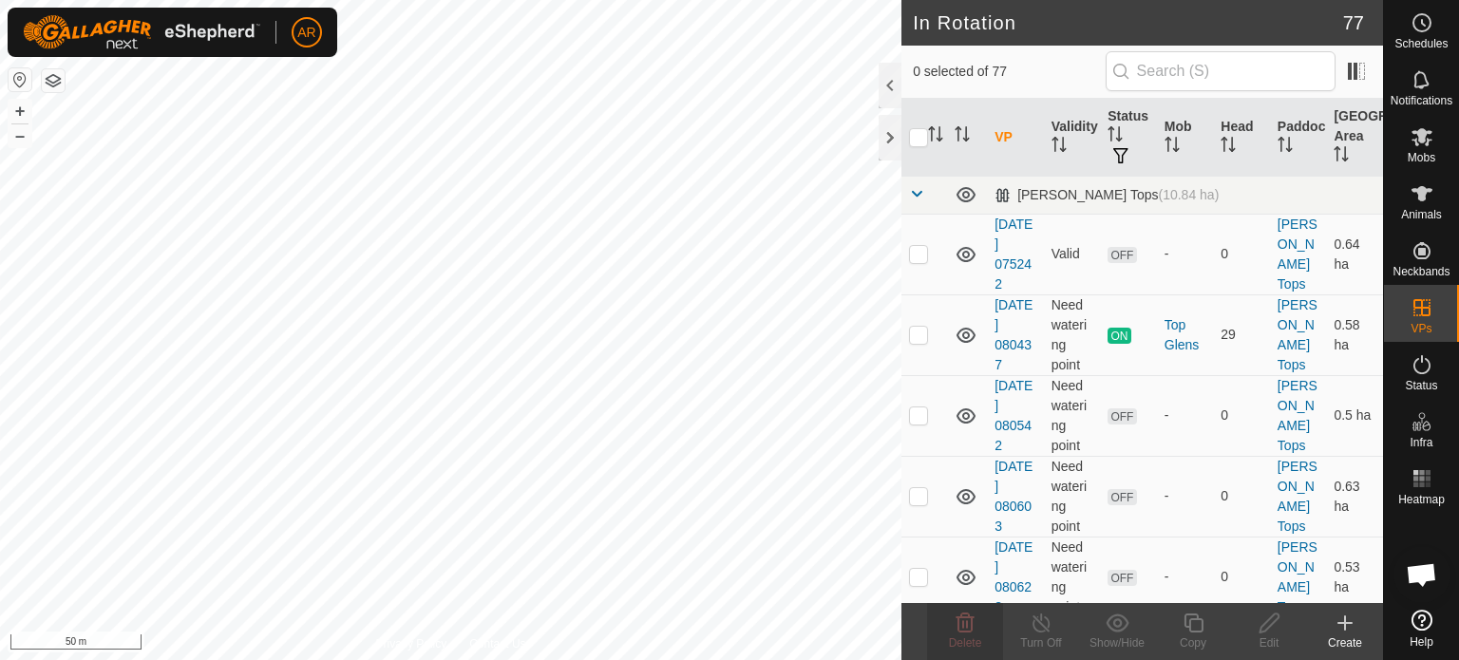
click at [47, 82] on button "button" at bounding box center [53, 80] width 23 height 23
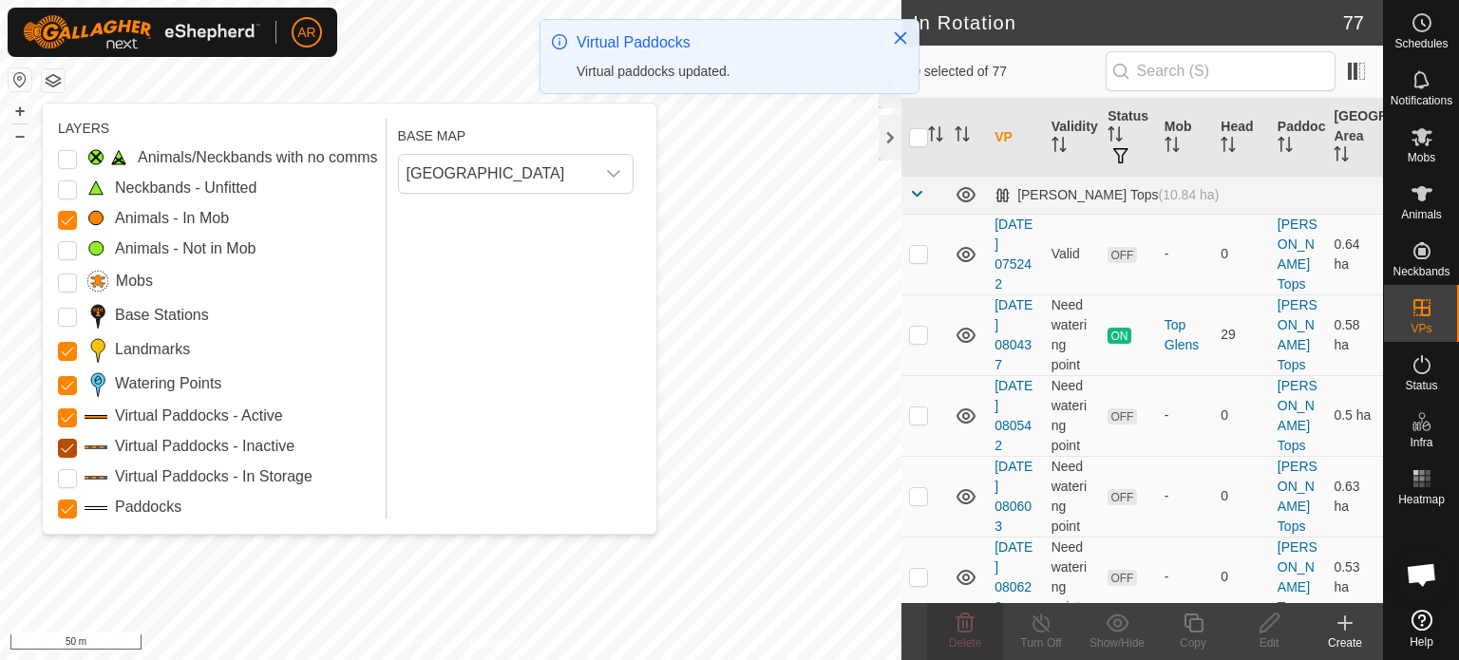
click at [63, 449] on Inactive "Virtual Paddocks - Inactive" at bounding box center [67, 448] width 19 height 19
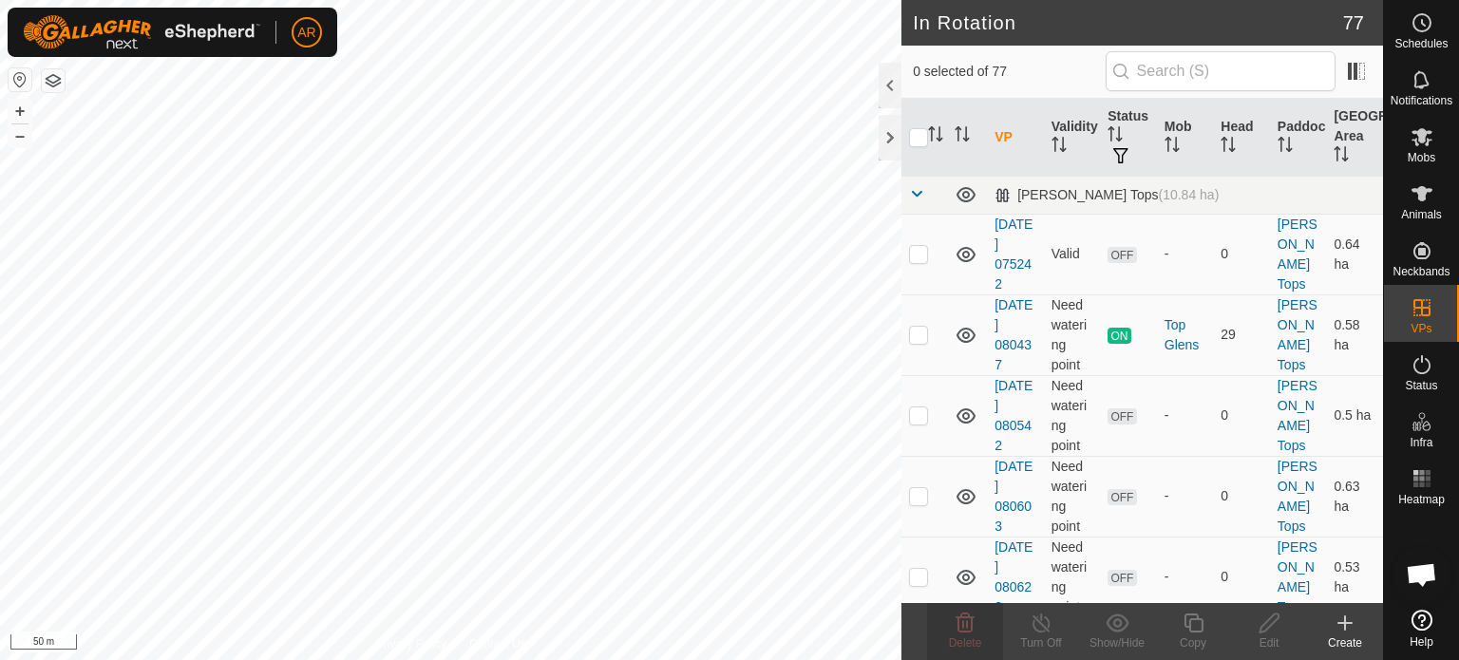
click at [330, 659] on html "AR Schedules Notifications Mobs Animals Neckbands VPs Status Infra Heatmap Help…" at bounding box center [729, 330] width 1459 height 660
